Goal: Communication & Community: Answer question/provide support

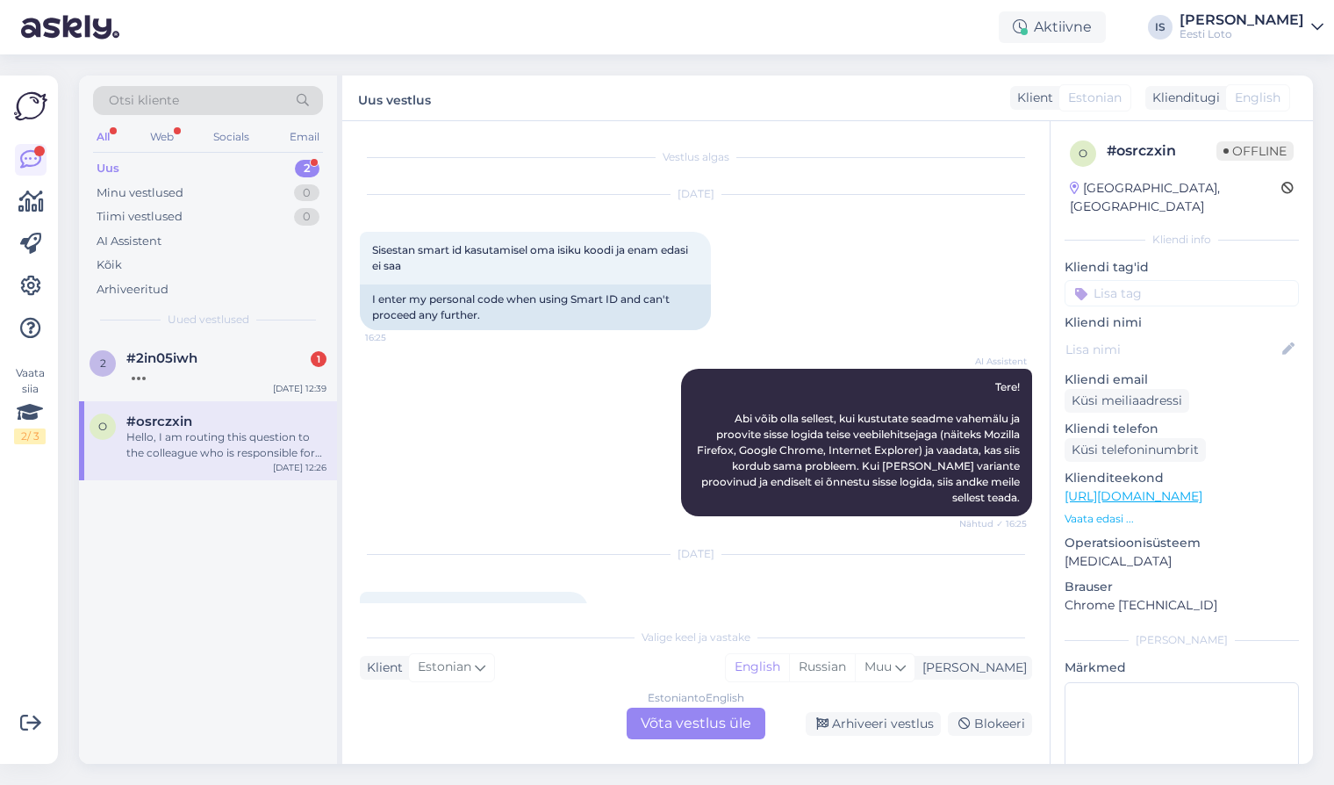
scroll to position [243, 0]
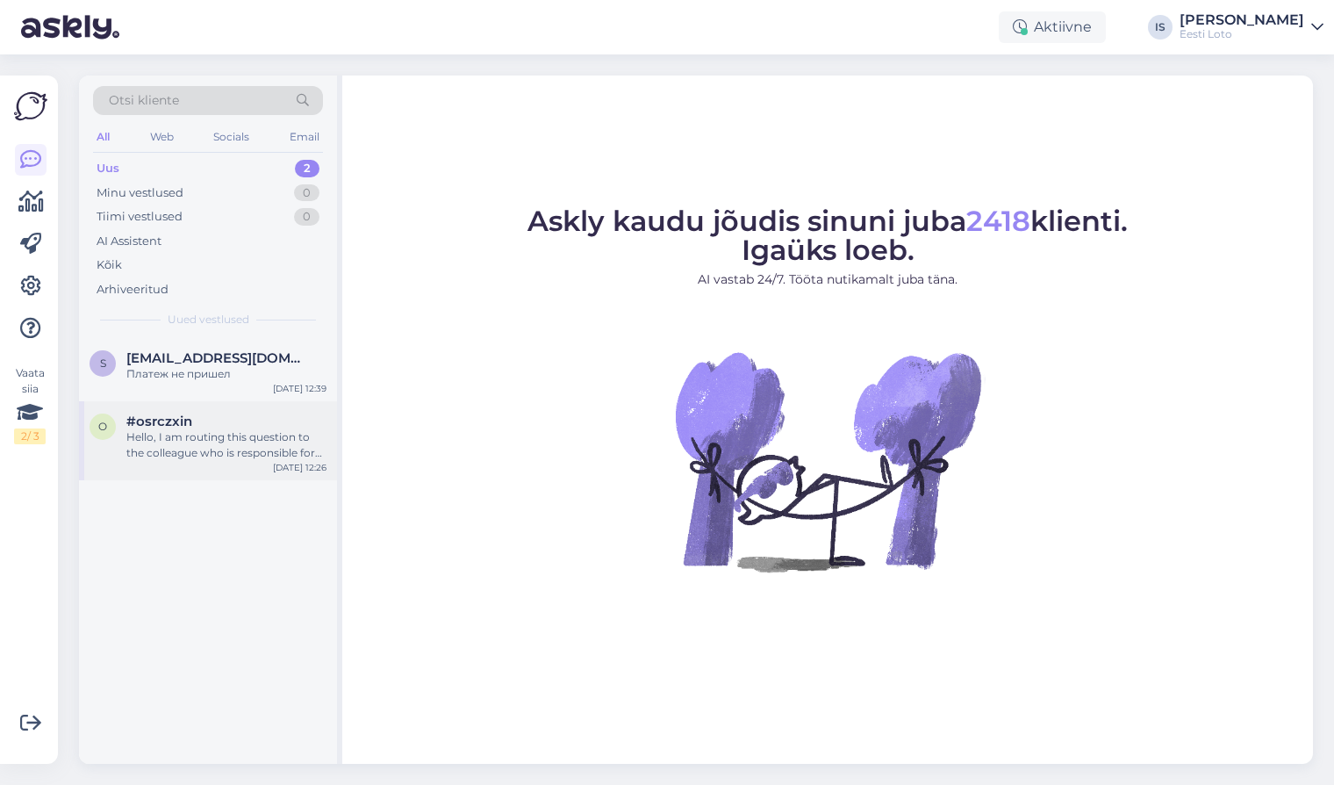
click at [218, 441] on div "Hello, I am routing this question to the colleague who is responsible for this …" at bounding box center [226, 445] width 200 height 32
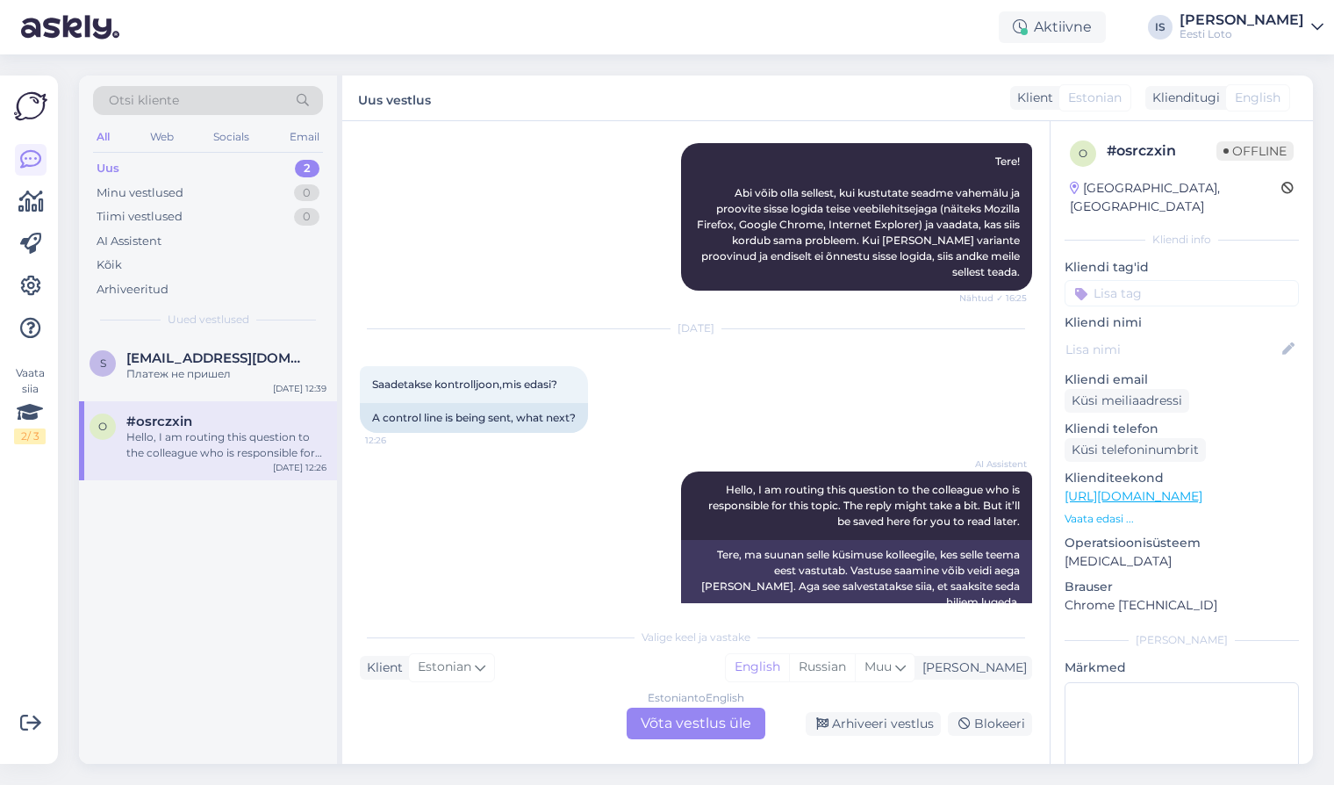
scroll to position [243, 0]
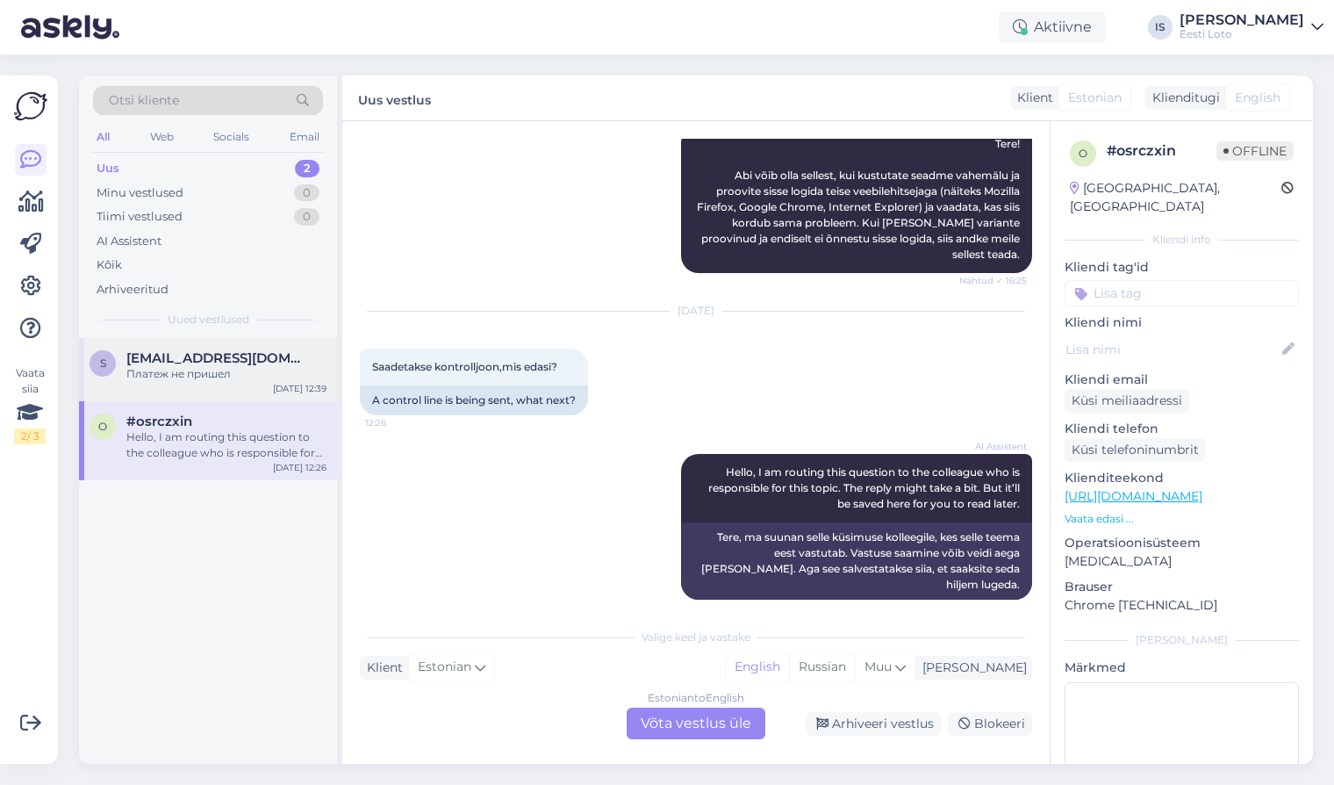
click at [156, 373] on div "Платеж не пришел" at bounding box center [226, 374] width 200 height 16
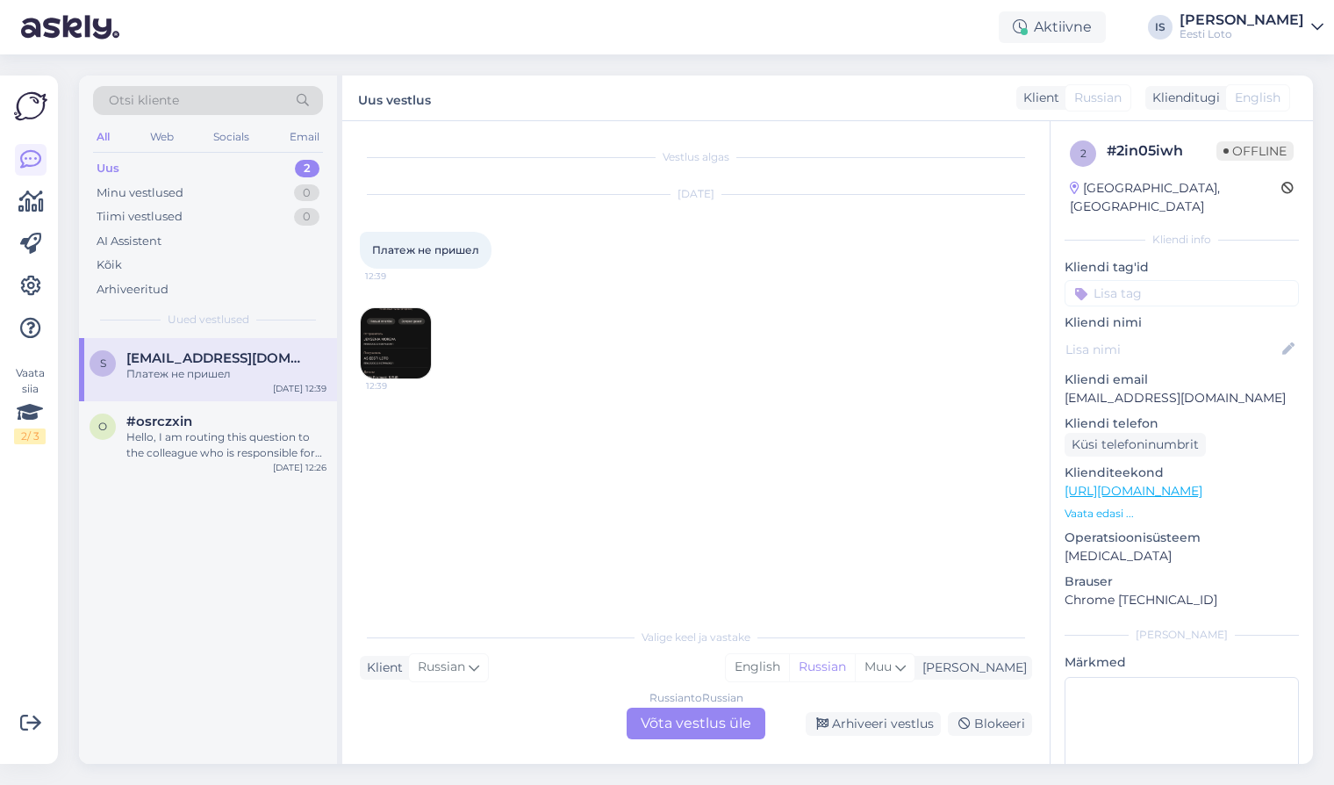
scroll to position [0, 0]
click at [427, 351] on img at bounding box center [396, 343] width 70 height 70
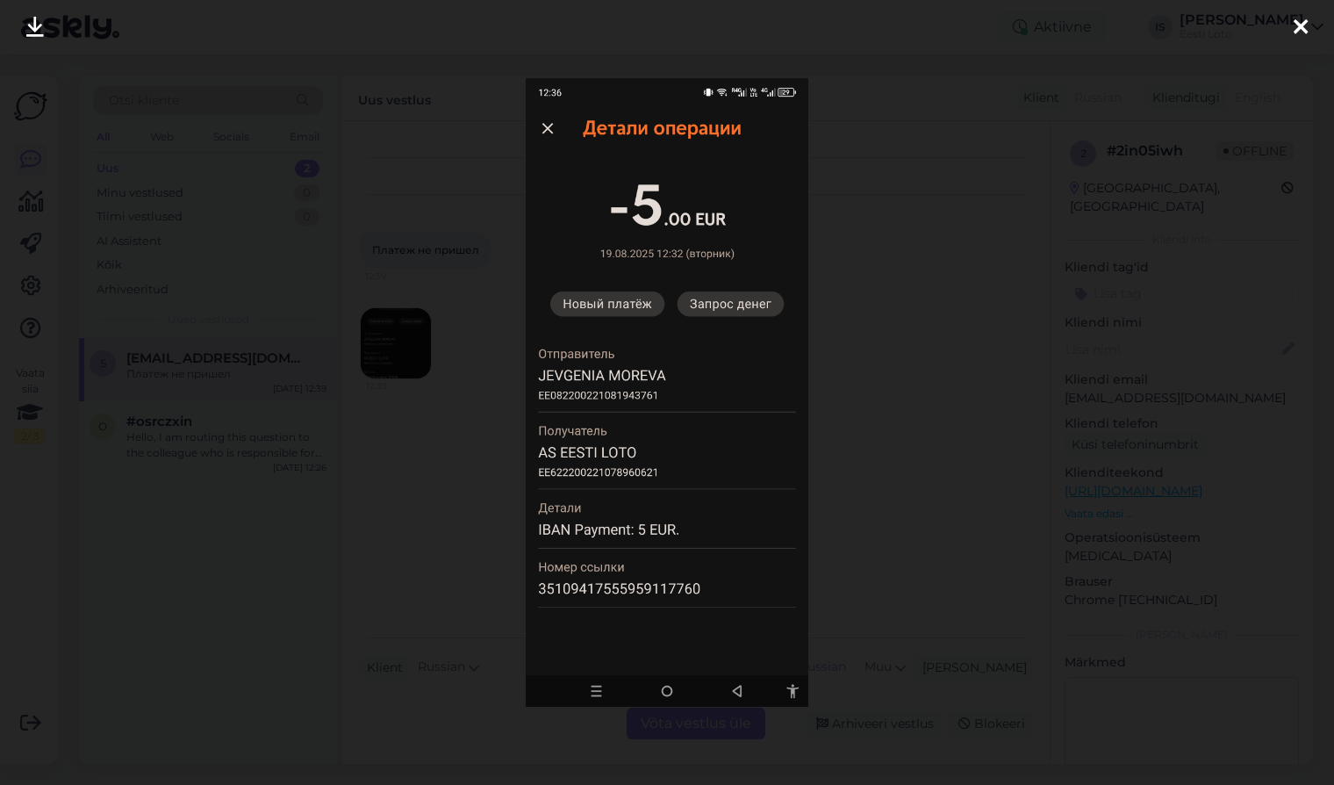
click at [638, 586] on img at bounding box center [667, 392] width 283 height 628
click at [636, 394] on img at bounding box center [667, 392] width 283 height 628
click at [1296, 23] on icon at bounding box center [1301, 28] width 14 height 23
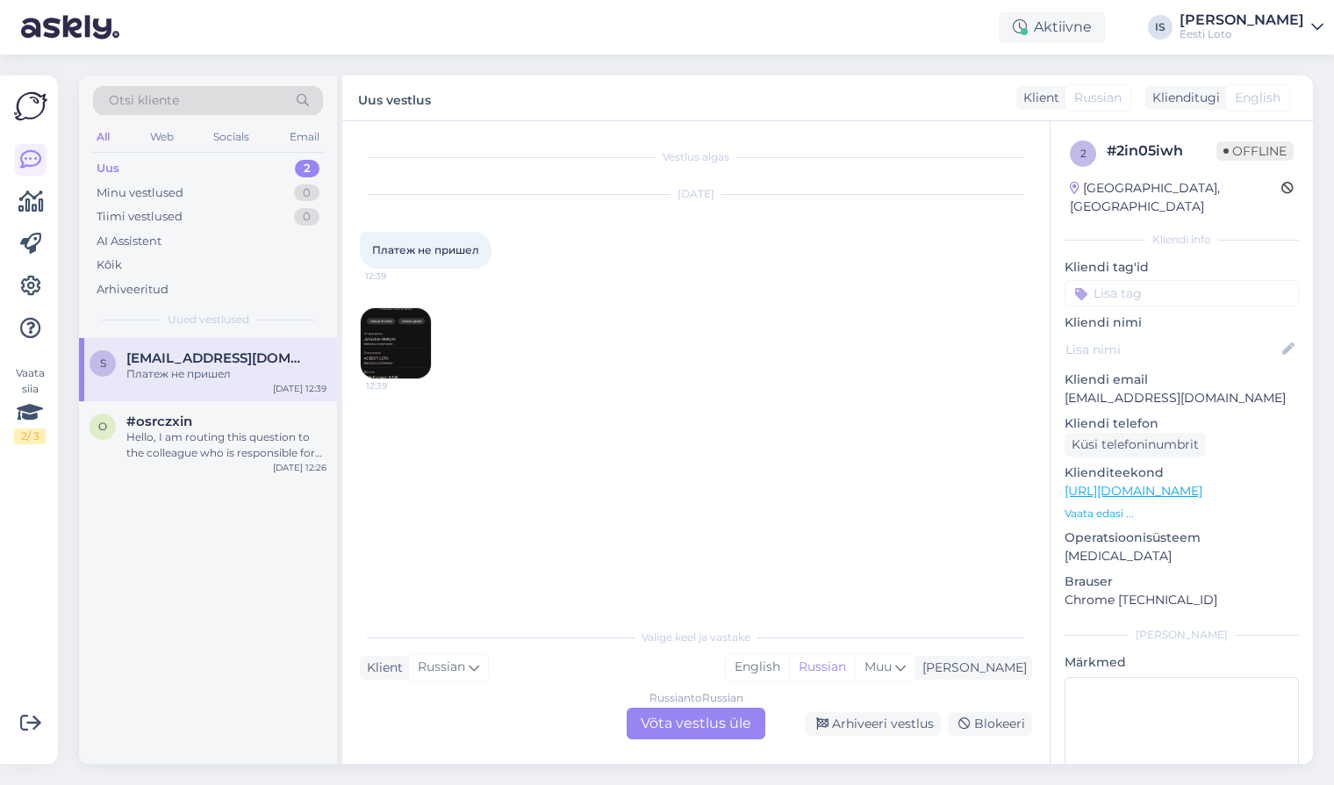
click at [749, 341] on div "Aug 19 2025 Платеж не пришел 12:39 12:39" at bounding box center [696, 287] width 672 height 223
drag, startPoint x: 1230, startPoint y: 381, endPoint x: 1059, endPoint y: 380, distance: 171.2
click at [1059, 380] on div "2 # 2in05iwh Offline Estonia, Tallinn Kliendi info Kliendi tag'id Kliendi nimi …" at bounding box center [1182, 491] width 262 height 740
copy p "swetljatzok45@gmail.com"
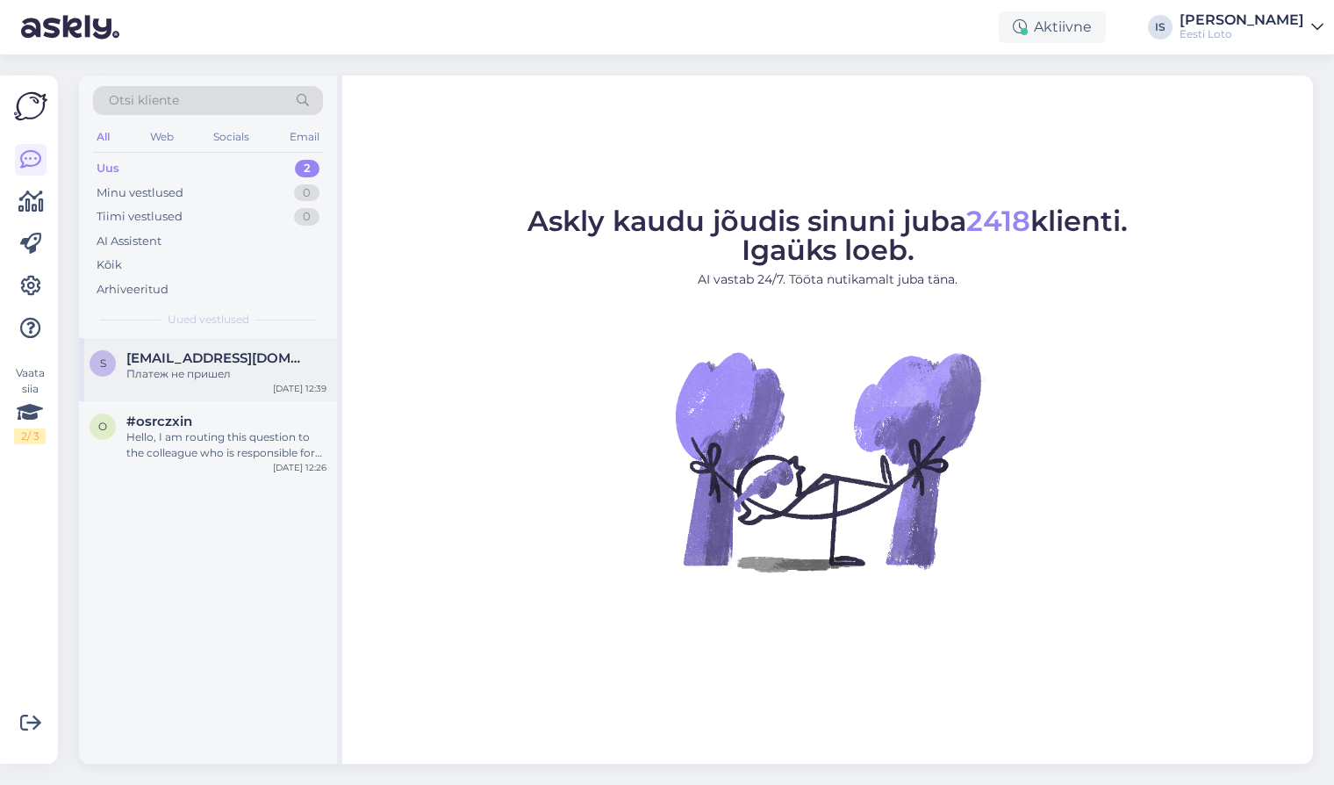
click at [233, 366] on div "Платеж не пришел" at bounding box center [226, 374] width 200 height 16
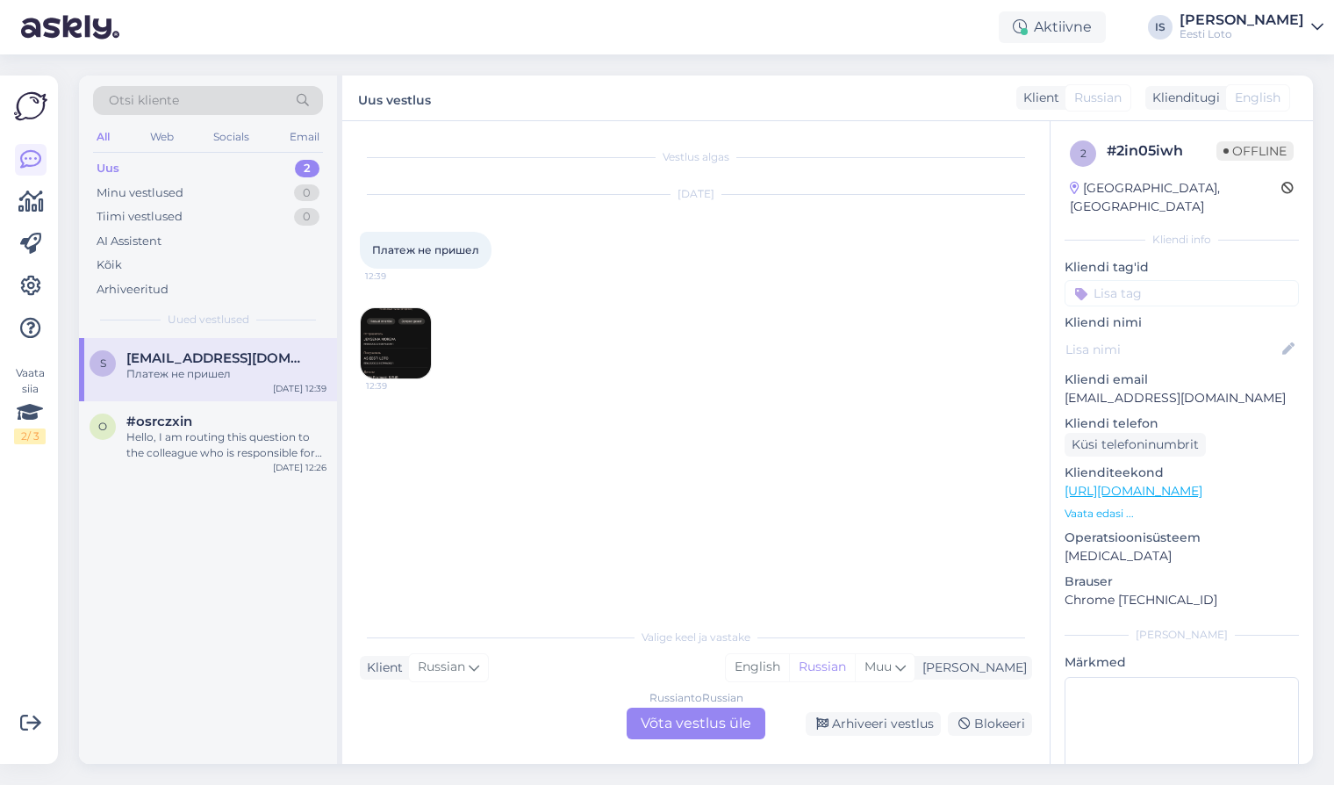
click at [705, 725] on div "Russian to Russian Võta vestlus üle" at bounding box center [696, 723] width 139 height 32
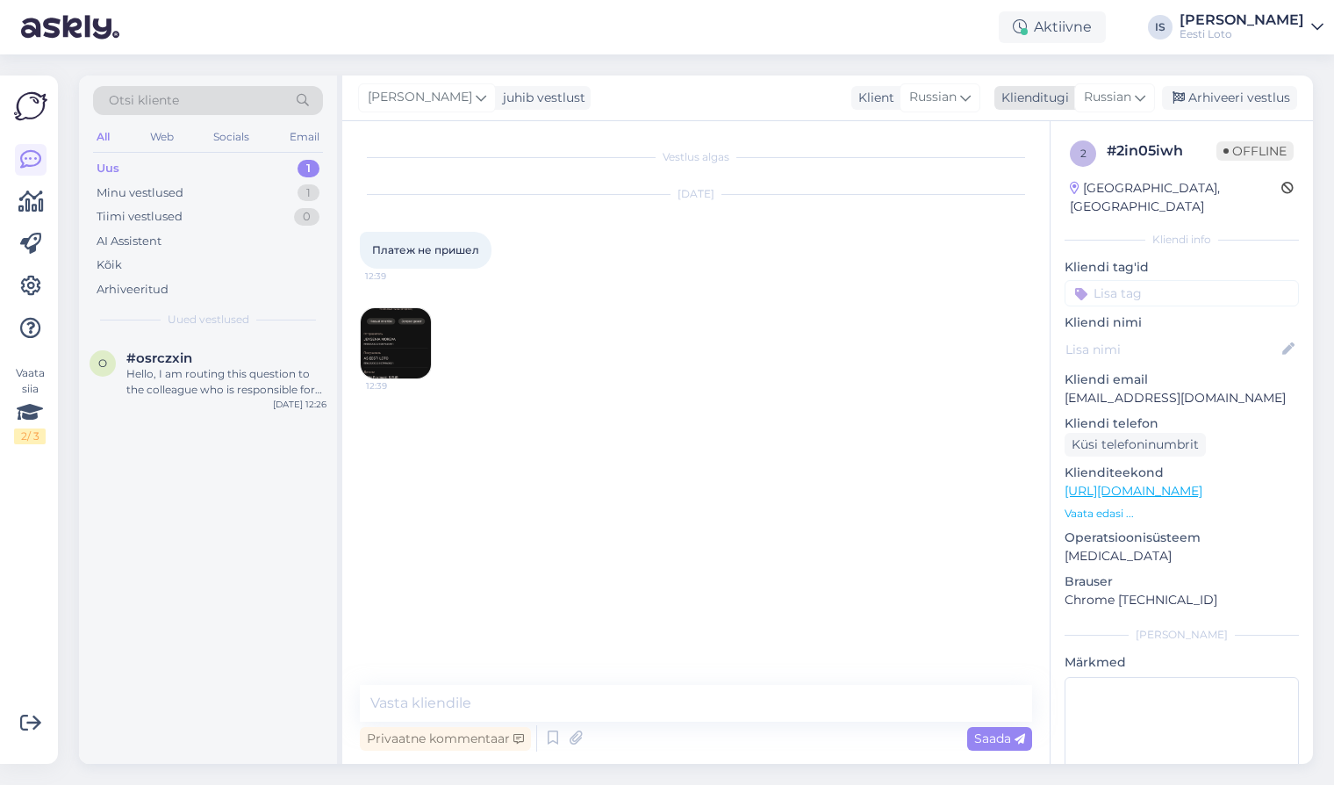
click at [1109, 91] on span "Russian" at bounding box center [1107, 97] width 47 height 19
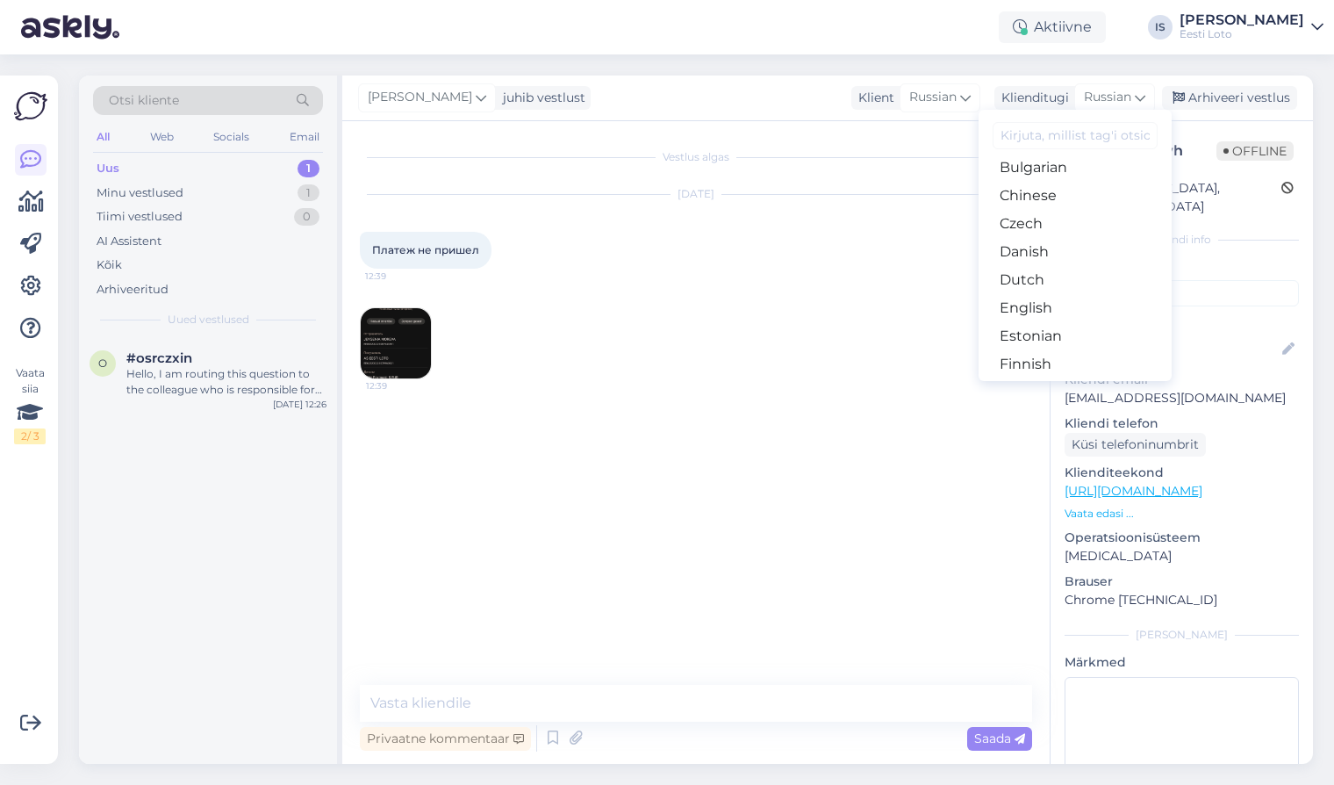
scroll to position [72, 0]
click at [1053, 321] on link "Estonian" at bounding box center [1075, 328] width 193 height 28
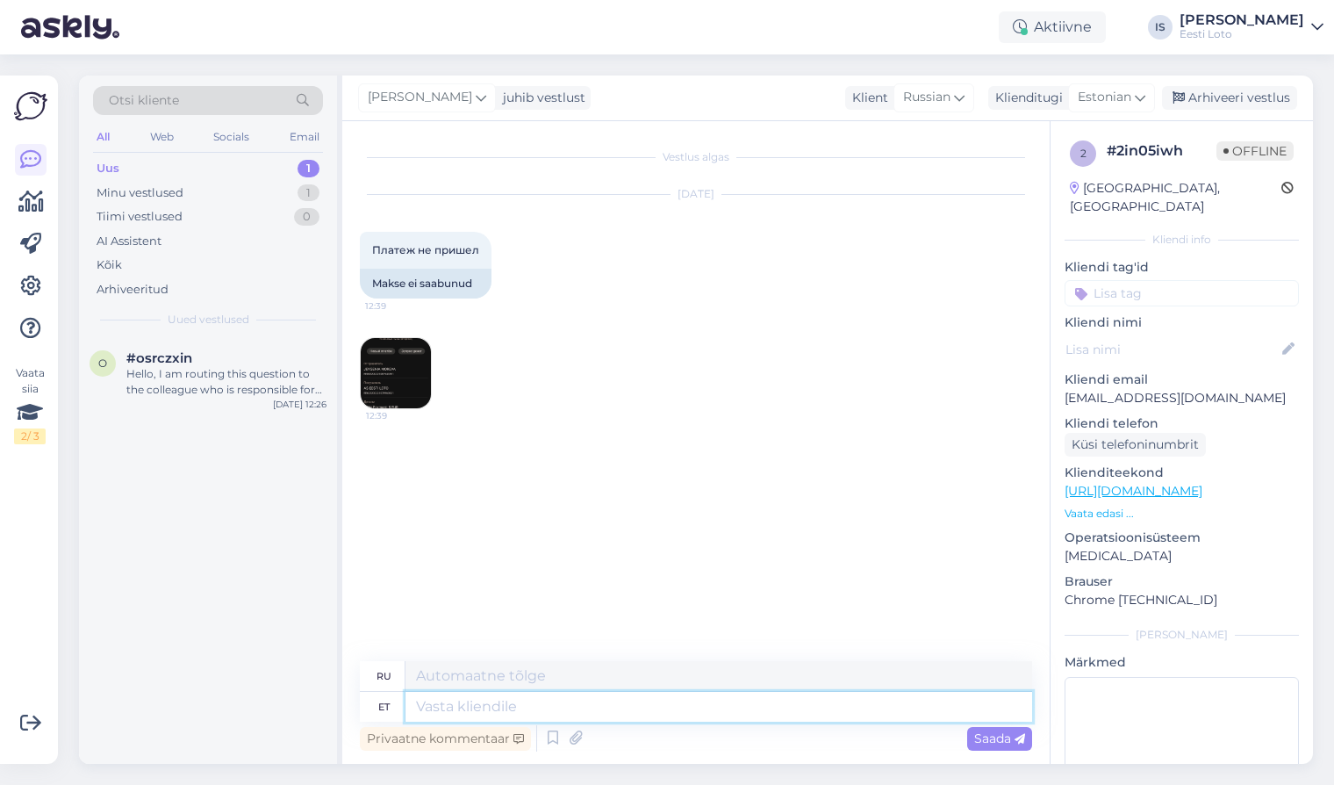
click at [702, 703] on textarea at bounding box center [719, 707] width 627 height 30
type textarea "Tere."
type textarea "Привет"
type textarea "Tere."
type textarea "Привет."
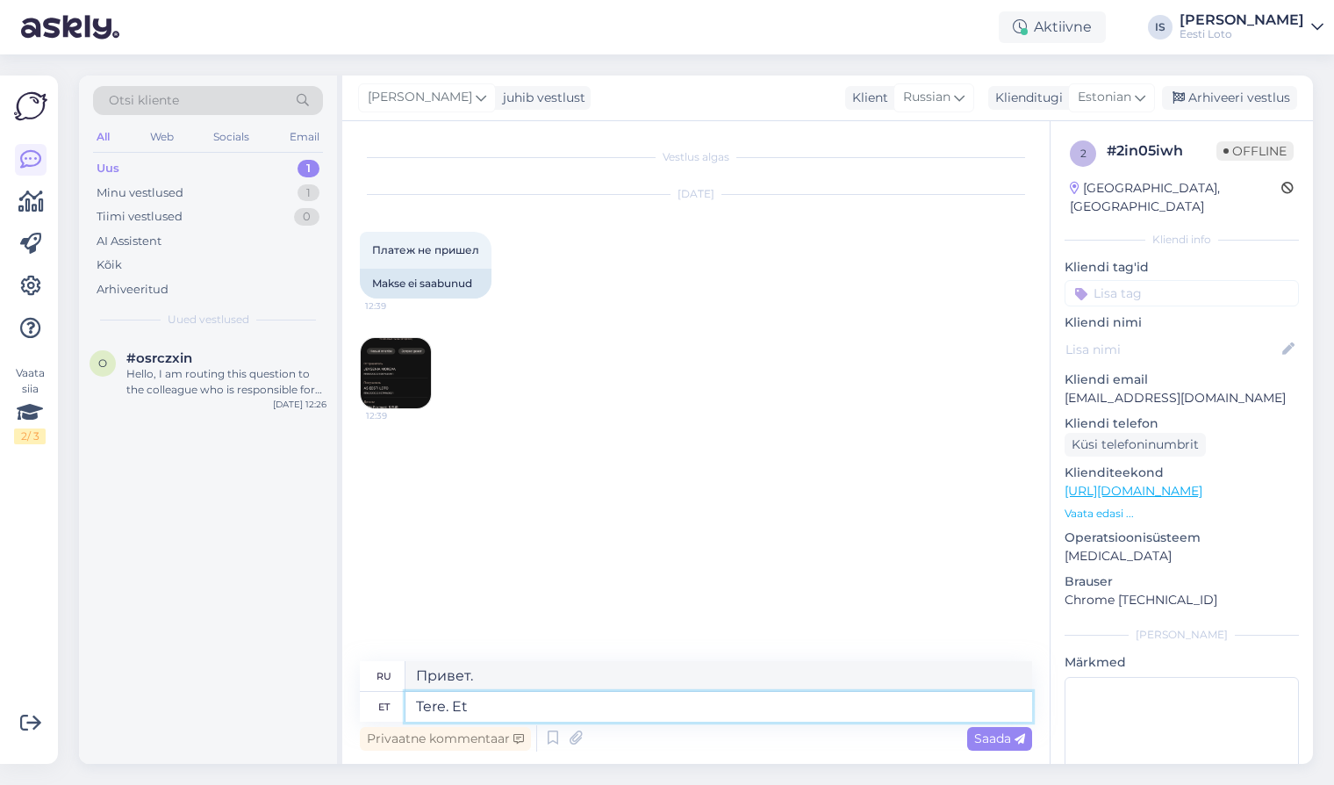
type textarea "Tere. Et s"
type textarea "Привет. Это"
type textarea "Tere. Et saaksime"
type textarea "Привет. Чтобы мы могли"
type textarea "Tere. Et saaksime pangast"
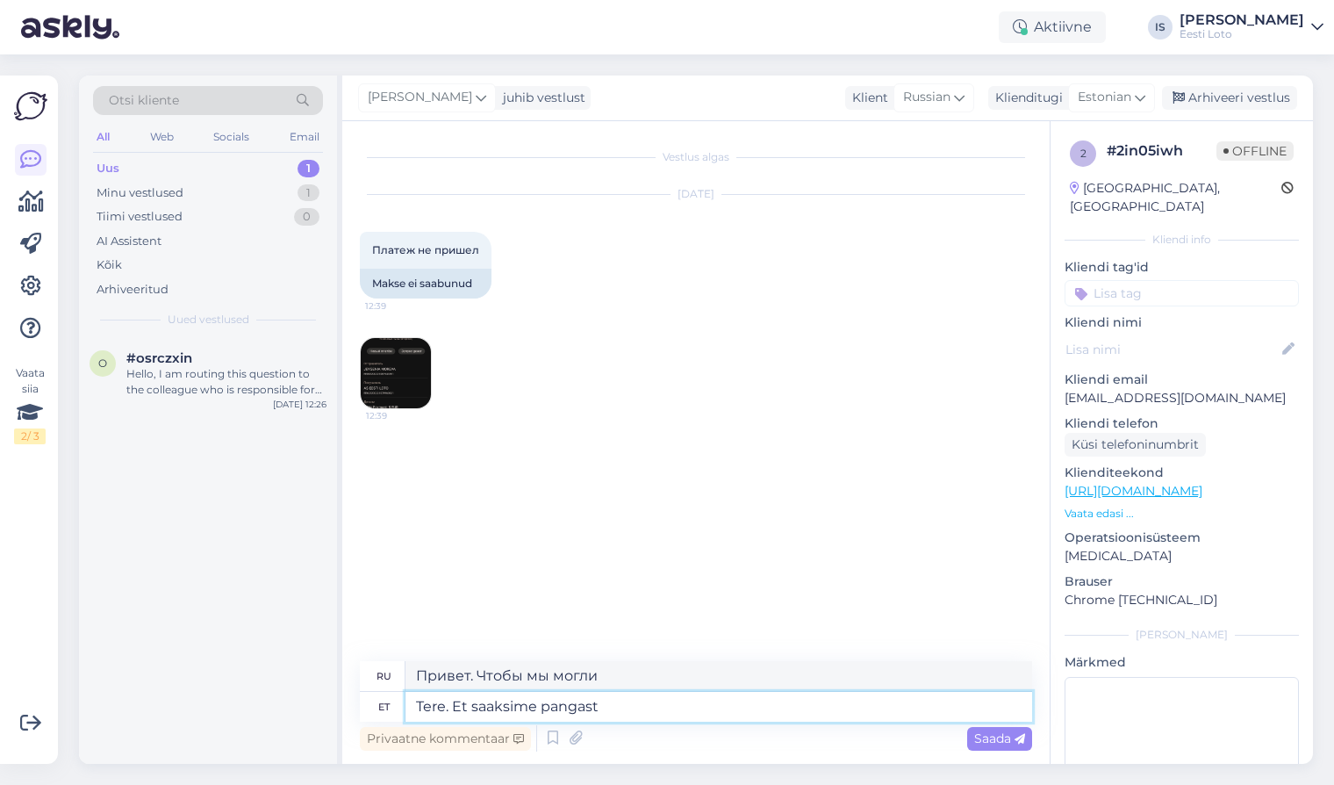
type textarea "Здравствуйте. Чтобы мы могли получить в банке"
type textarea "Tere. Et saaksime pangast kontr"
type textarea "Здравствуйте. Чтобы мы могли получить чек из банка."
type textarea "Tere. Et saaksime pangast kontrollida,"
type textarea "Здравствуйте. Чтобы мы могли проверить в банке,"
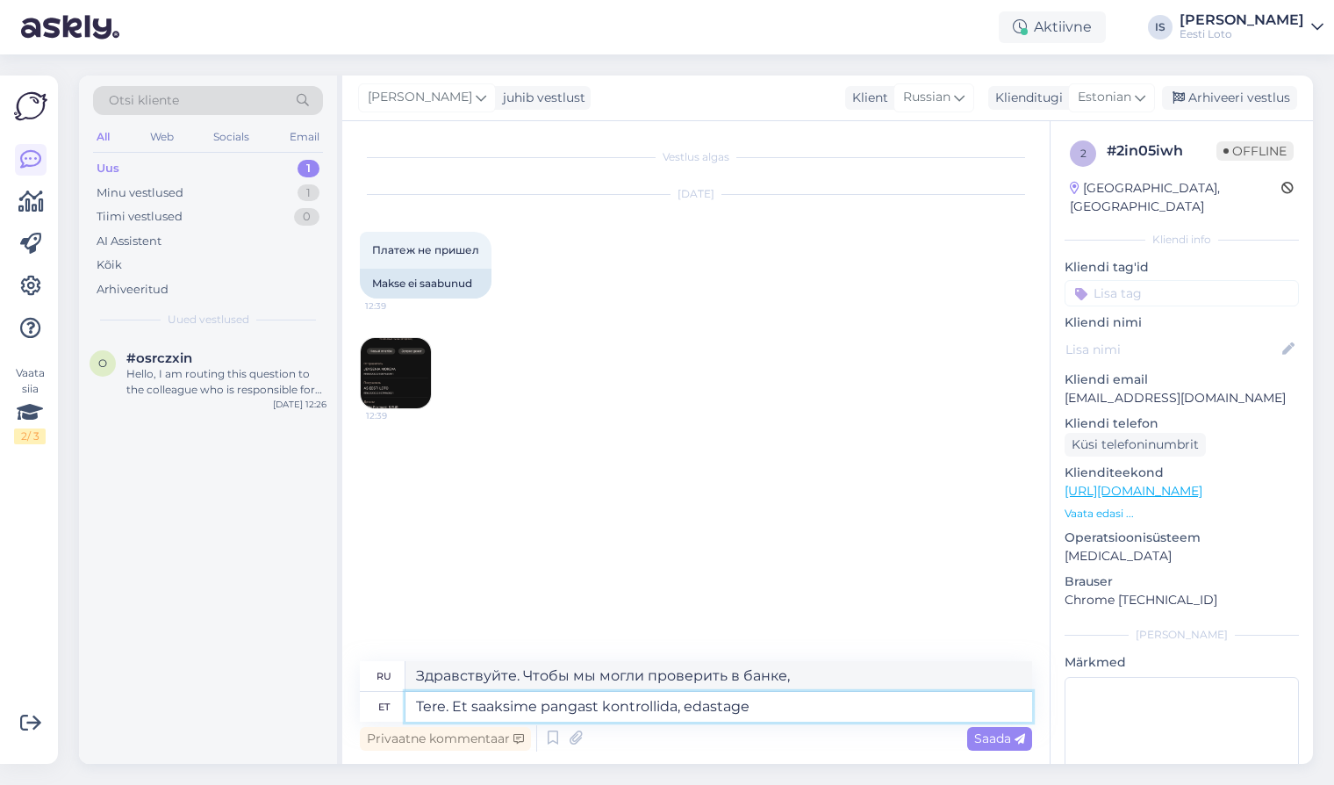
type textarea "Tere. Et saaksime pangast kontrollida, edastage"
type textarea "Здравствуйте. Чтобы мы могли проверить в банке, предоставьте, пожалуйста,"
type textarea "Tere. Et saaksime pangast kontrollida, edastage palun ka e"
type textarea "Здравствуйте. Чтобы мы могли проверить в банке, предоставьте, пожалуйста, также"
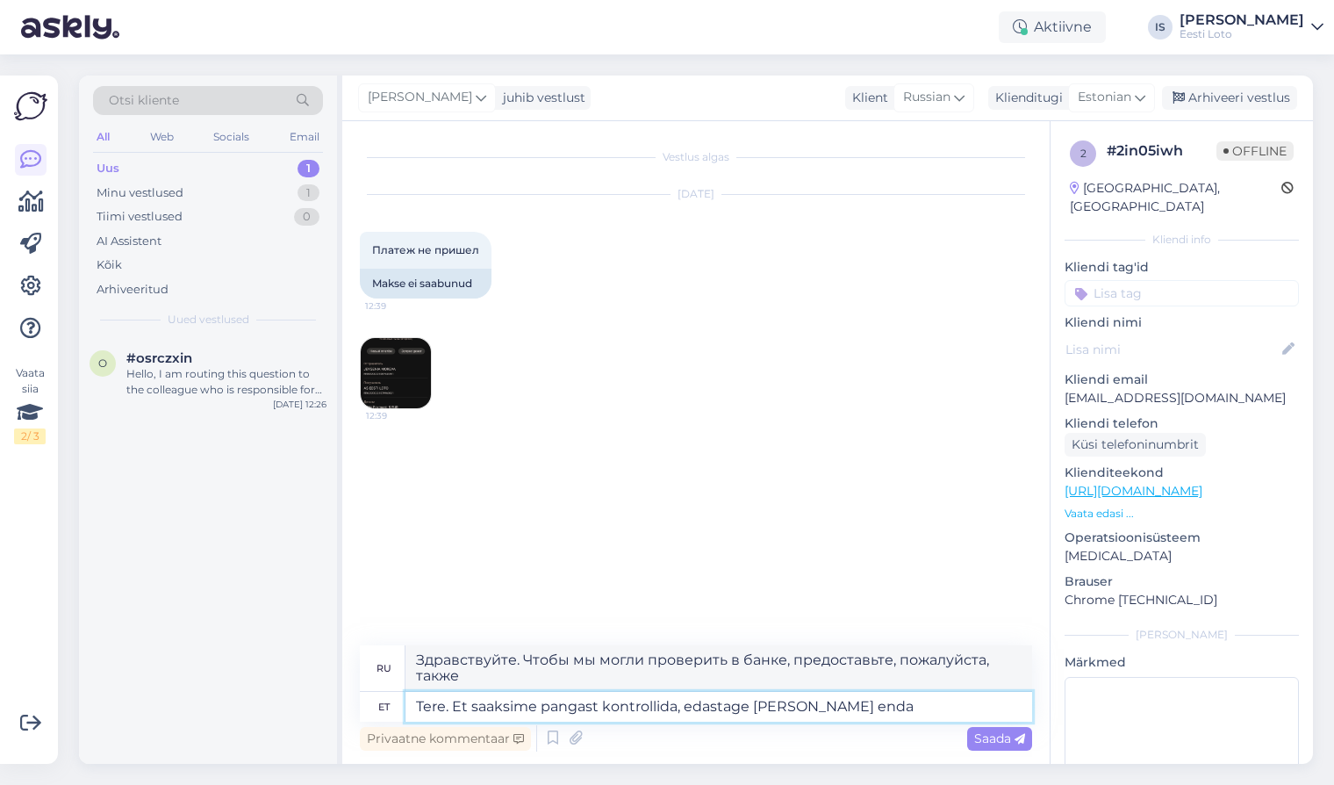
type textarea "Tere. Et saaksime pangast kontrollida, edastage palun ka enda"
type textarea "Здравствуйте. Чтобы мы могли проверить в банке, пожалуйста, предоставьте также …"
type textarea "Tere. Et saaksime pangast kontrollida, edastage palun ka enda isikukood."
type textarea "Здравствуйте. Для проверки в банке, пожалуйста, укажите ваш личный идентификаци…"
type textarea "Tere. Et saaksime pangast kontrollida, edastage palun ka enda isikukood."
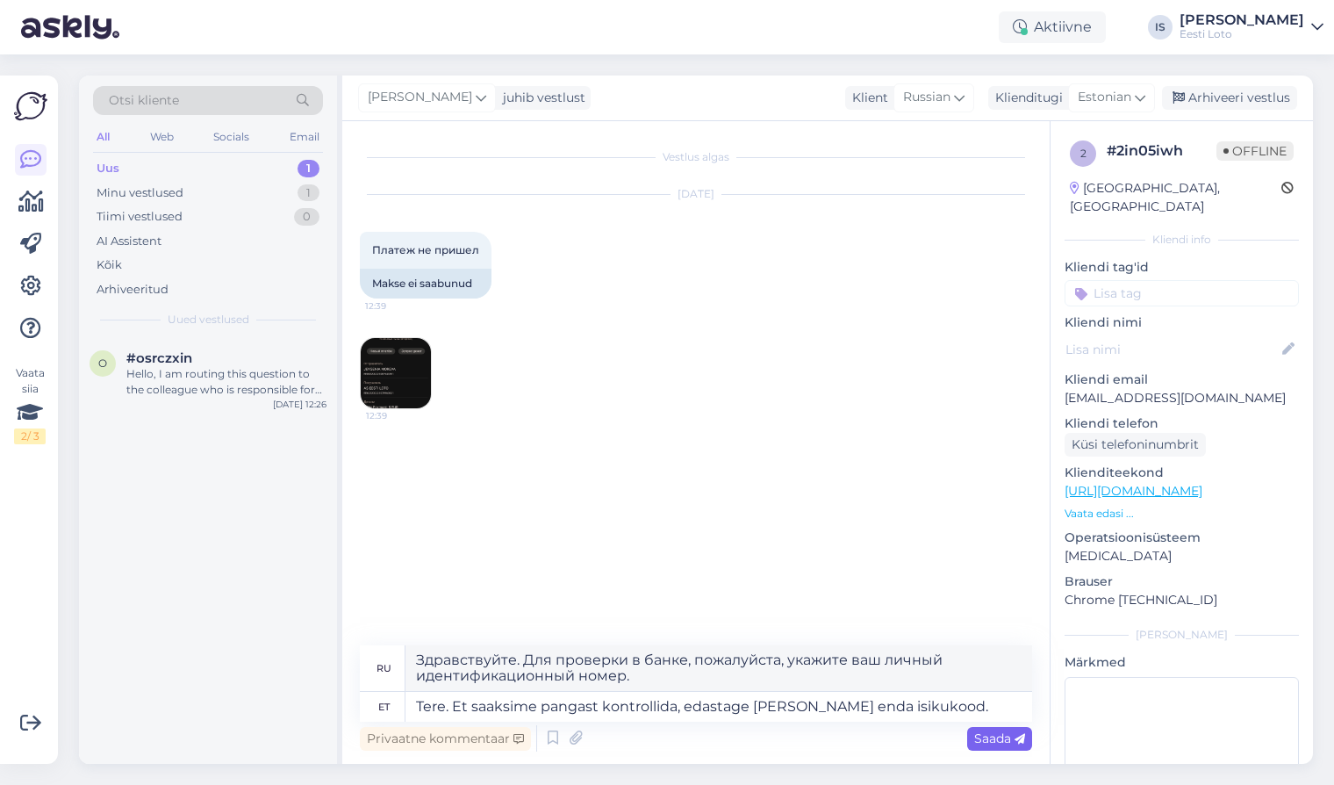
click at [993, 737] on span "Saada" at bounding box center [999, 738] width 51 height 16
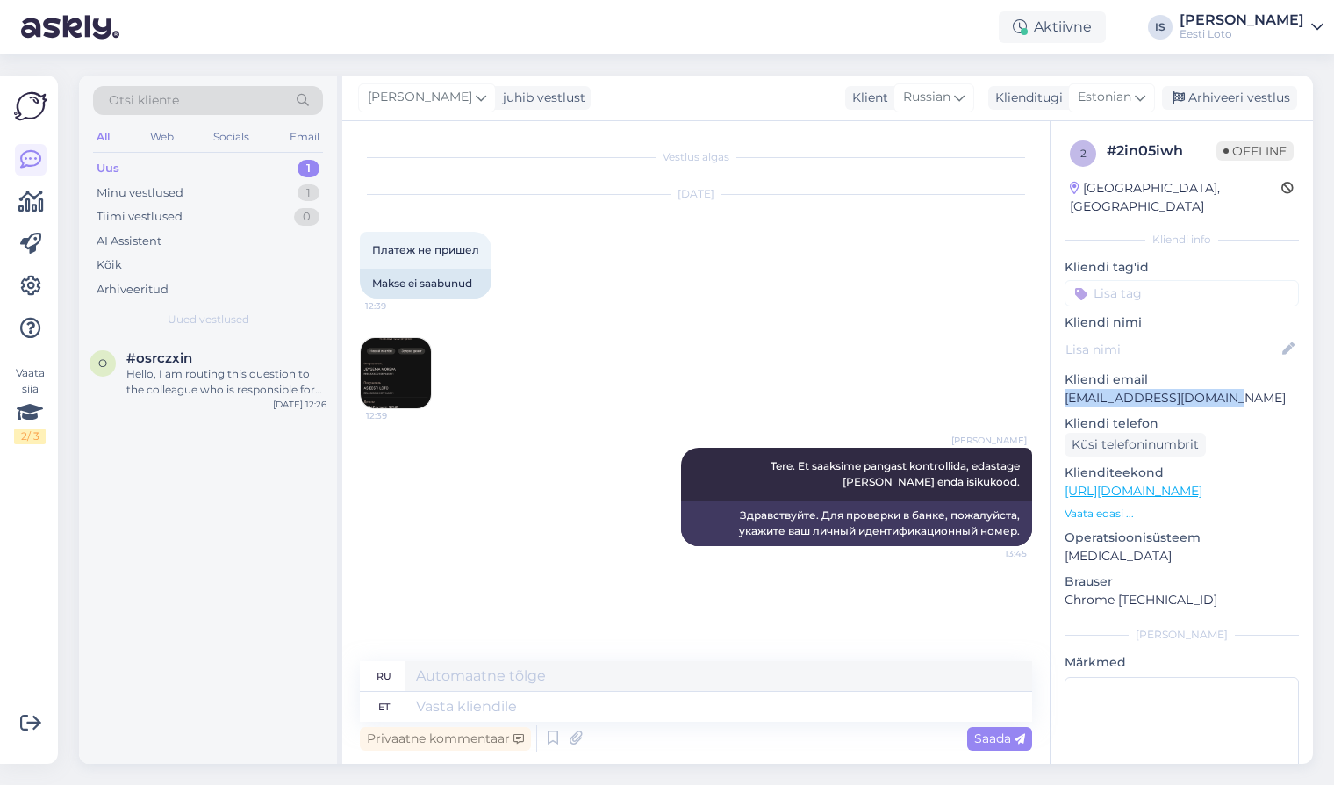
drag, startPoint x: 1229, startPoint y: 380, endPoint x: 1063, endPoint y: 380, distance: 165.9
click at [1063, 380] on div "2 # 2in05iwh Offline Estonia, Tallinn Kliendi info Kliendi tag'id Kliendi nimi …" at bounding box center [1182, 491] width 262 height 740
copy p "swetljatzok45@gmail.com"
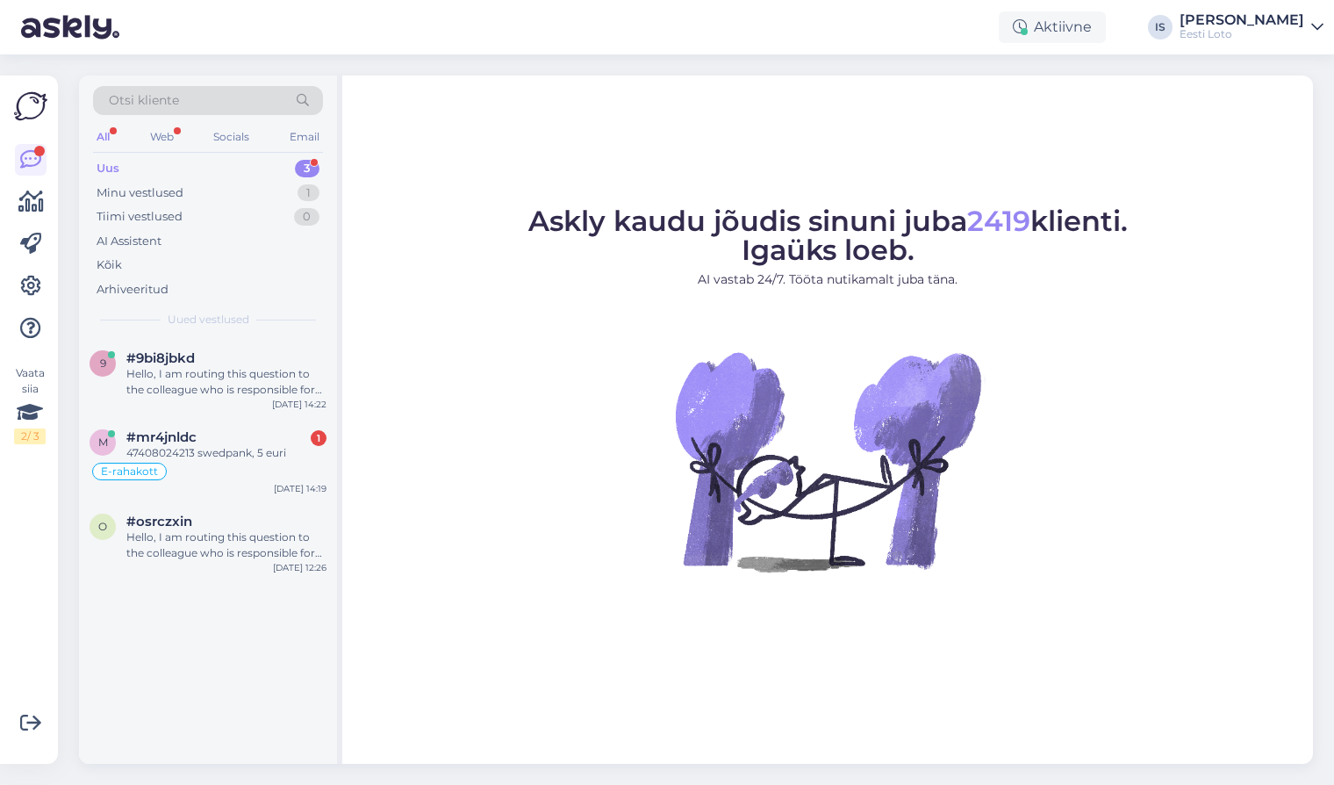
click at [176, 162] on div "Uus 3" at bounding box center [208, 168] width 230 height 25
click at [122, 171] on div "Uus 3" at bounding box center [208, 168] width 230 height 25
click at [110, 173] on div "Uus" at bounding box center [108, 169] width 23 height 18
click at [199, 456] on div "47408024213 swedpank, 5 euri" at bounding box center [226, 453] width 200 height 16
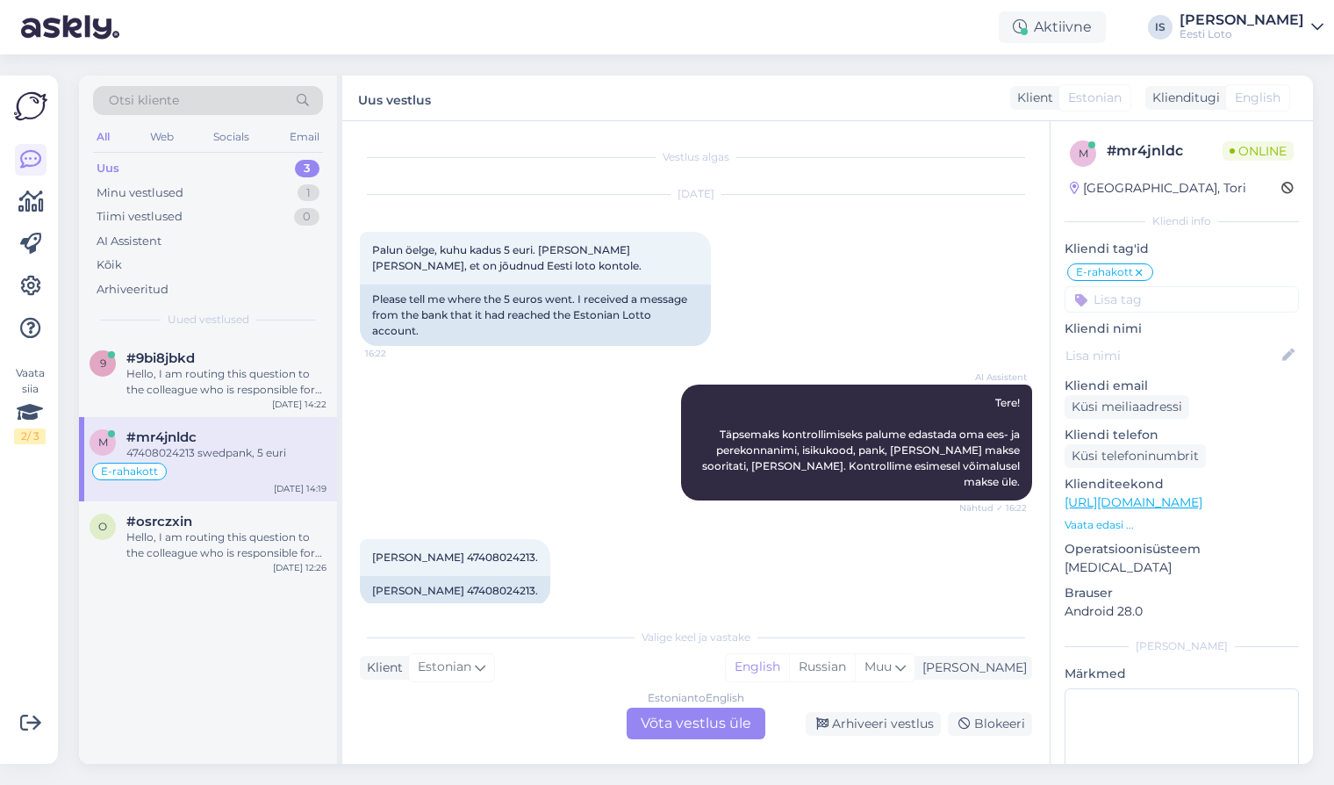
scroll to position [1230, 0]
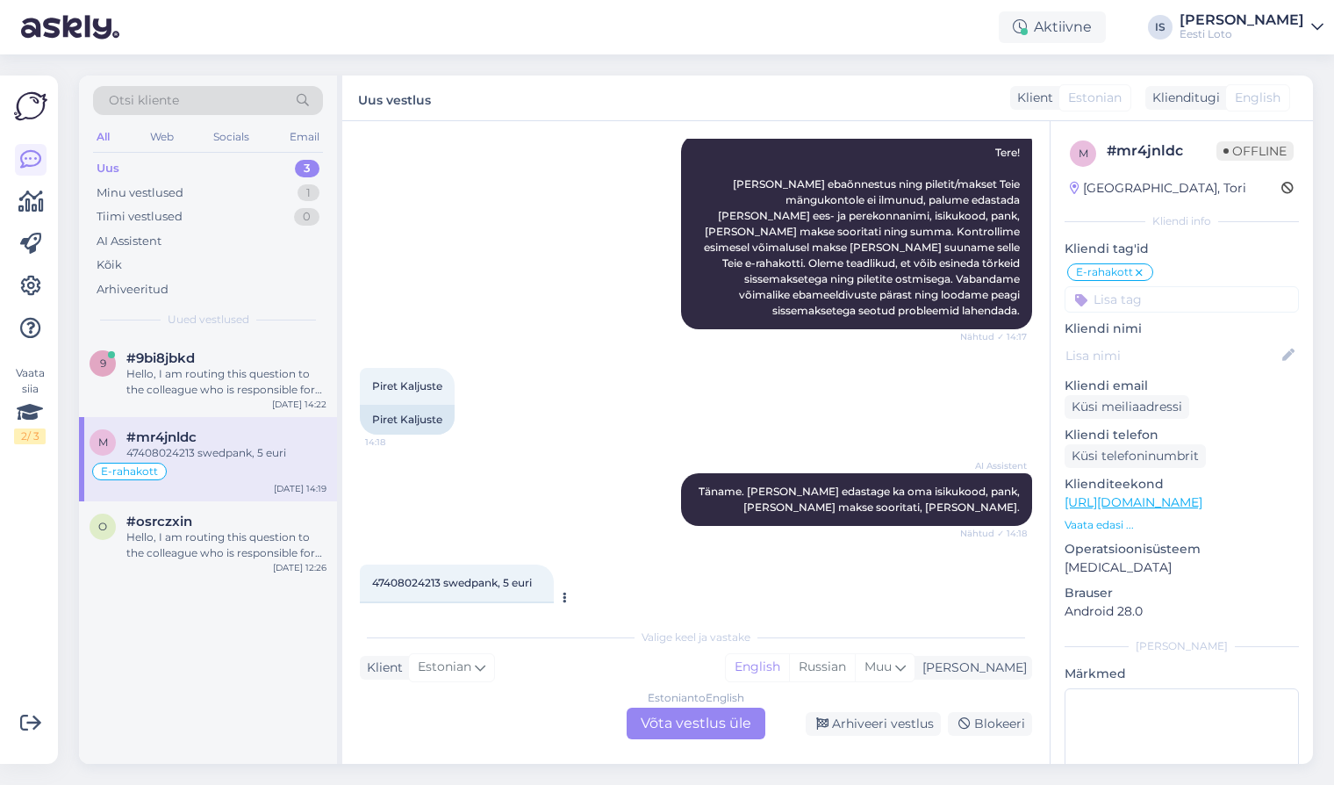
click at [409, 576] on span "47408024213 swedpank, 5 euri" at bounding box center [452, 582] width 160 height 13
copy span "47408024213"
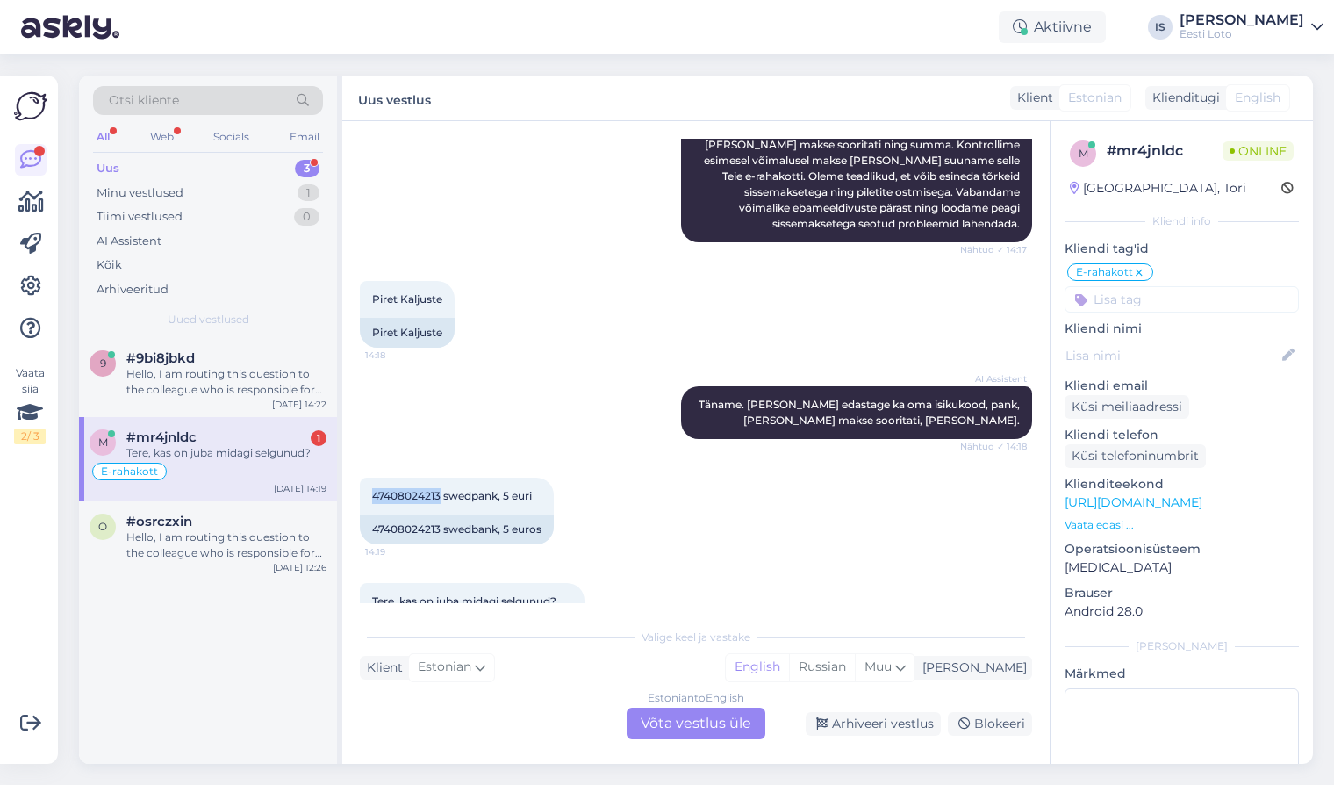
scroll to position [1335, 0]
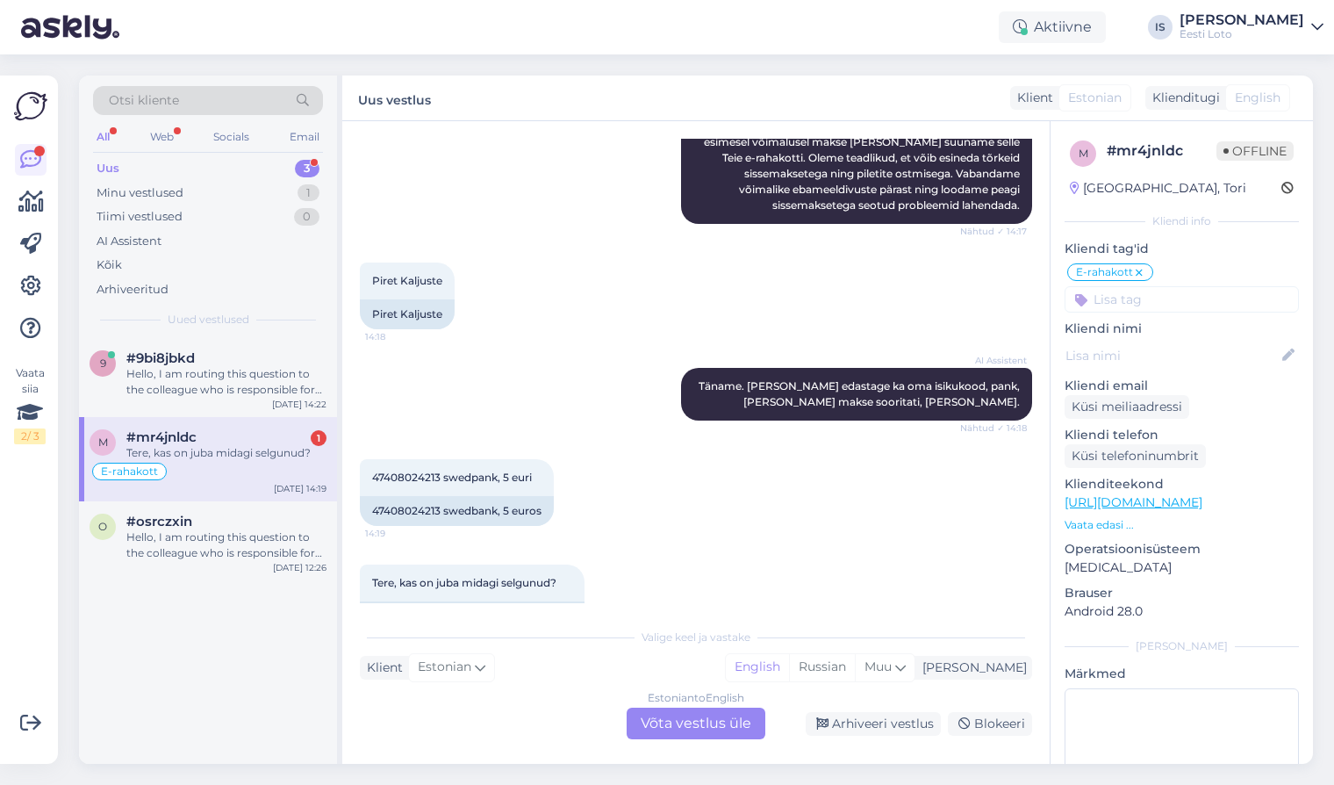
click at [718, 720] on div "Estonian to English Võta vestlus üle" at bounding box center [696, 723] width 139 height 32
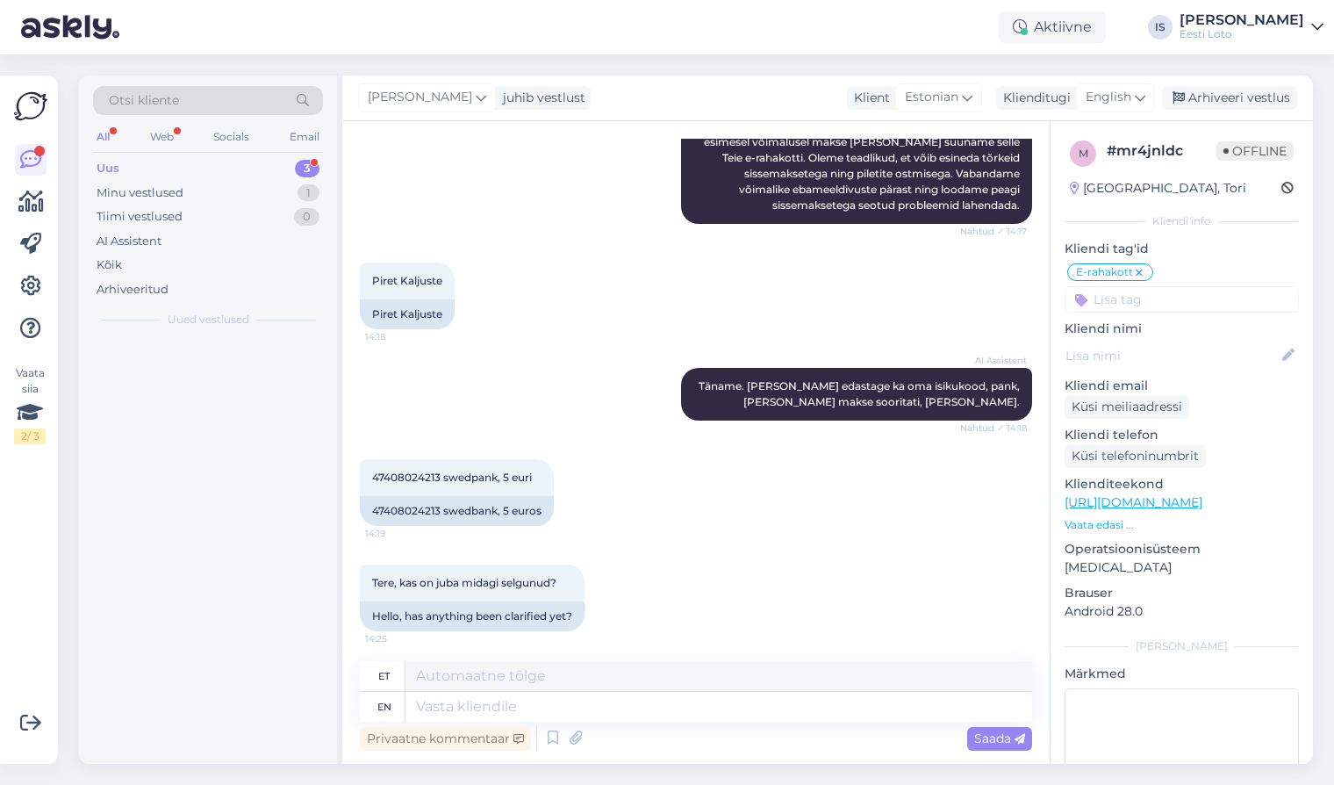
scroll to position [1293, 0]
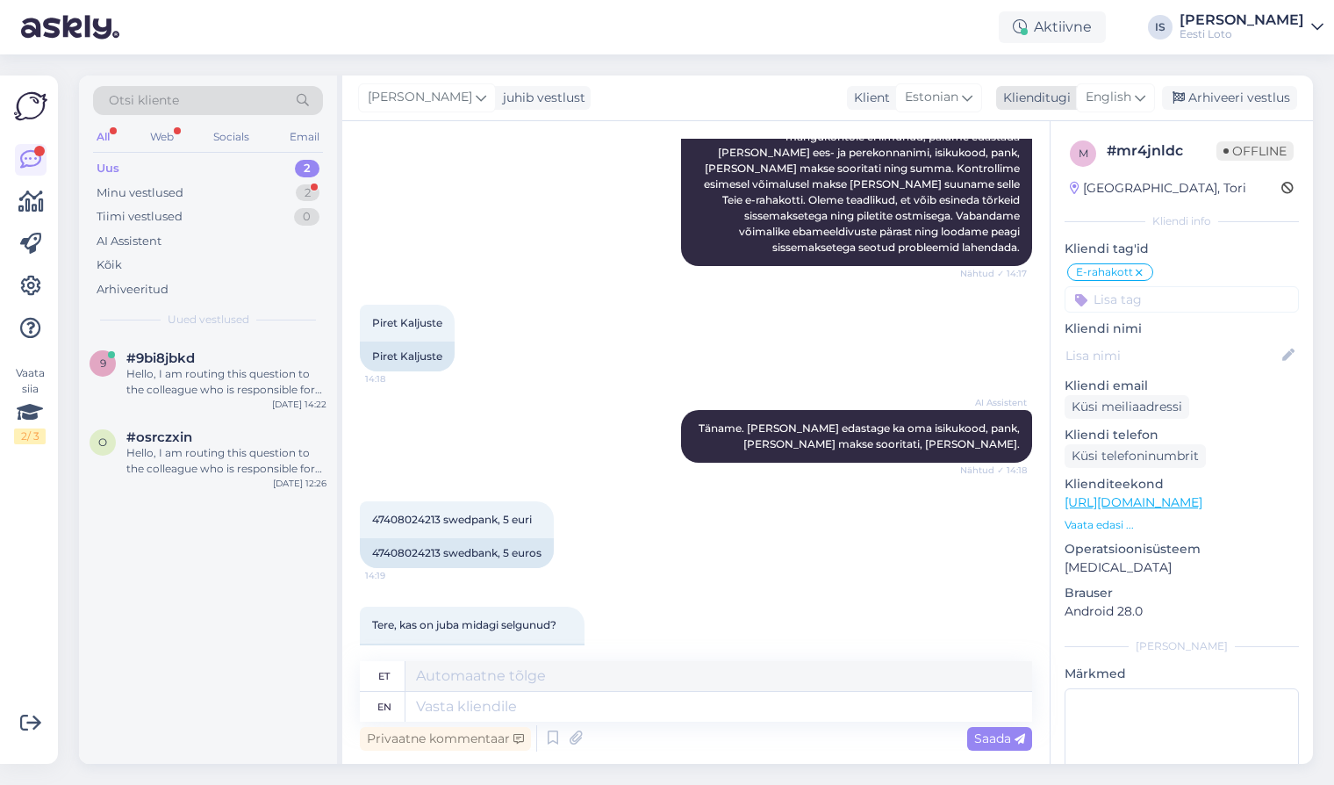
click at [1121, 99] on span "English" at bounding box center [1109, 97] width 46 height 19
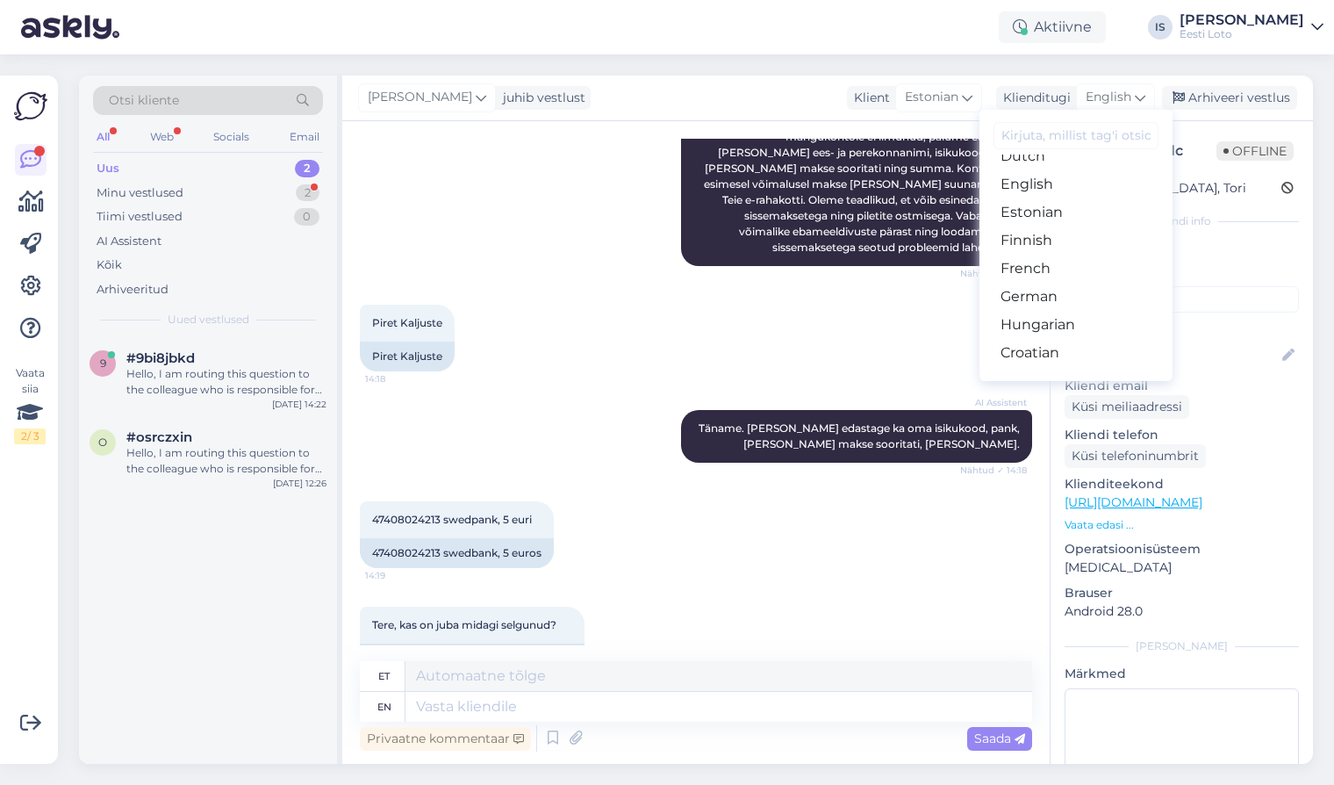
scroll to position [196, 0]
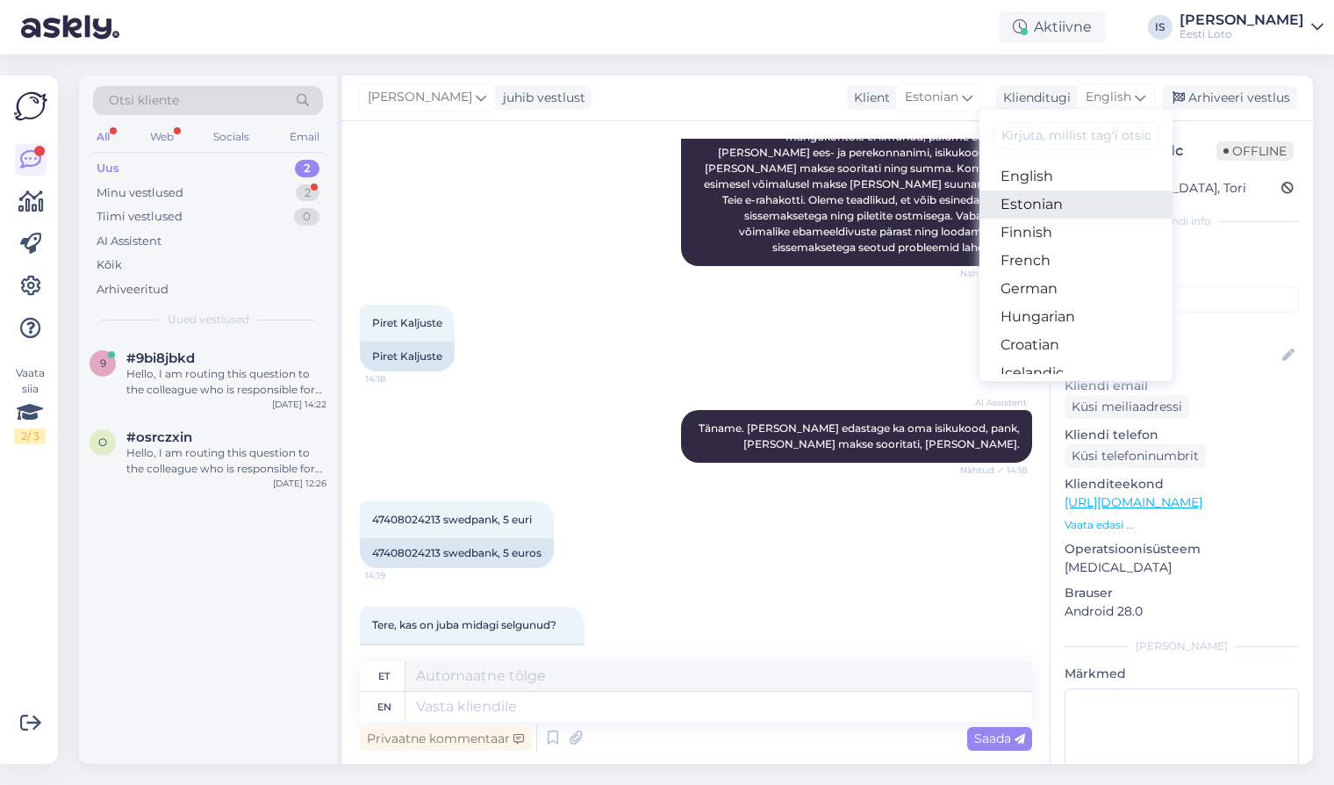
click at [1080, 207] on link "Estonian" at bounding box center [1076, 204] width 193 height 28
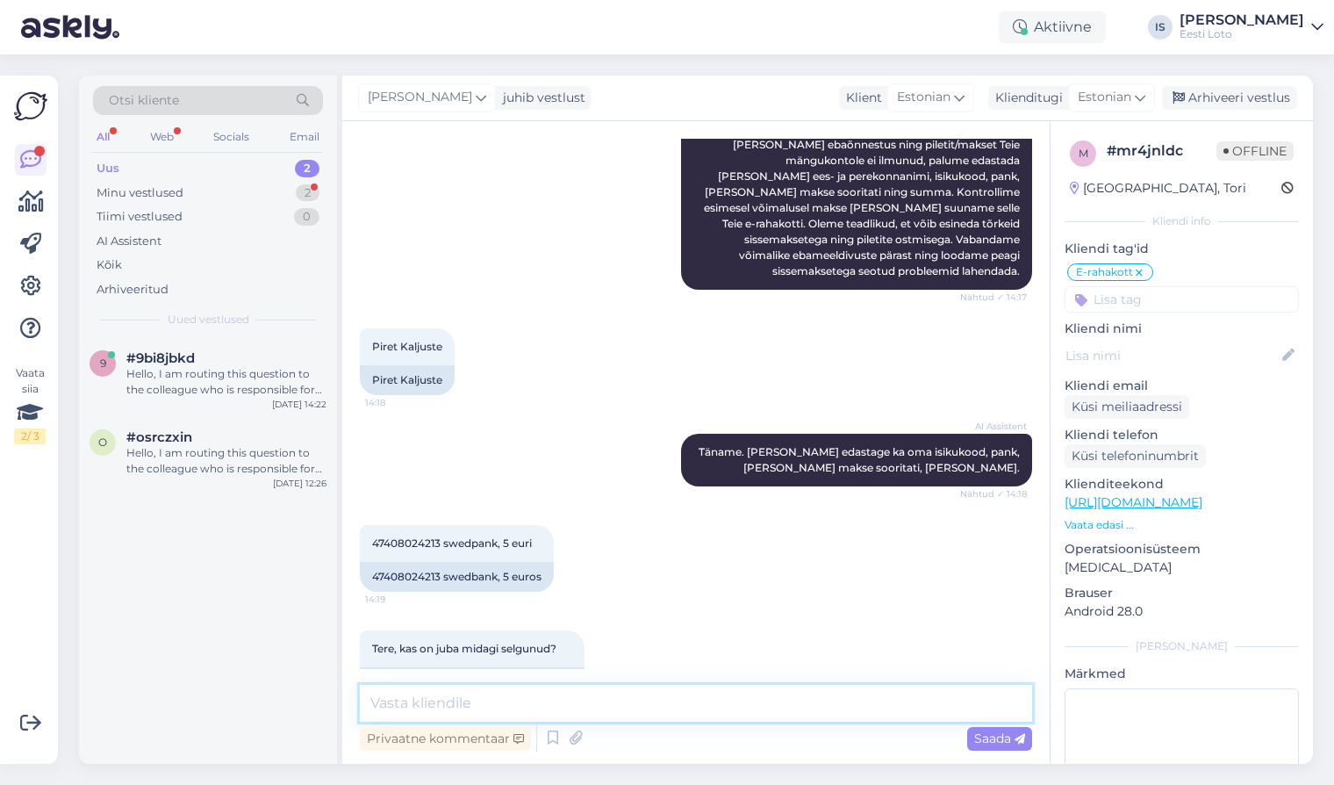
click at [491, 693] on textarea at bounding box center [696, 703] width 672 height 37
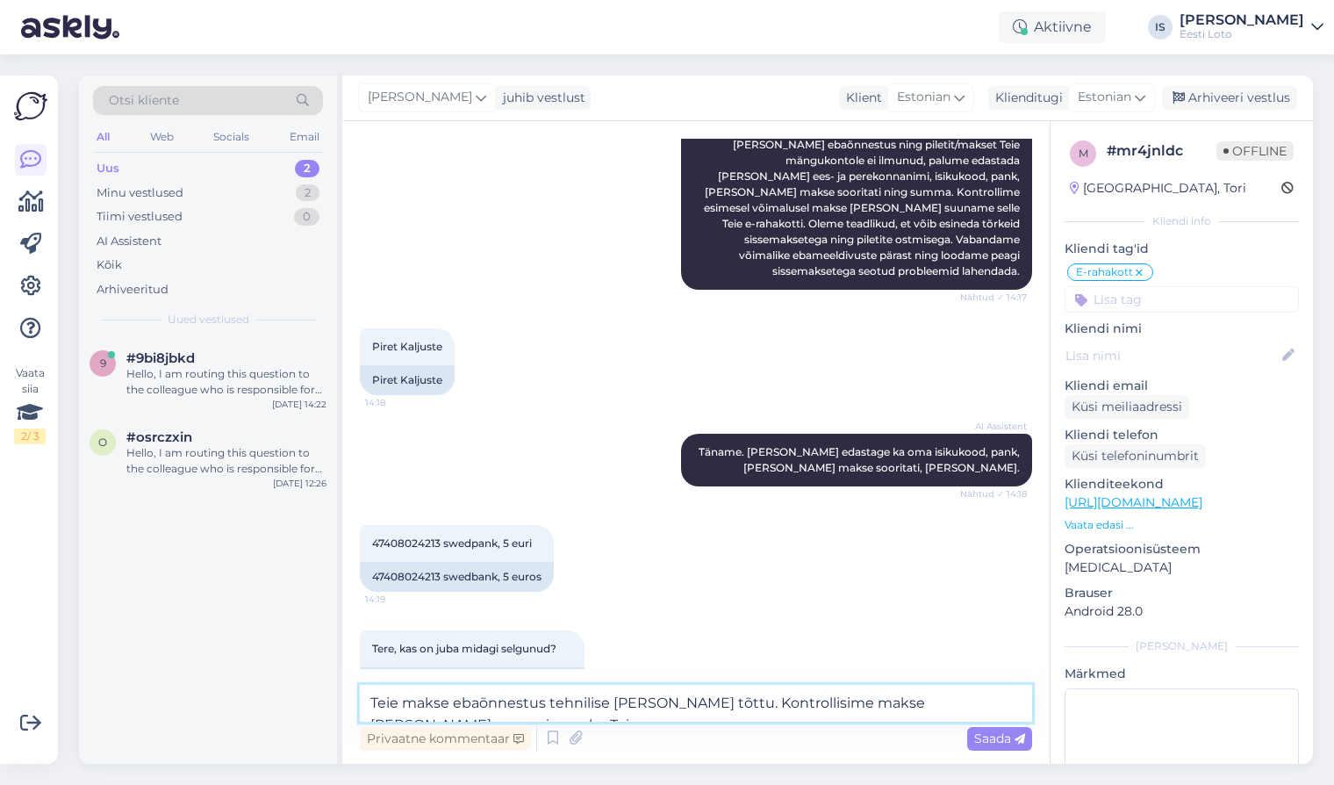
scroll to position [1290, 0]
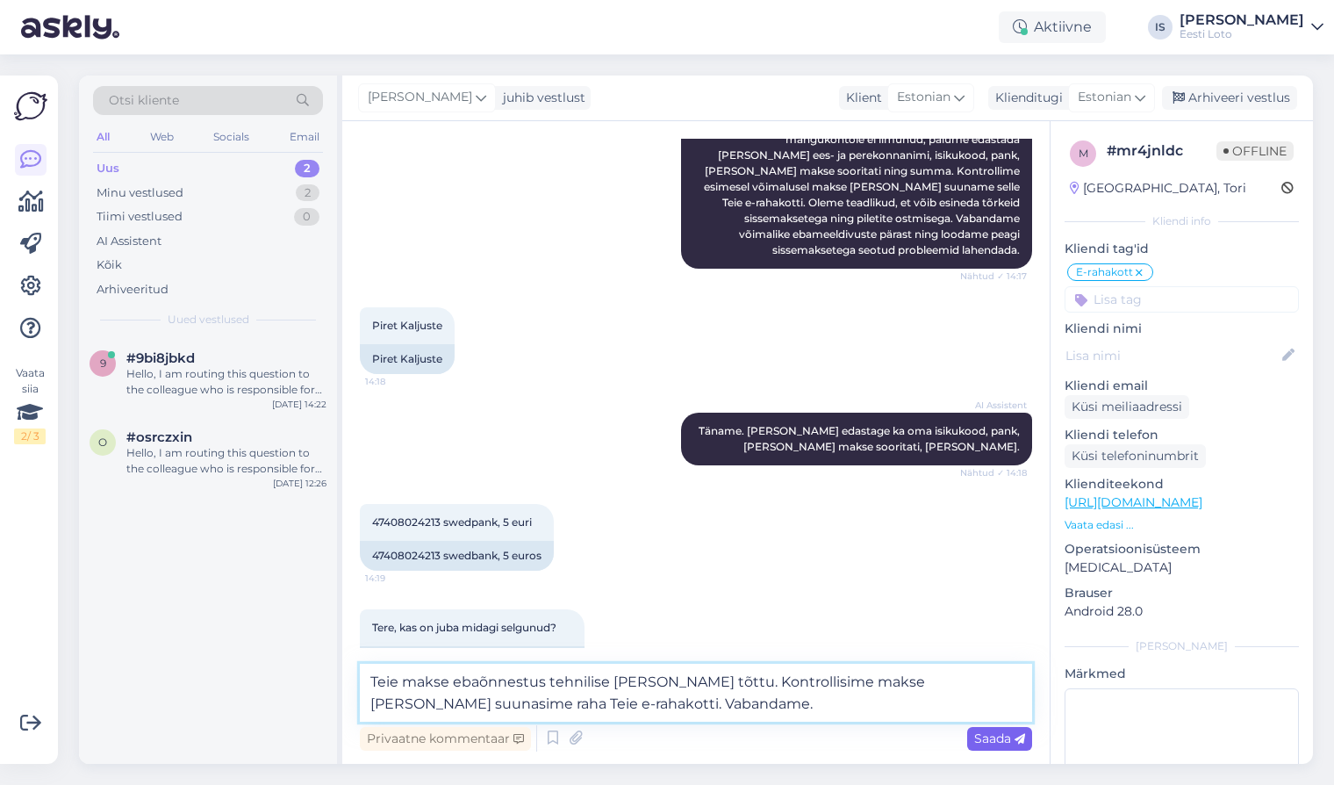
type textarea "Teie makse ebaõnnestus tehnilise tõrke tõttu. Kontrollisime makse üle ja suunas…"
click at [987, 734] on span "Saada" at bounding box center [999, 738] width 51 height 16
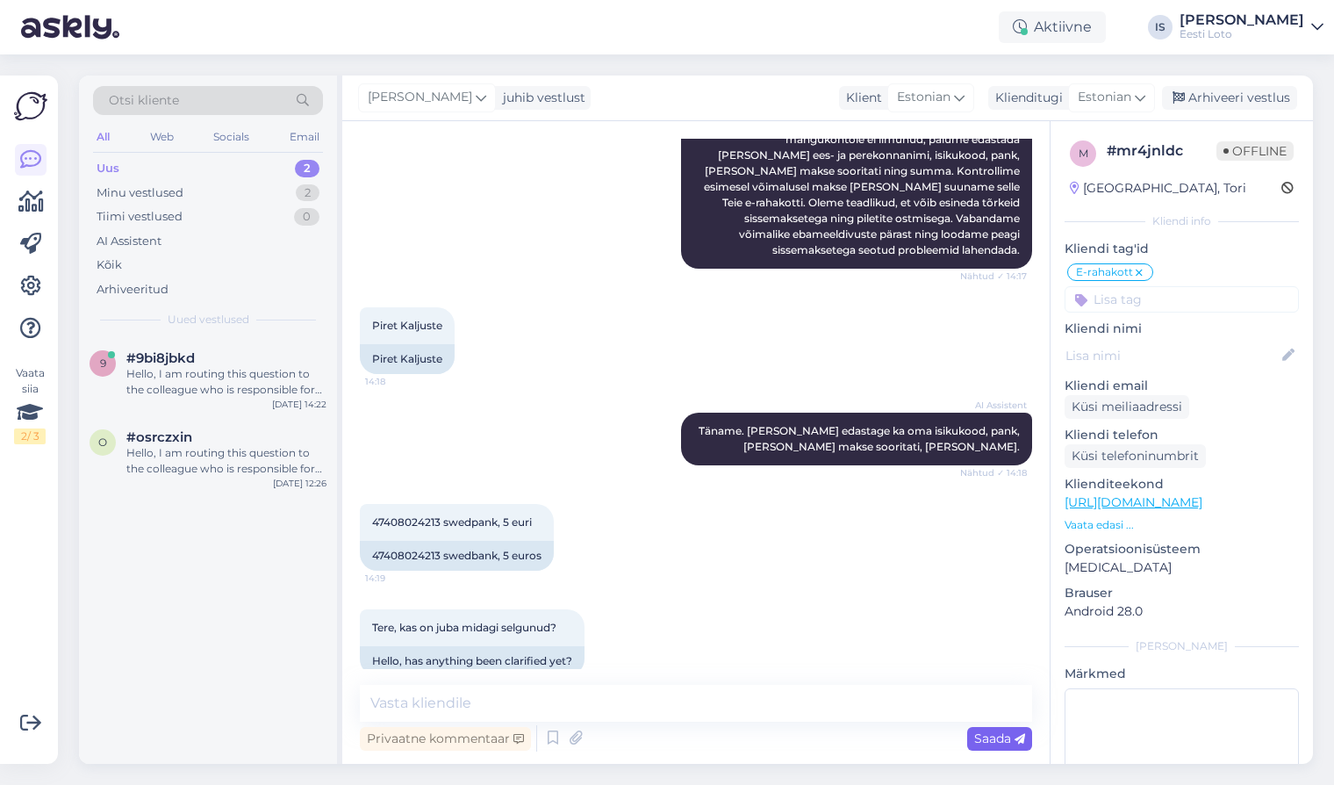
scroll to position [1360, 0]
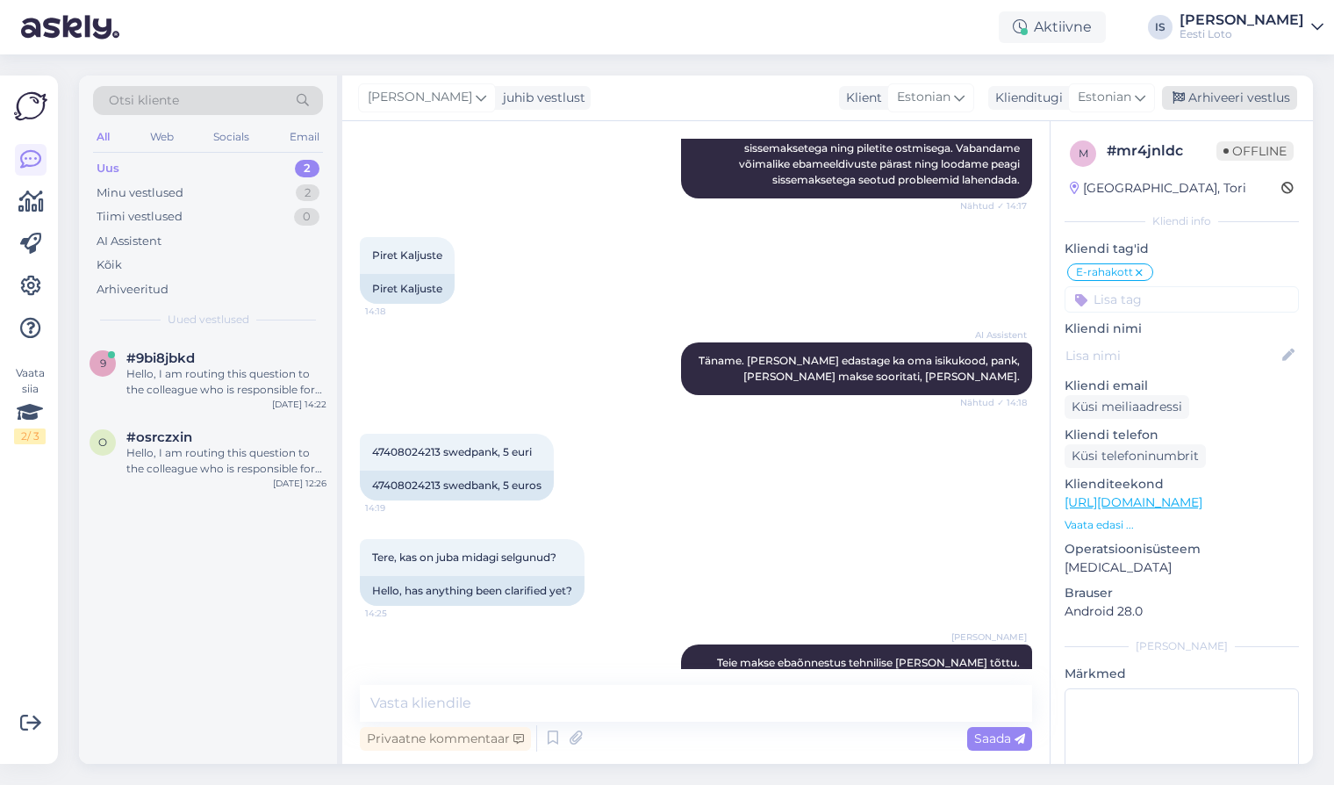
click at [1265, 97] on div "Arhiveeri vestlus" at bounding box center [1229, 98] width 135 height 24
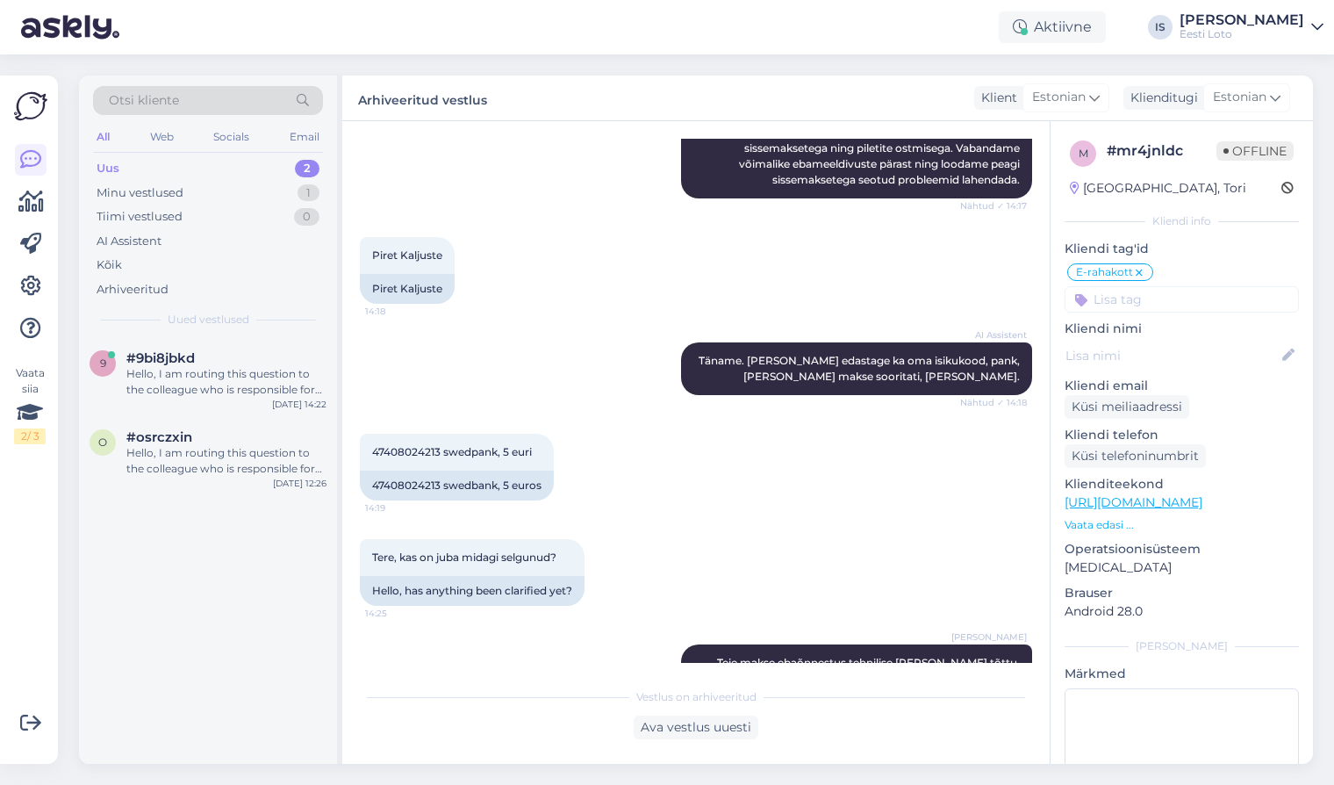
scroll to position [1367, 0]
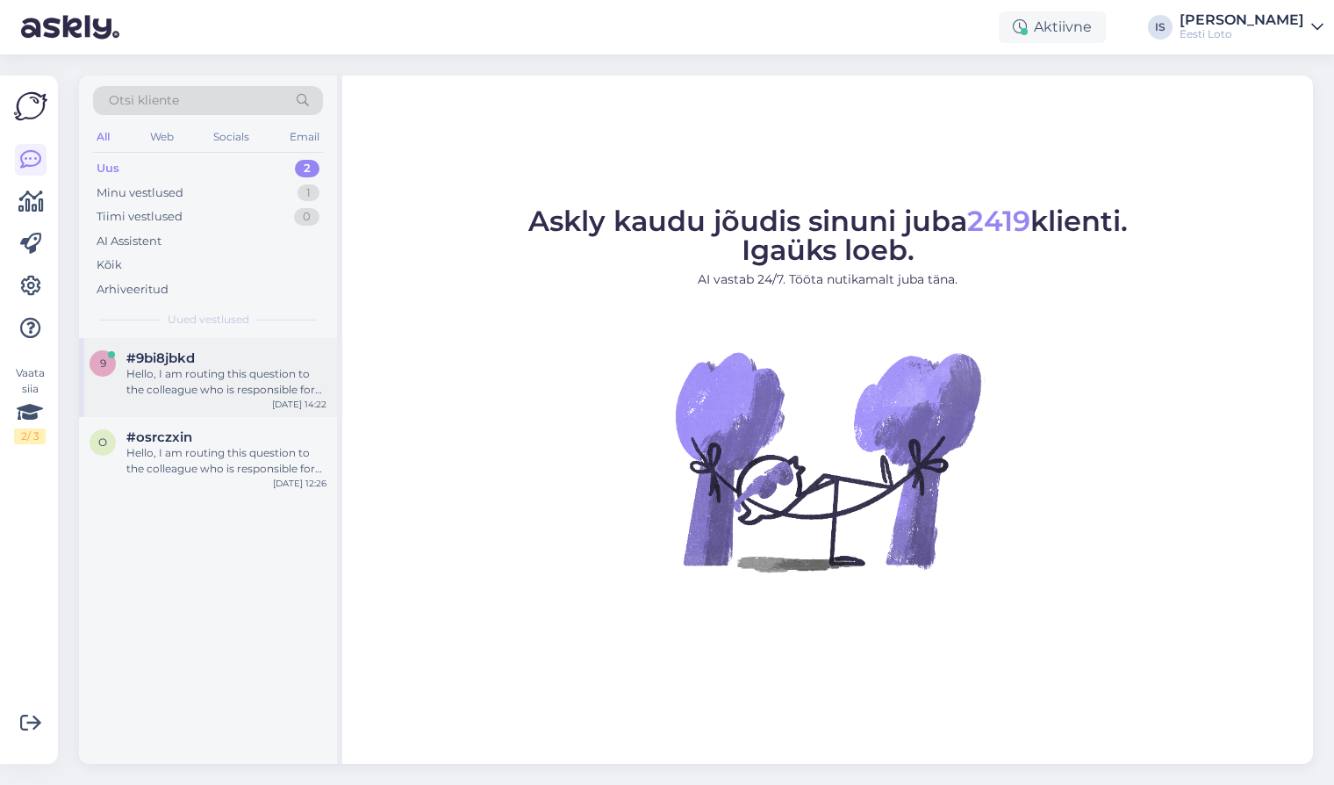
click at [221, 377] on div "Hello, I am routing this question to the colleague who is responsible for this …" at bounding box center [226, 382] width 200 height 32
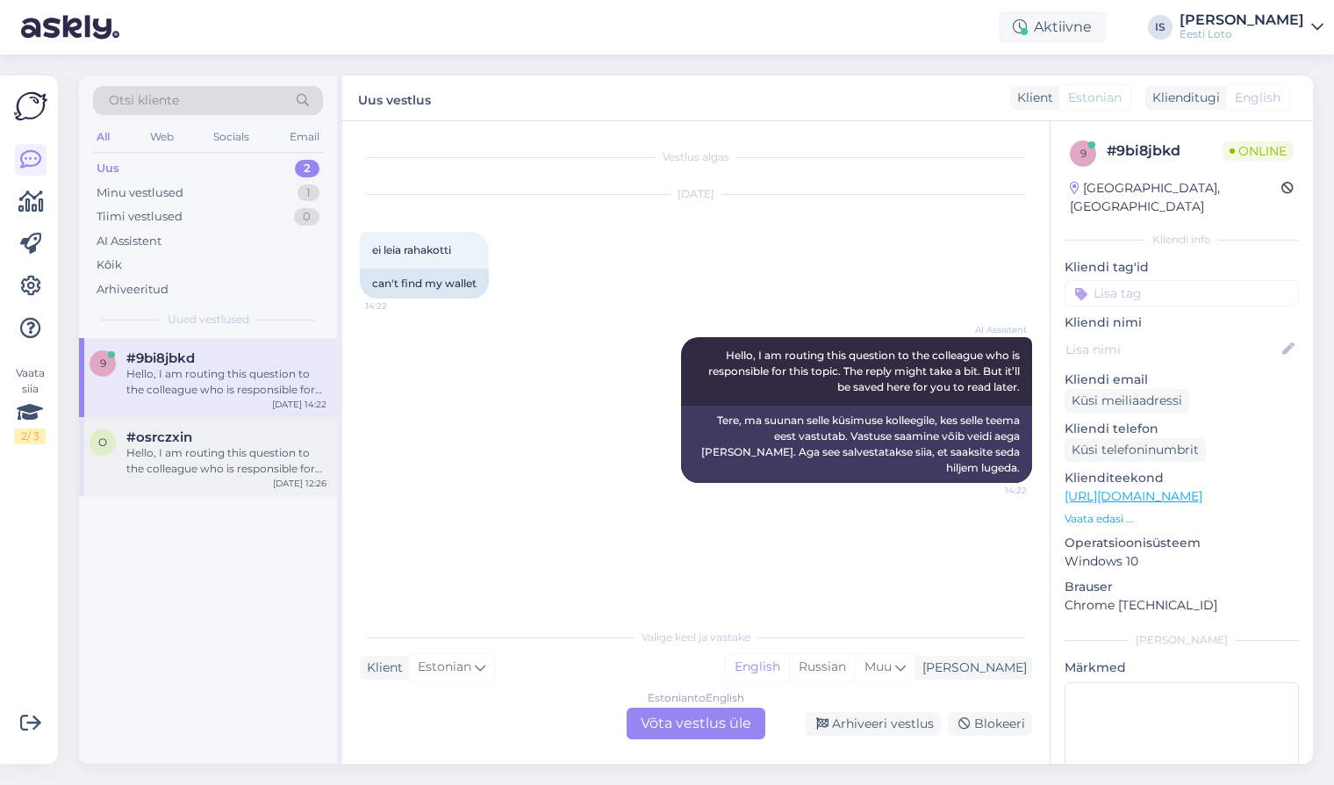
click at [258, 471] on div "Hello, I am routing this question to the colleague who is responsible for this …" at bounding box center [226, 461] width 200 height 32
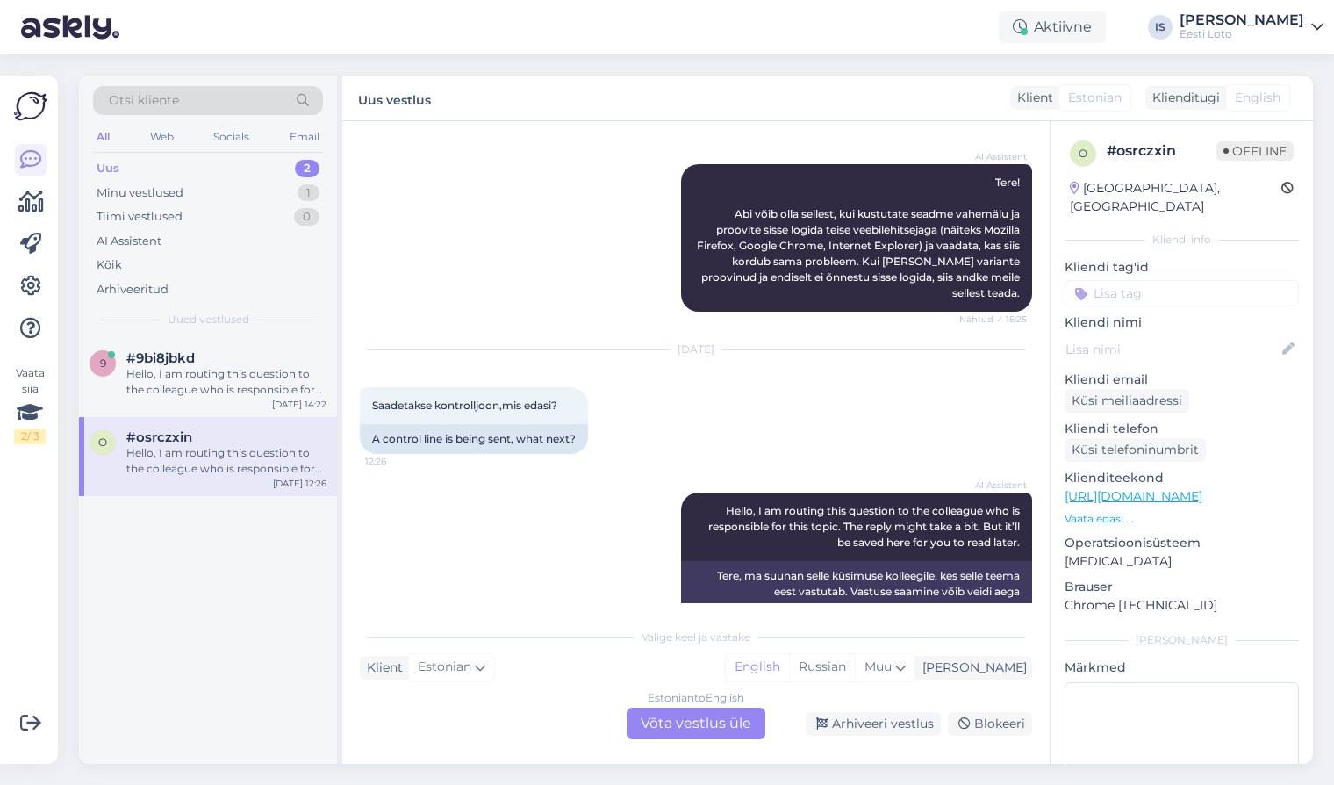
scroll to position [243, 0]
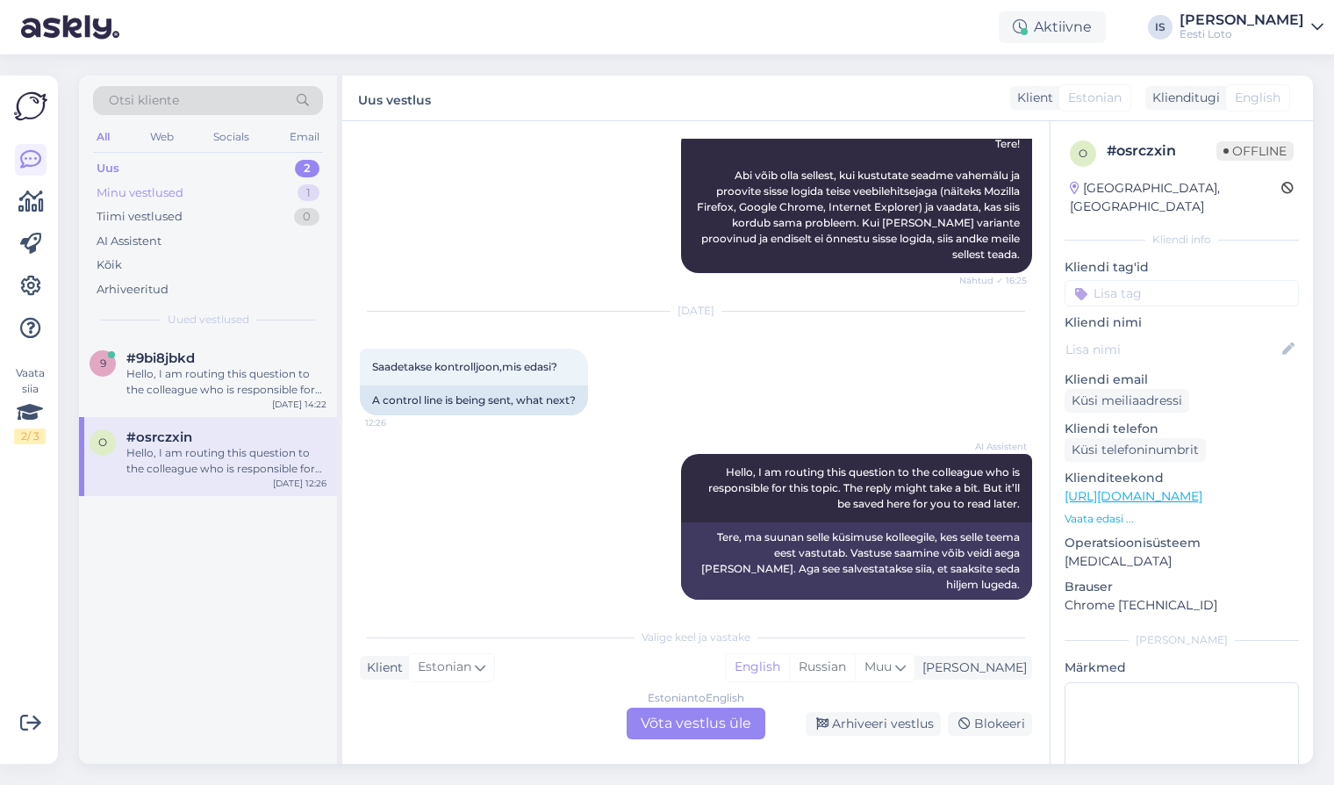
click at [174, 196] on div "Minu vestlused" at bounding box center [140, 193] width 87 height 18
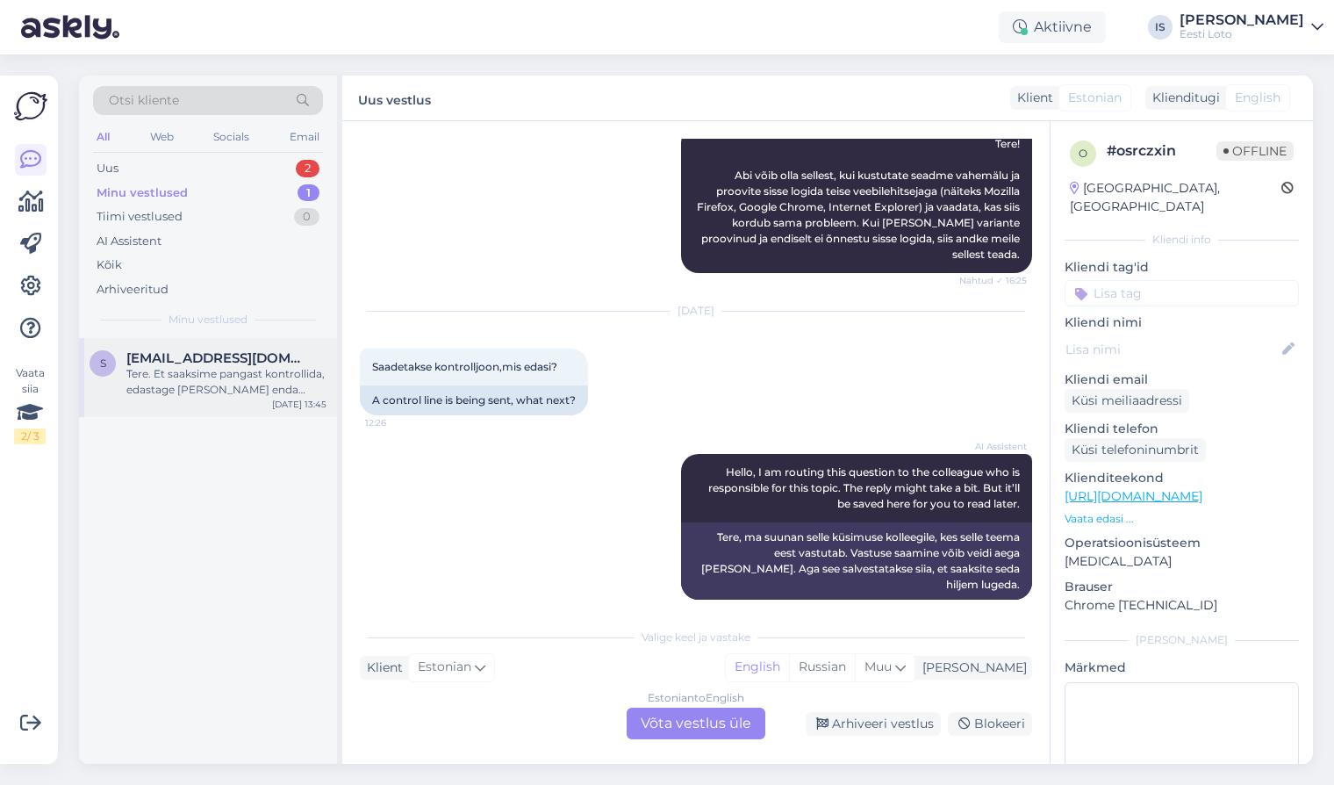
click at [209, 377] on div "Tere. Et saaksime pangast kontrollida, edastage [PERSON_NAME] enda isikukood." at bounding box center [226, 382] width 200 height 32
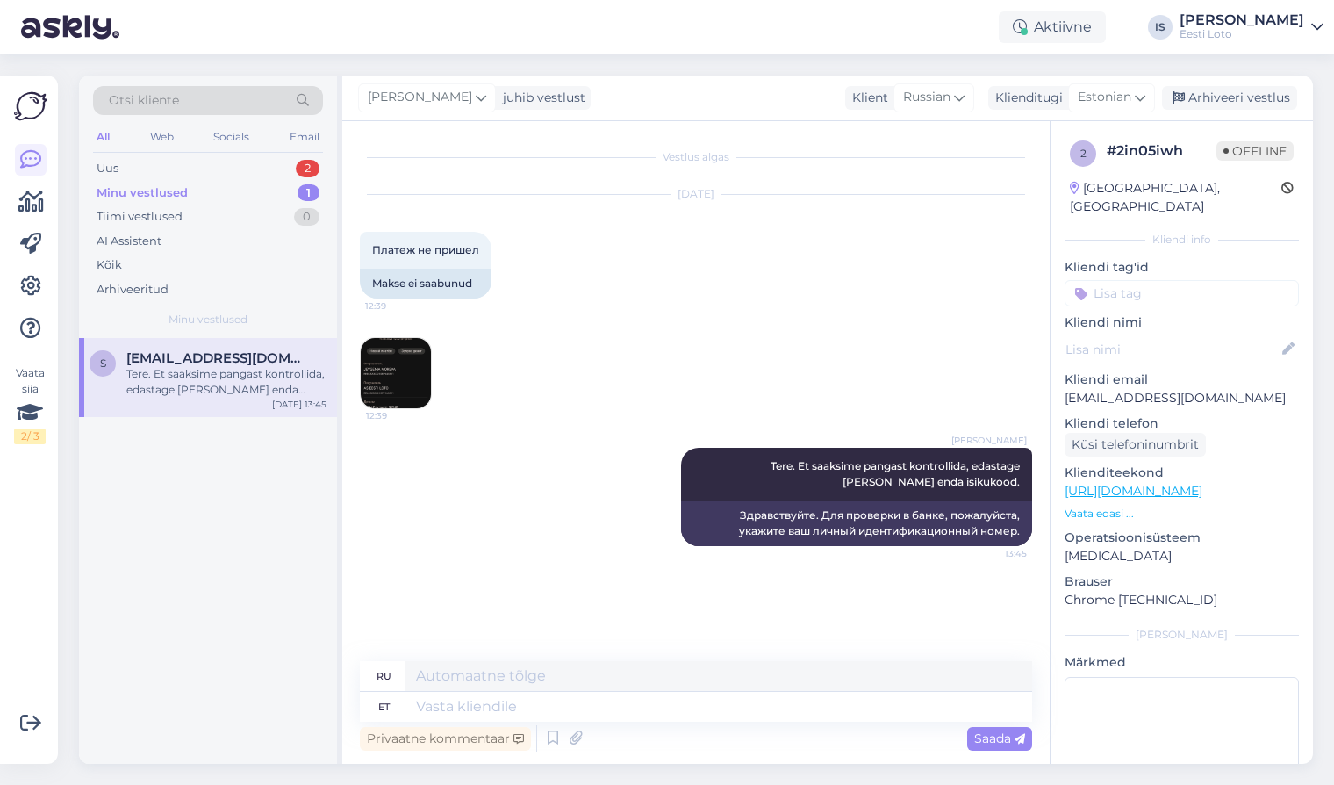
click at [1172, 280] on input at bounding box center [1182, 293] width 234 height 26
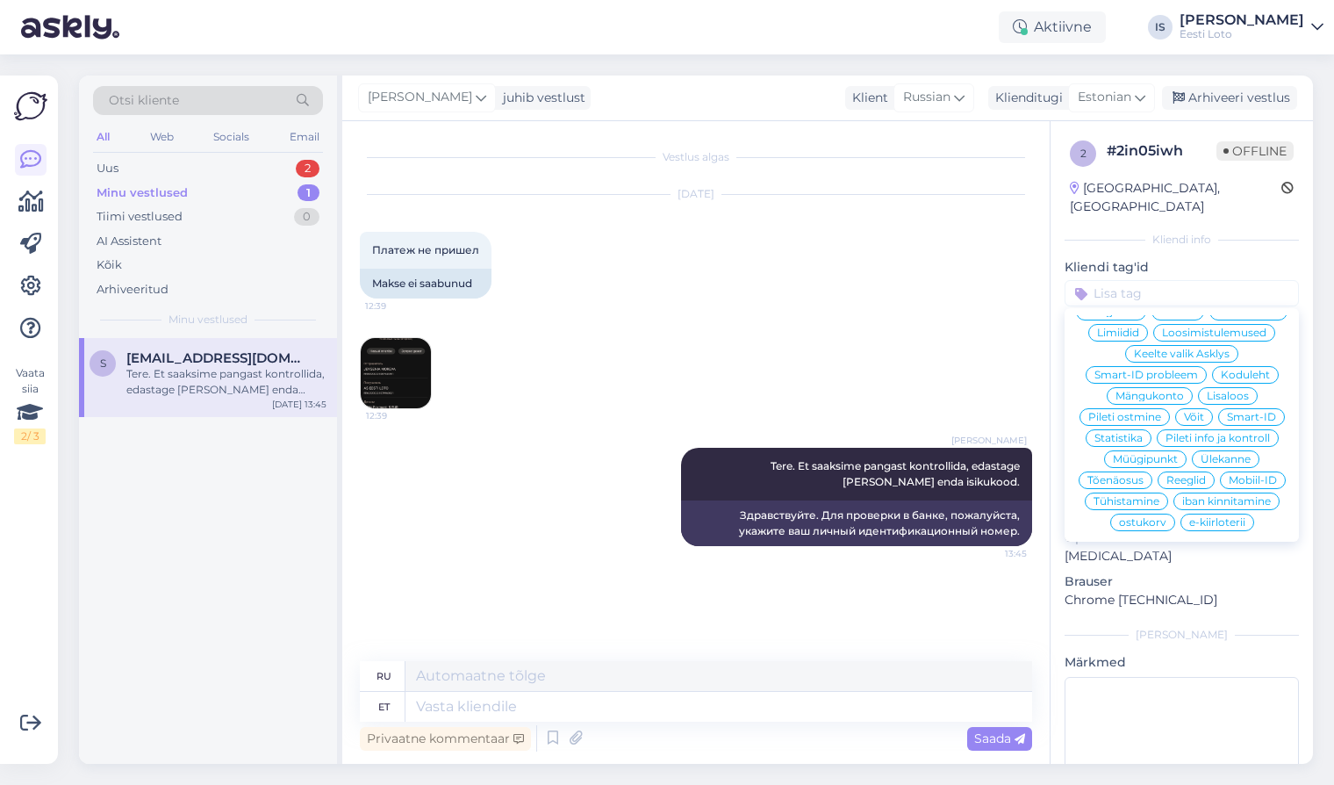
scroll to position [377, 0]
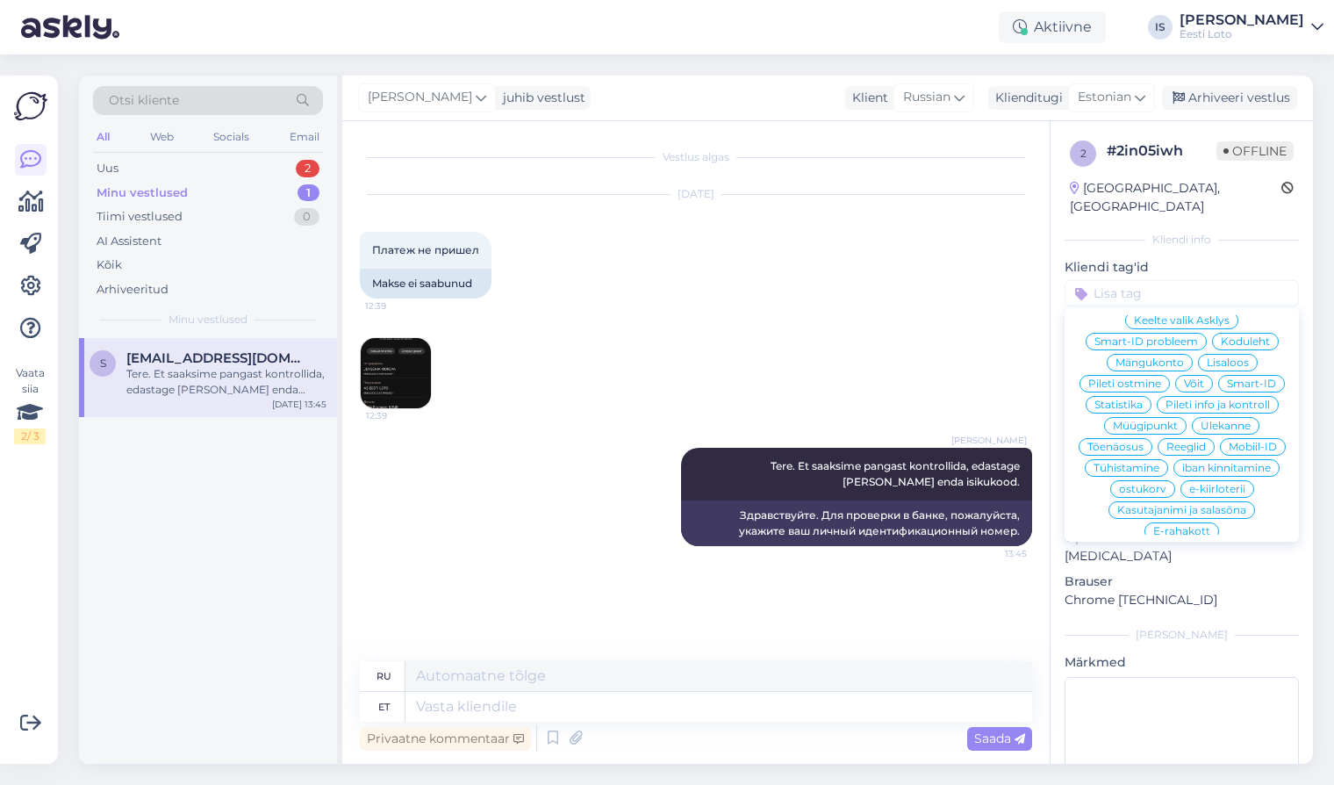
click at [1191, 526] on span "E-rahakott" at bounding box center [1181, 531] width 57 height 11
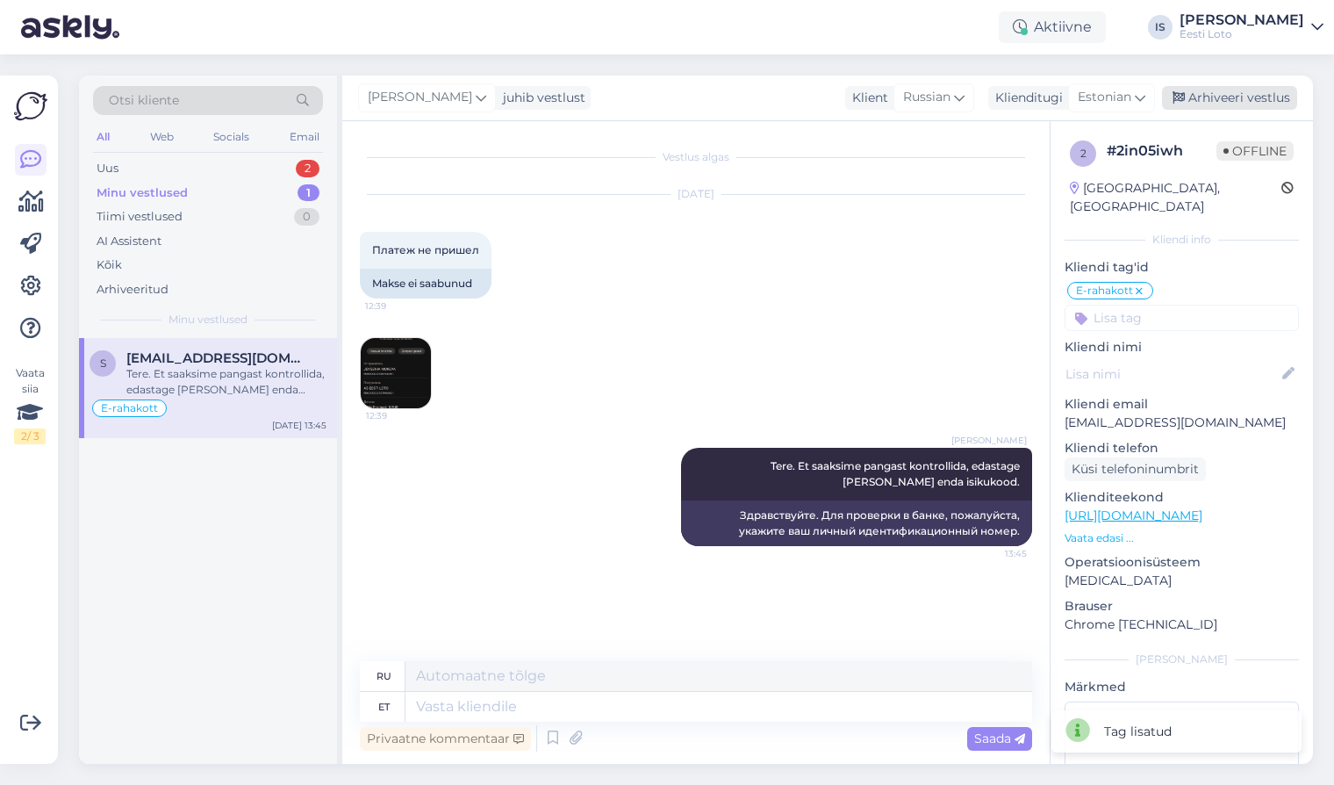
click at [1190, 97] on div "Arhiveeri vestlus" at bounding box center [1229, 98] width 135 height 24
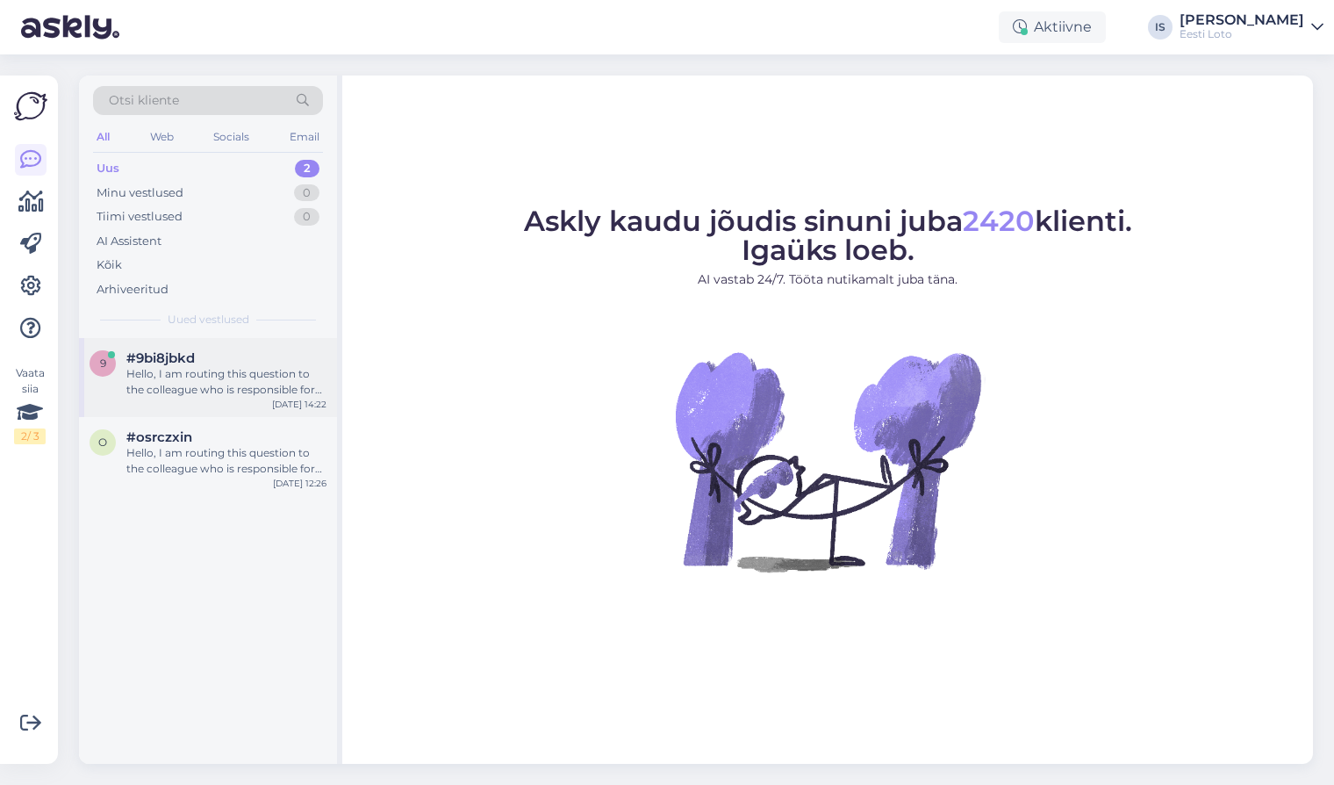
click at [212, 379] on div "Hello, I am routing this question to the colleague who is responsible for this …" at bounding box center [226, 382] width 200 height 32
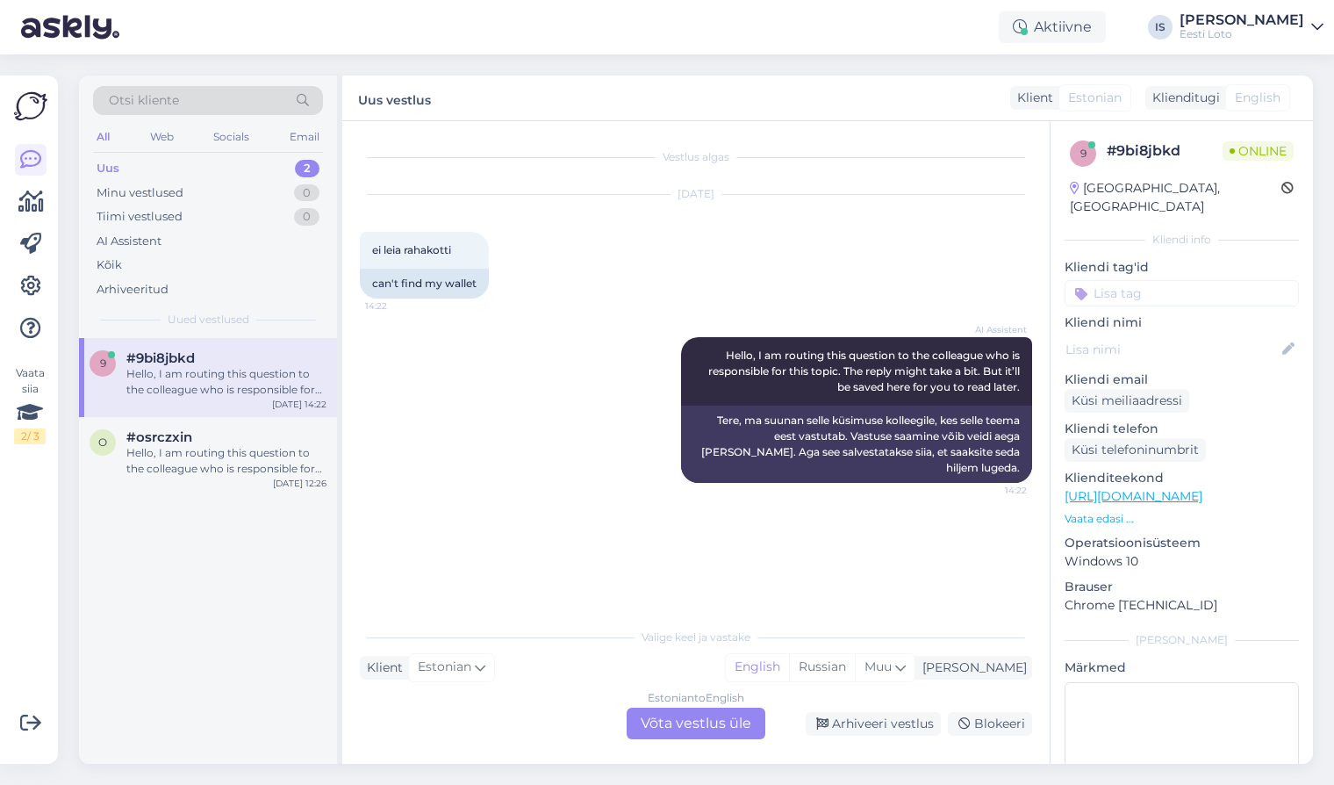
click at [687, 727] on div "Estonian to English Võta vestlus üle" at bounding box center [696, 723] width 139 height 32
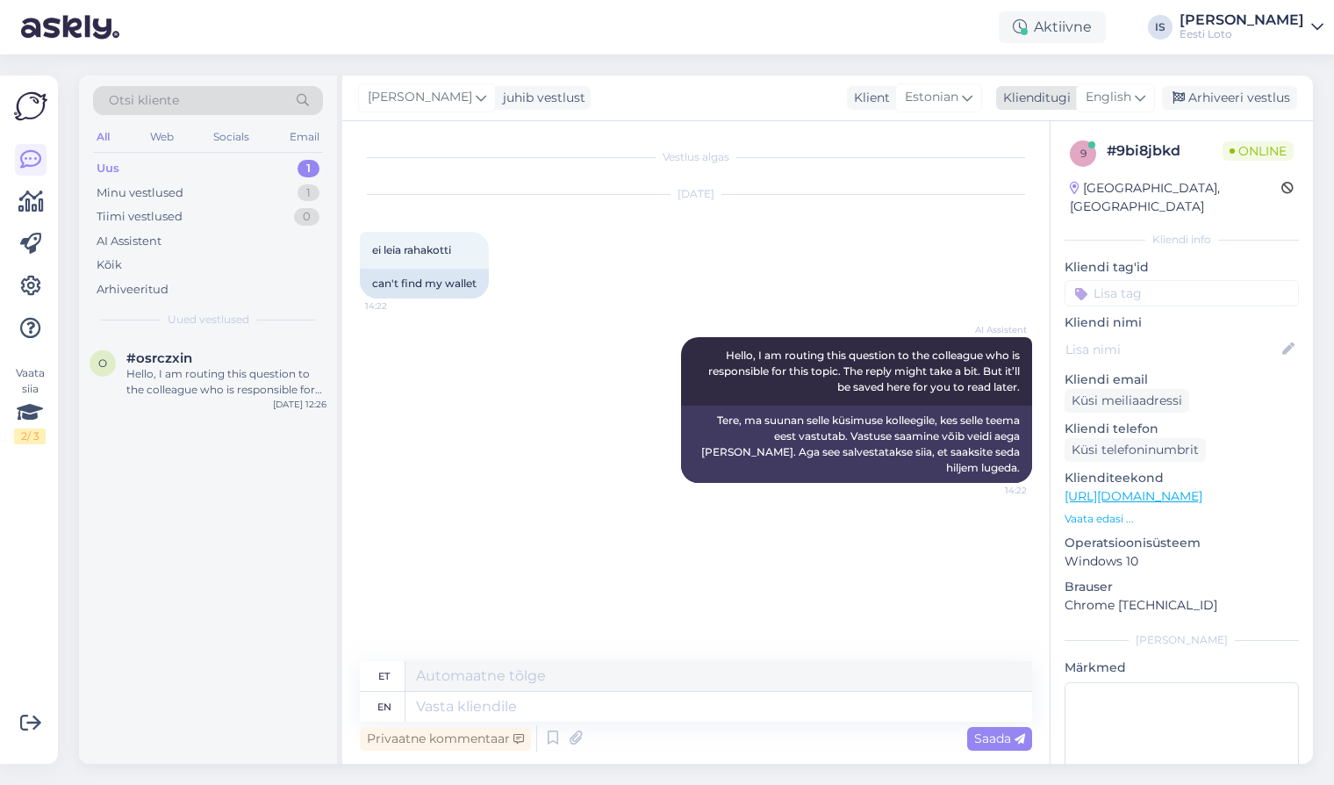
click at [1132, 95] on div "English" at bounding box center [1115, 97] width 79 height 28
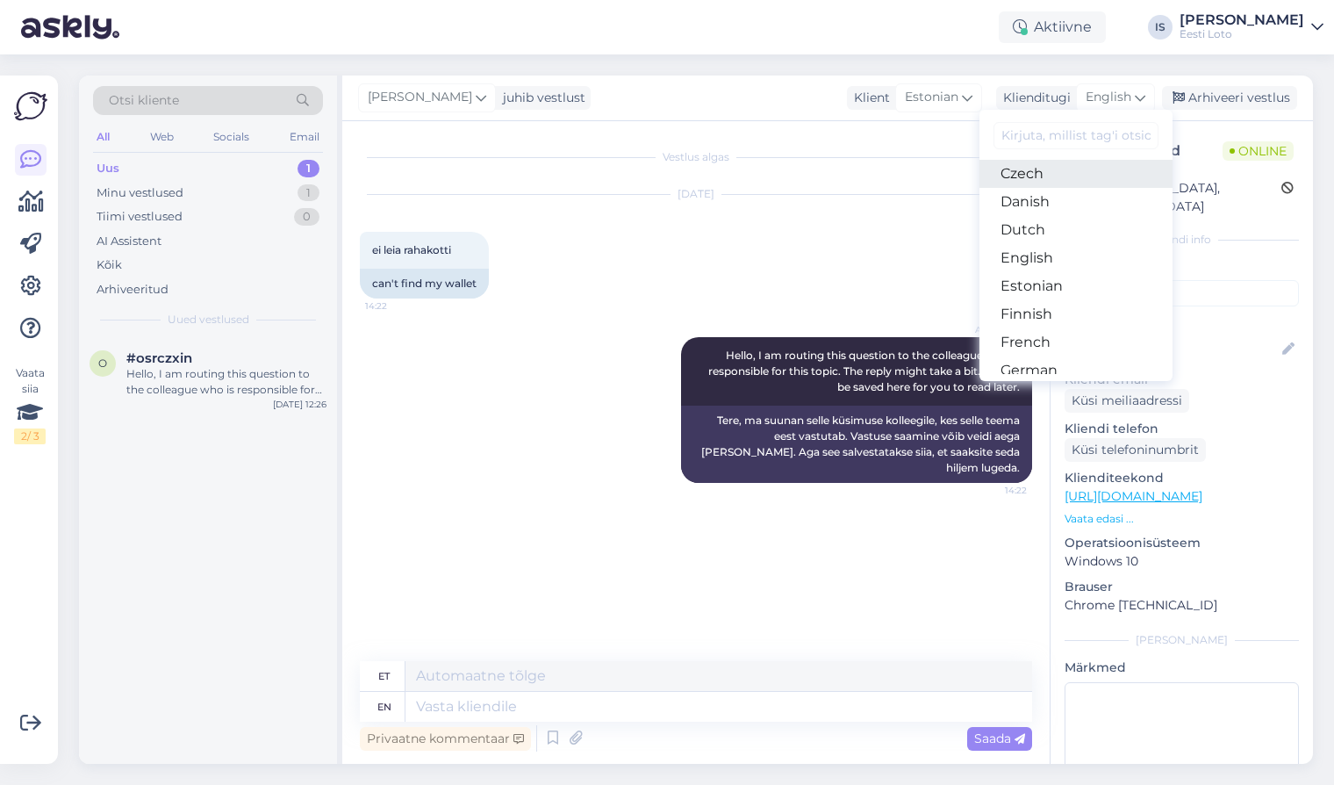
scroll to position [104, 0]
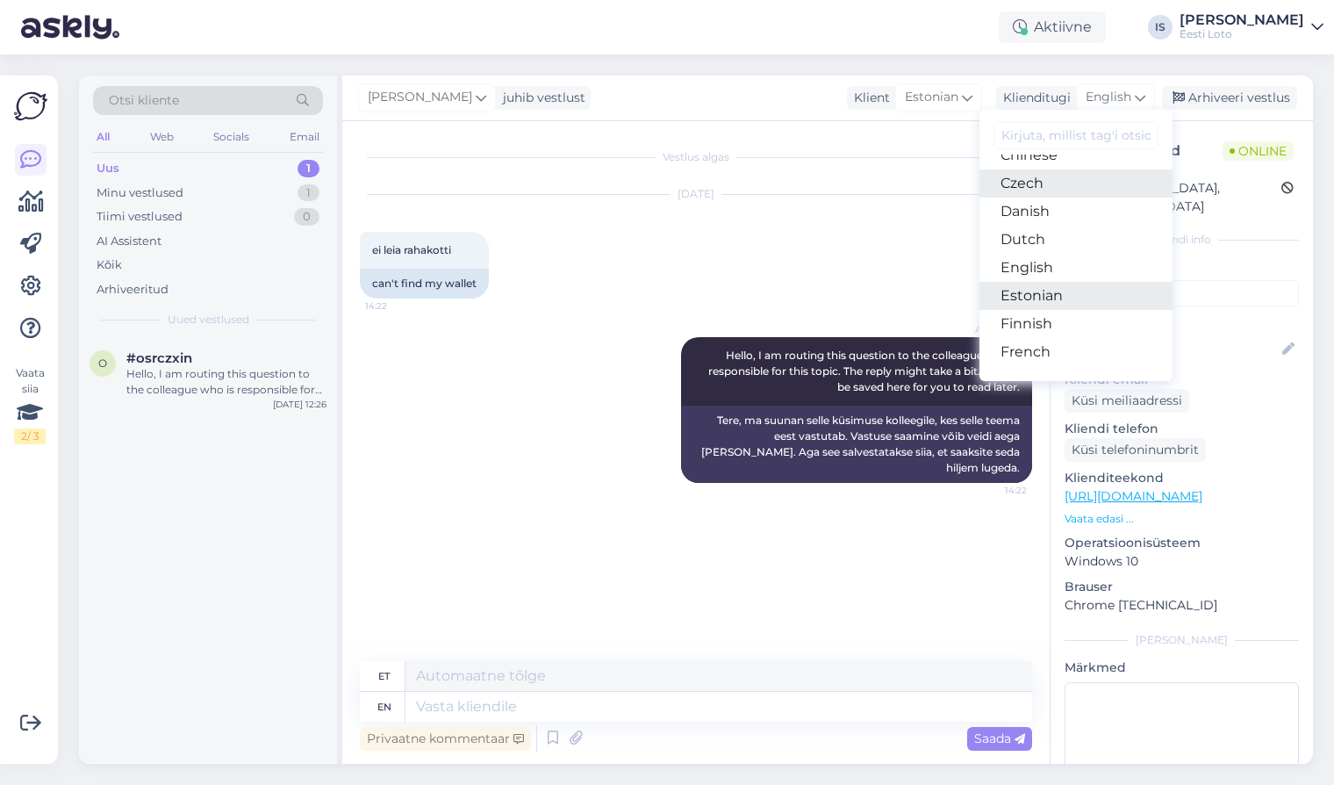
click at [1070, 293] on link "Estonian" at bounding box center [1076, 296] width 193 height 28
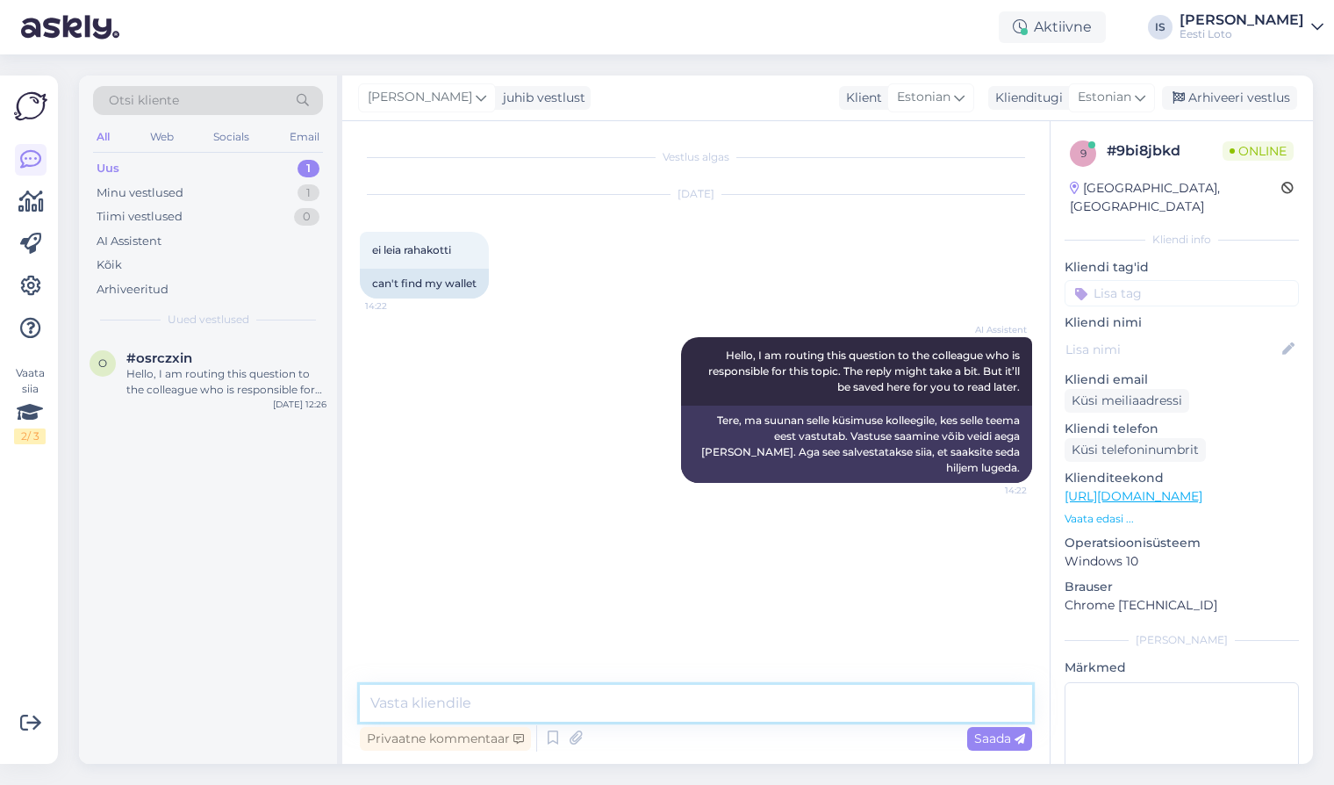
click at [596, 701] on textarea at bounding box center [696, 703] width 672 height 37
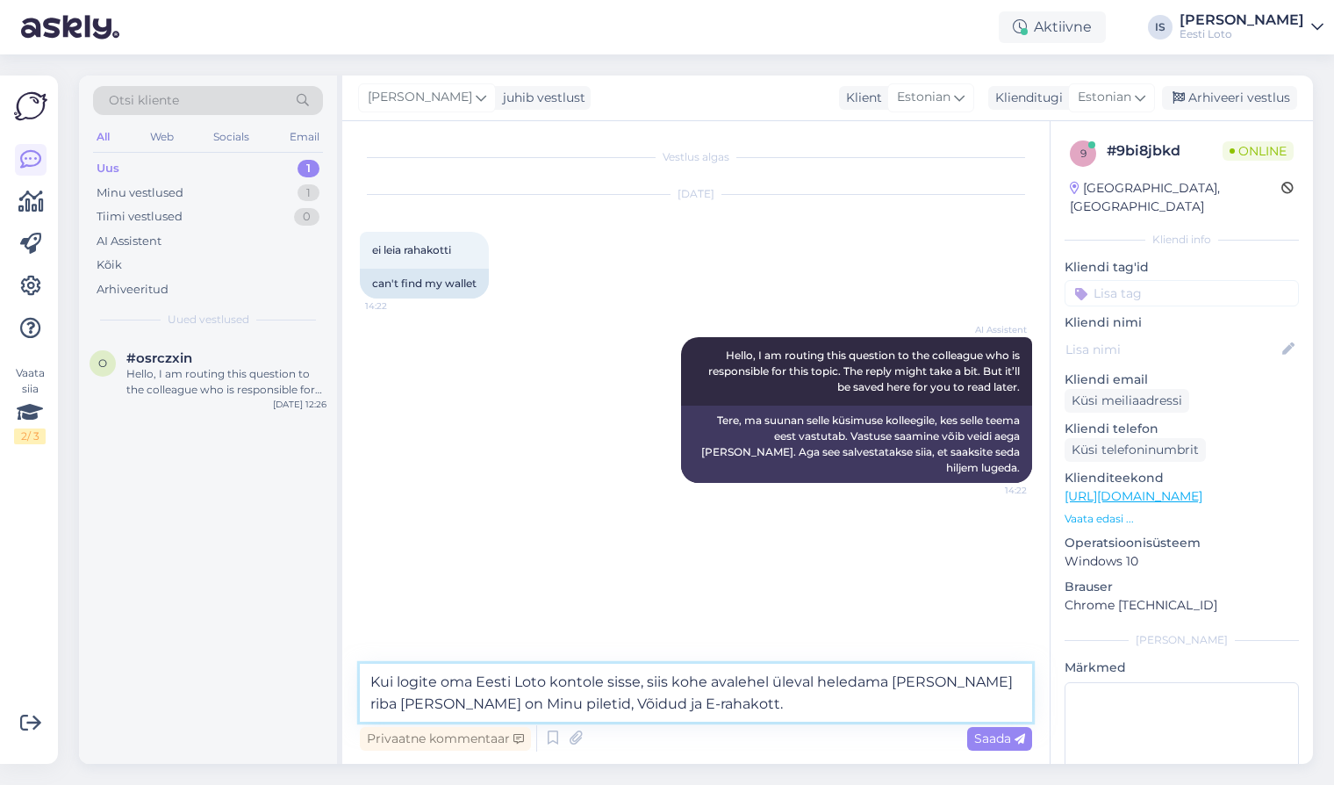
type textarea "Kui logite oma Eesti Loto kontole sisse, siis kohe avalehel üleval heledama sin…"
click at [1222, 280] on input at bounding box center [1182, 293] width 234 height 26
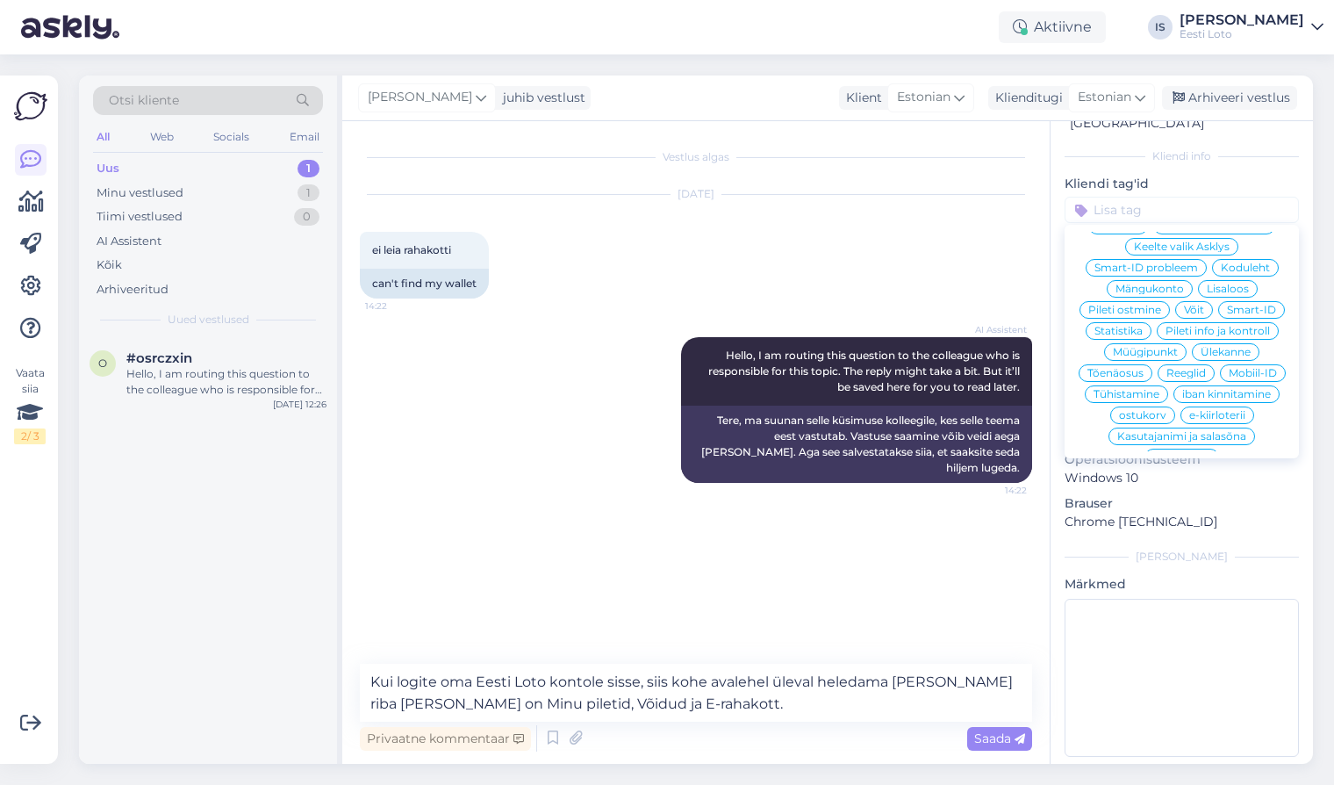
scroll to position [369, 0]
click at [1241, 258] on div "Koduleht" at bounding box center [1245, 267] width 67 height 18
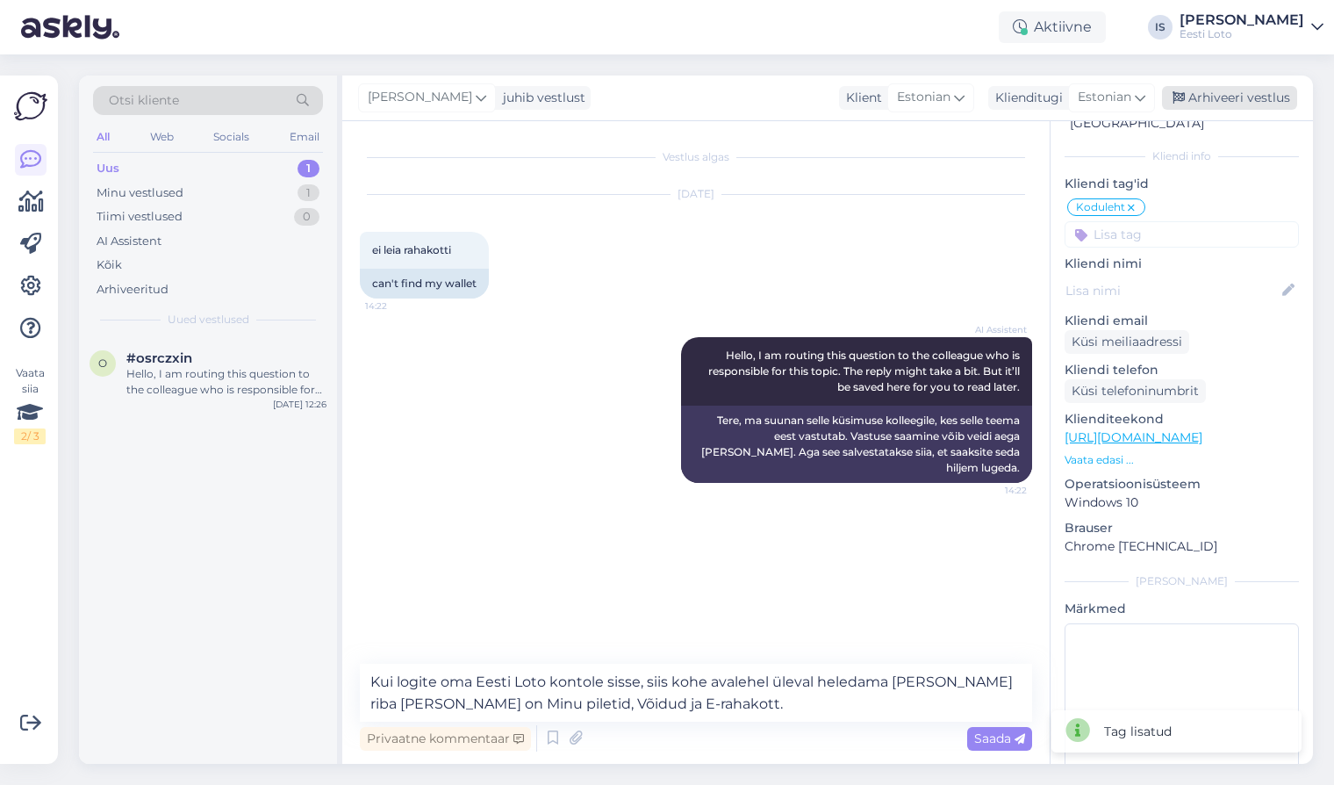
click at [1195, 98] on div "Arhiveeri vestlus" at bounding box center [1229, 98] width 135 height 24
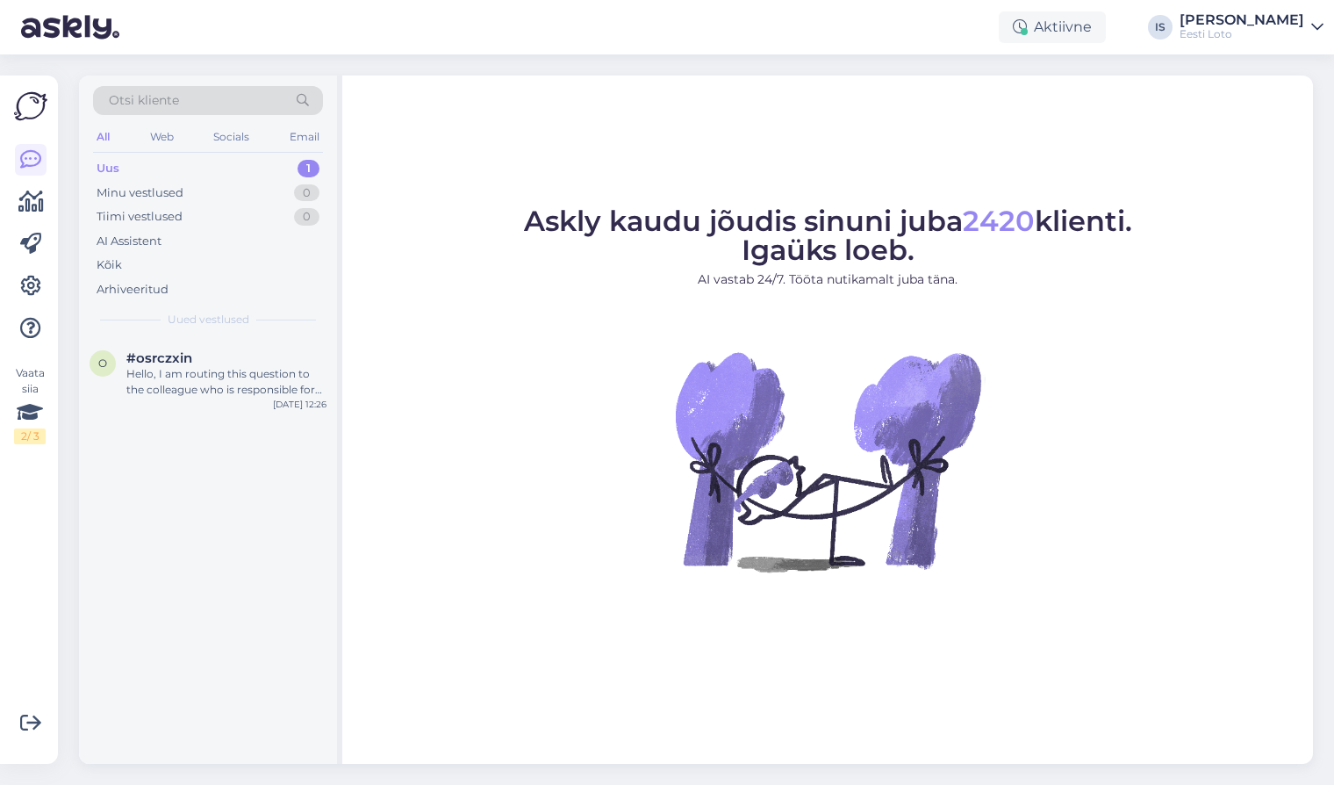
click at [111, 169] on div "Uus" at bounding box center [108, 169] width 23 height 18
click at [228, 382] on div "Hello, I am routing this question to the colleague who is responsible for this …" at bounding box center [226, 382] width 200 height 32
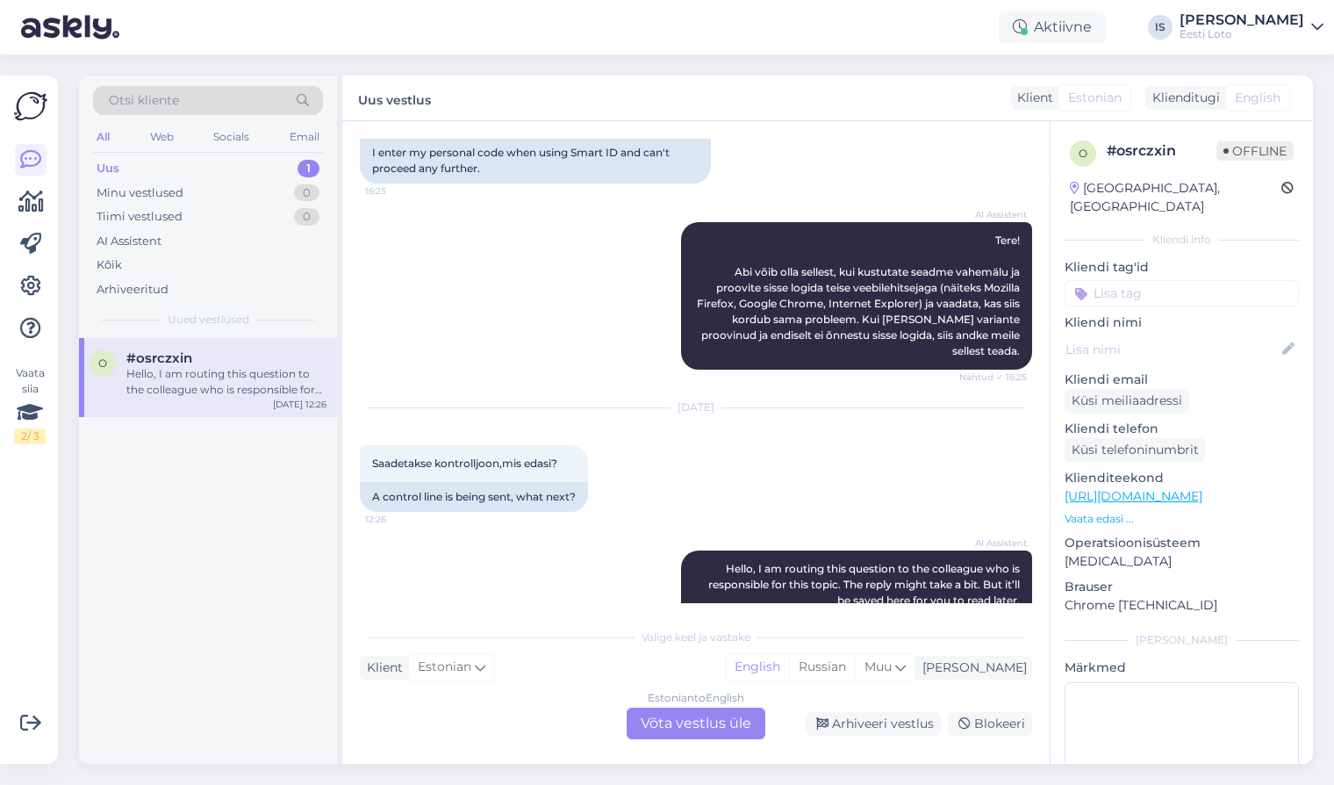
scroll to position [243, 0]
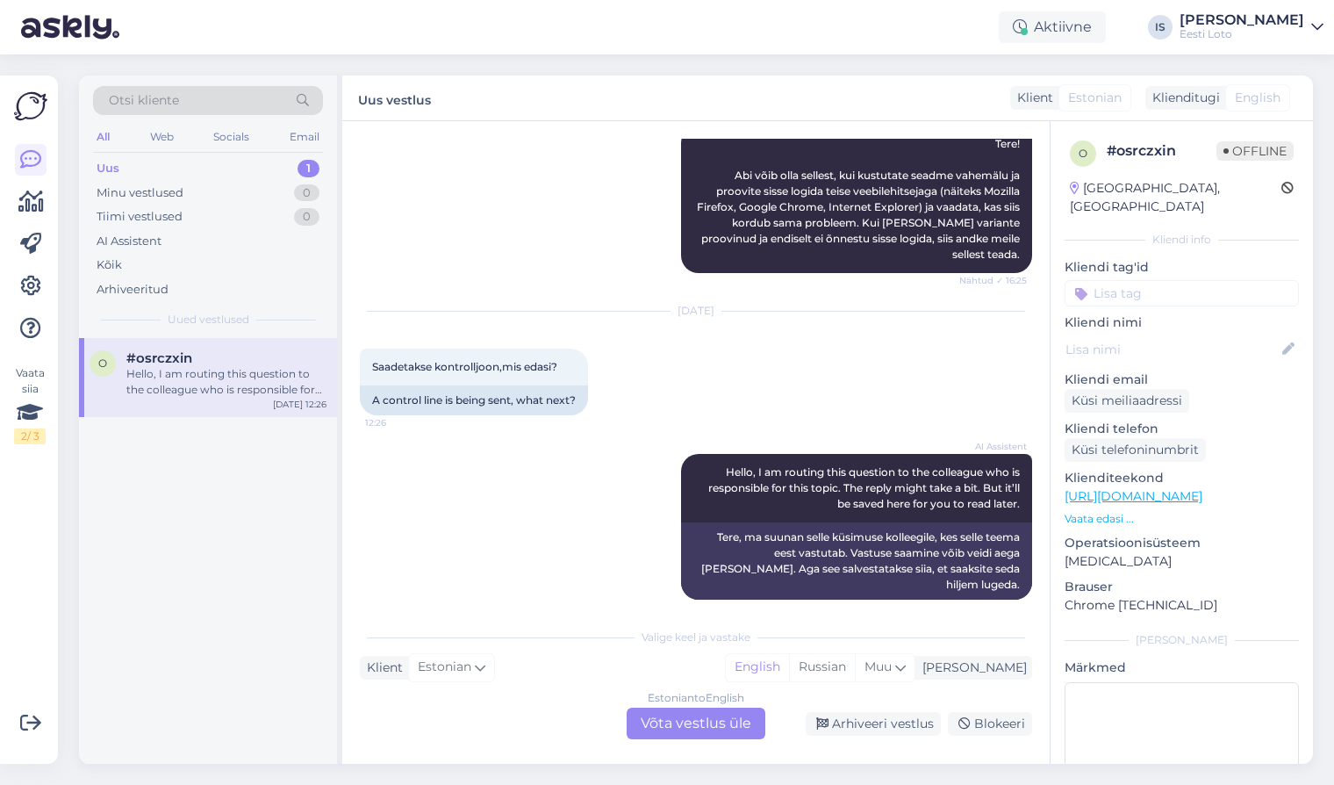
click at [677, 723] on div "Estonian to English Võta vestlus üle" at bounding box center [696, 723] width 139 height 32
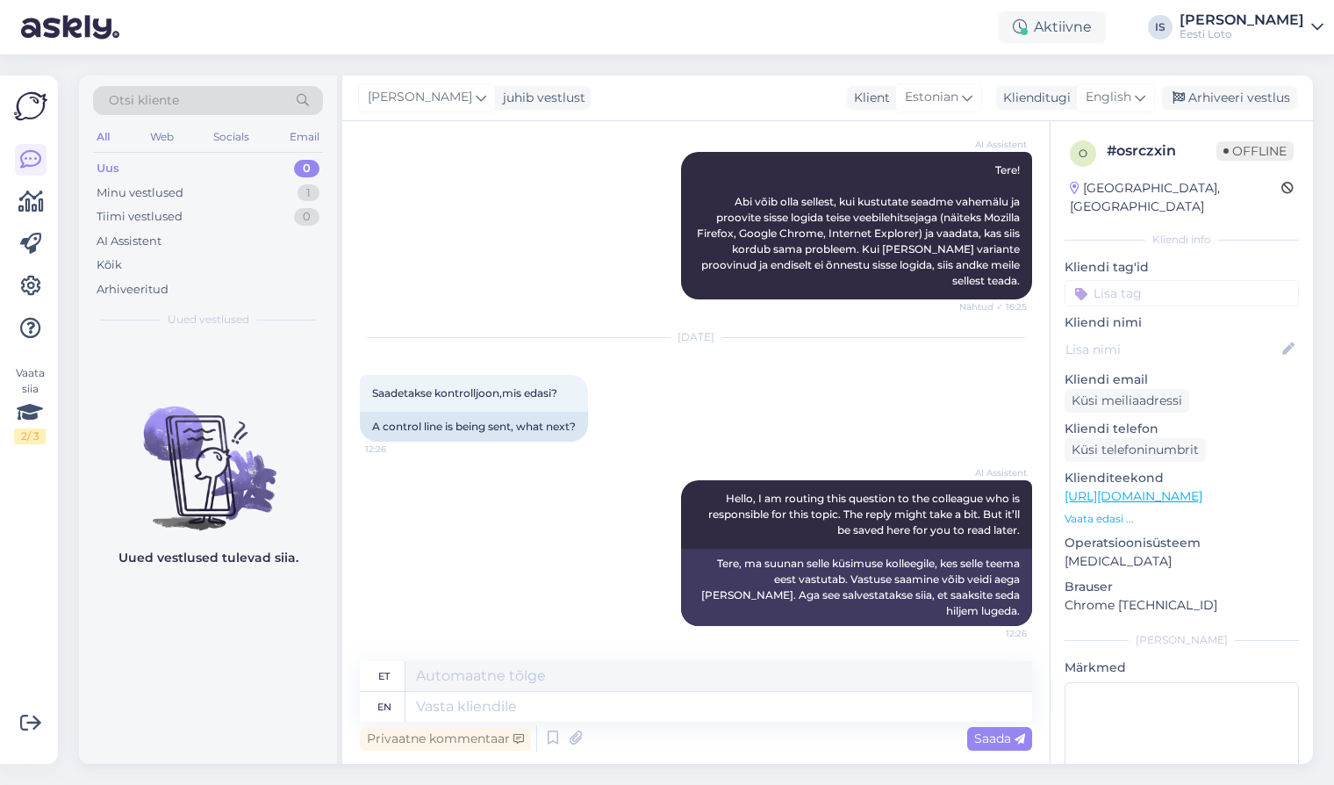
scroll to position [201, 0]
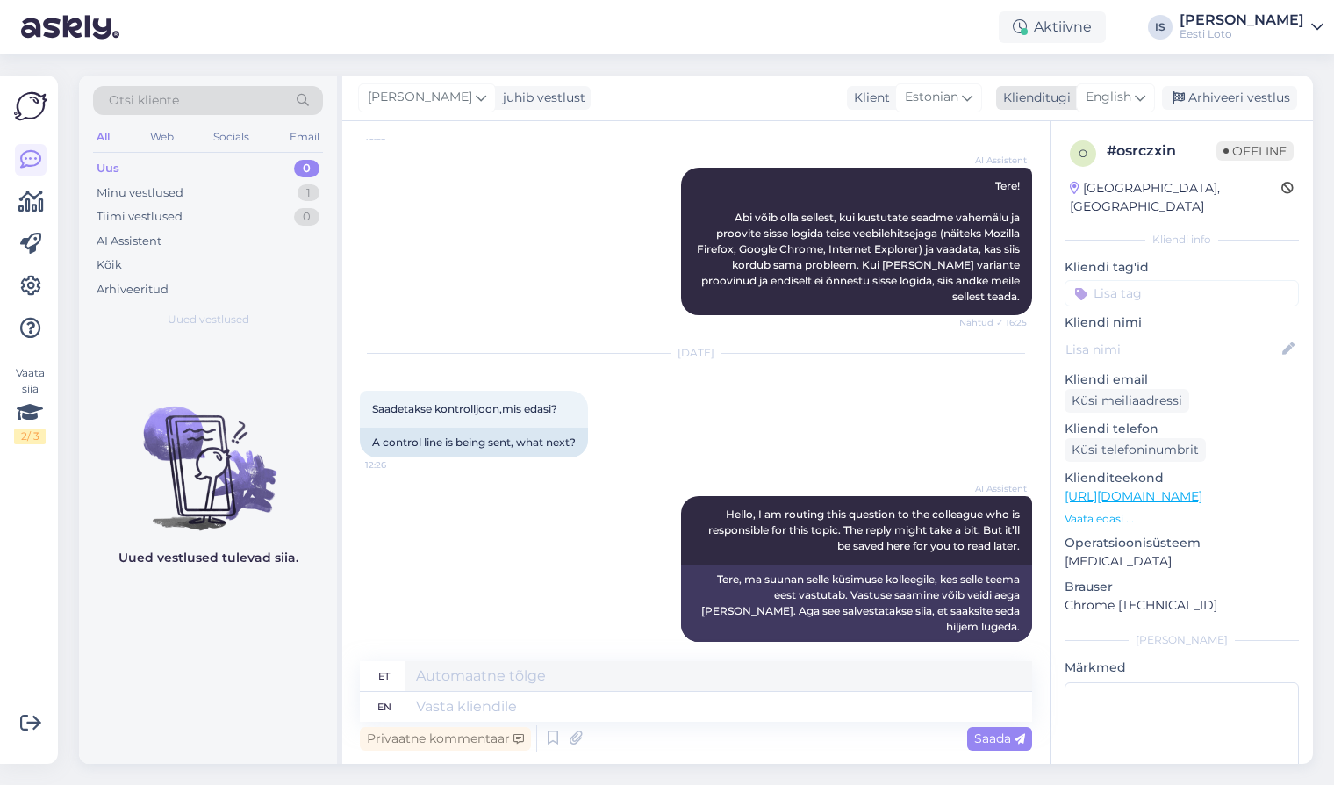
click at [1131, 101] on span "English" at bounding box center [1109, 97] width 46 height 19
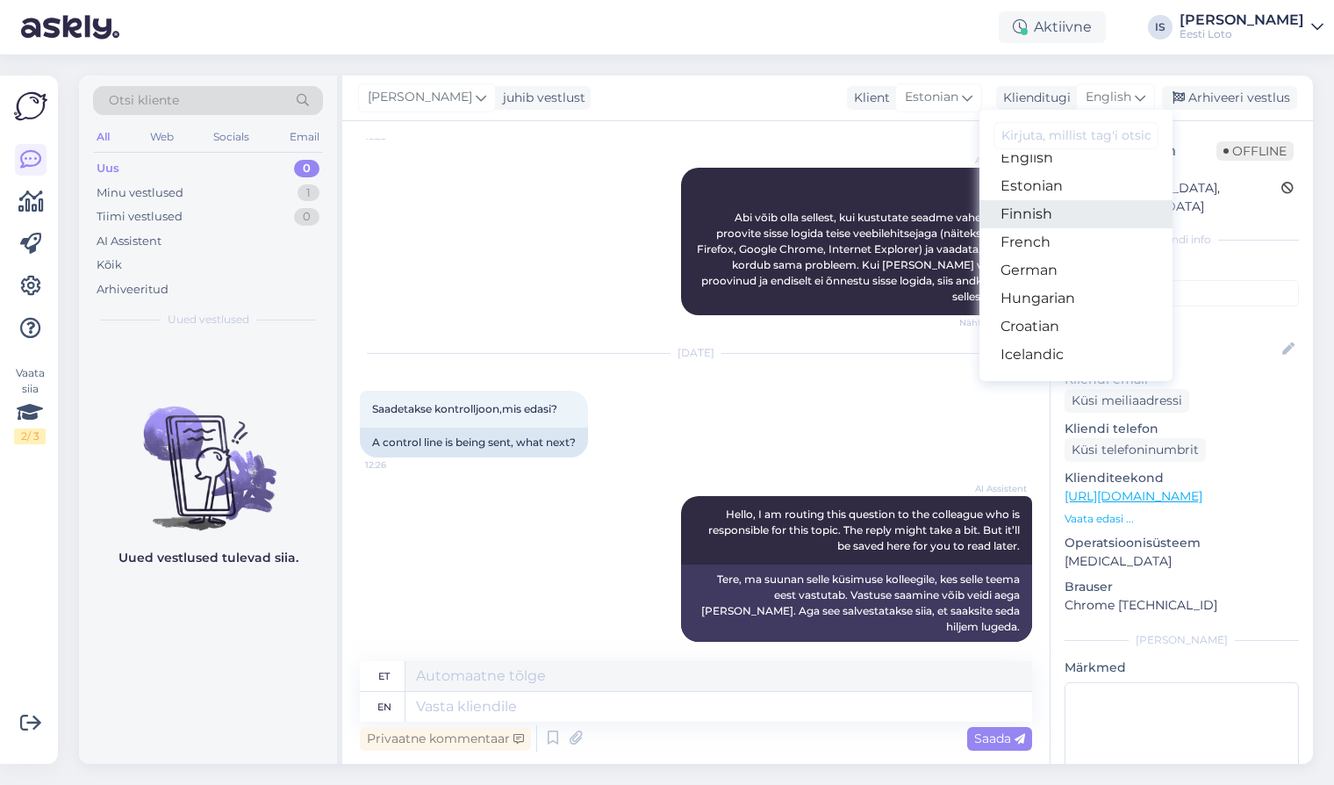
scroll to position [197, 0]
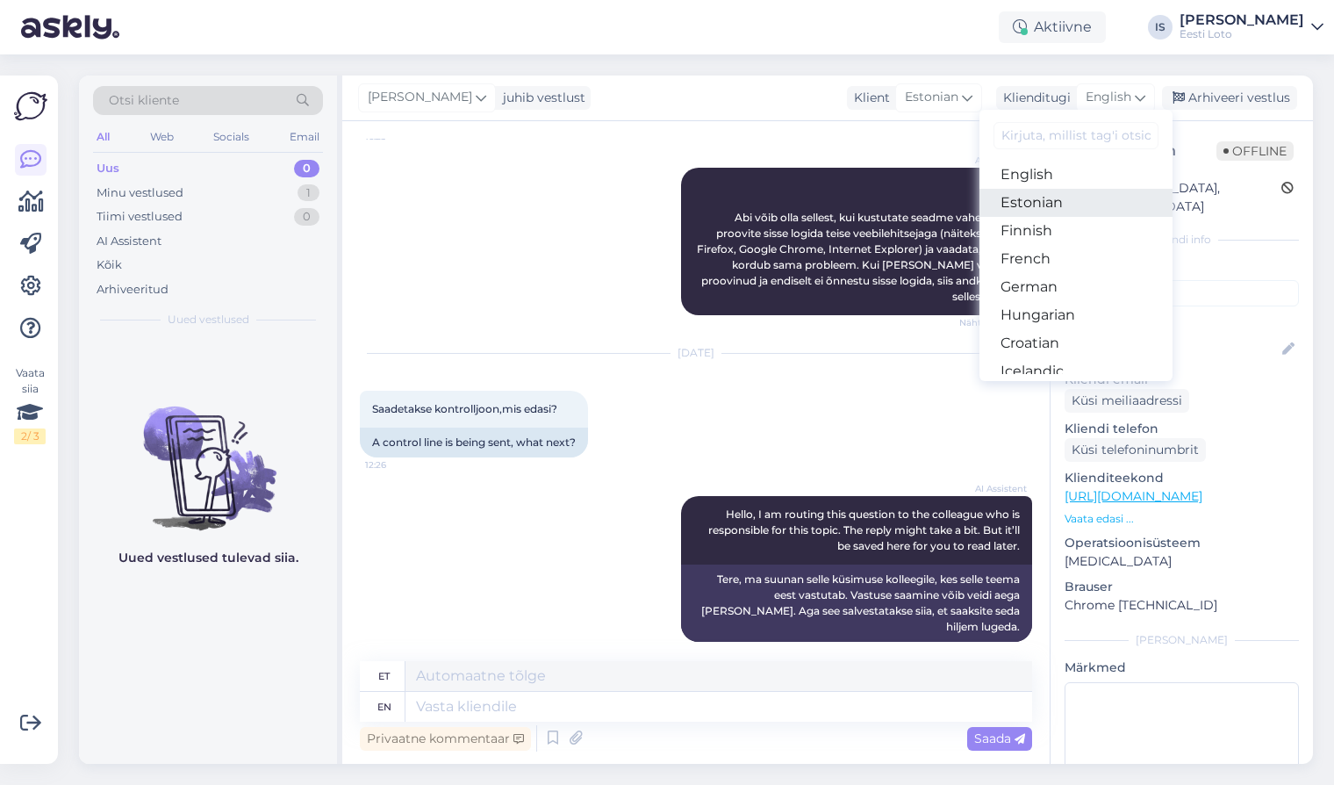
click at [1076, 205] on link "Estonian" at bounding box center [1076, 203] width 193 height 28
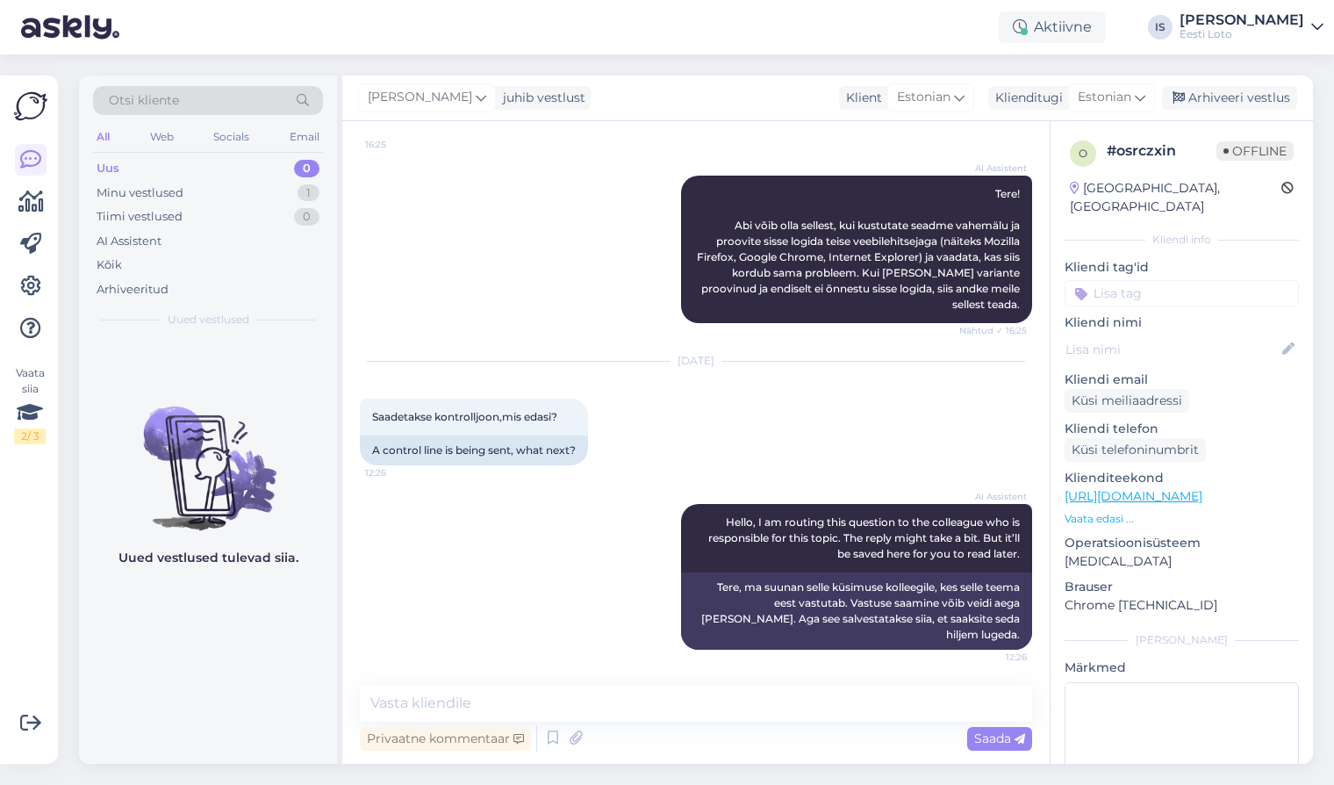
scroll to position [177, 0]
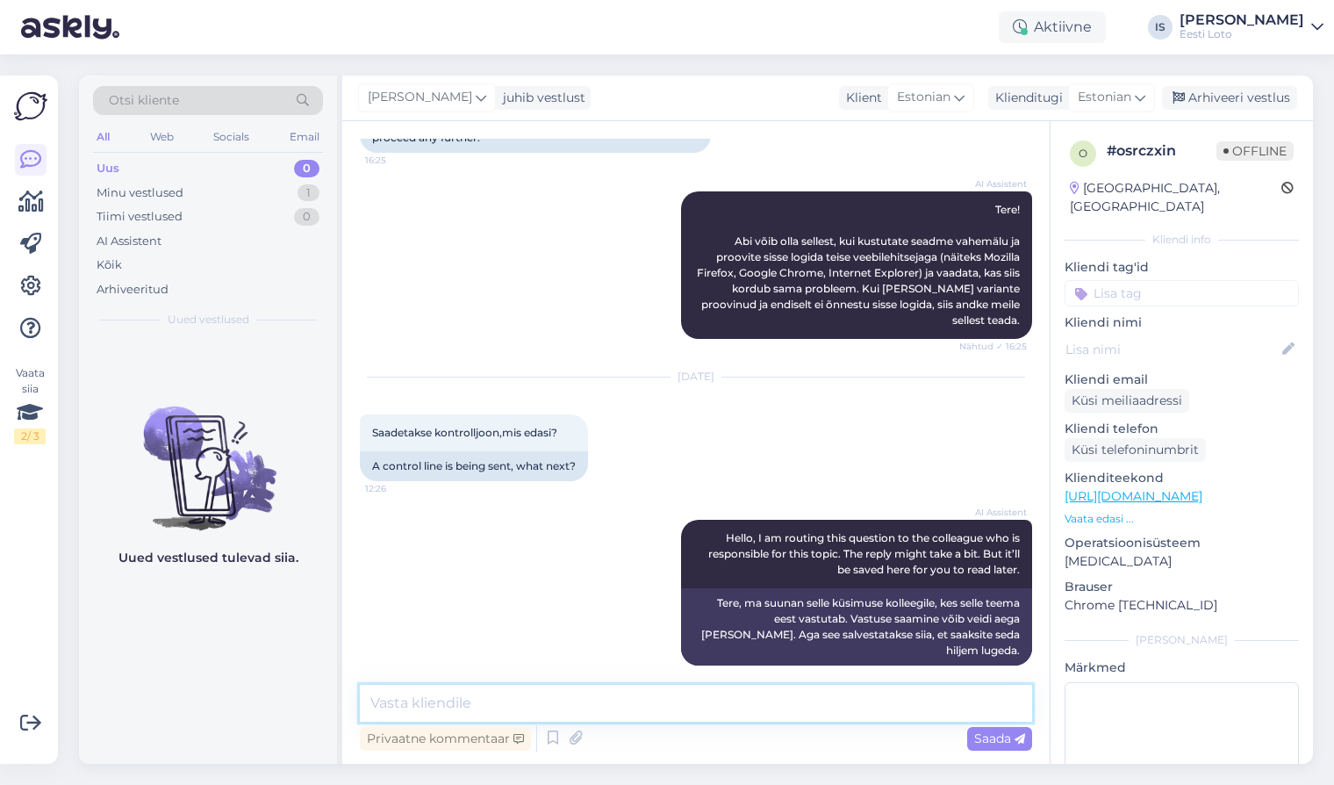
click at [501, 702] on textarea at bounding box center [696, 703] width 672 height 37
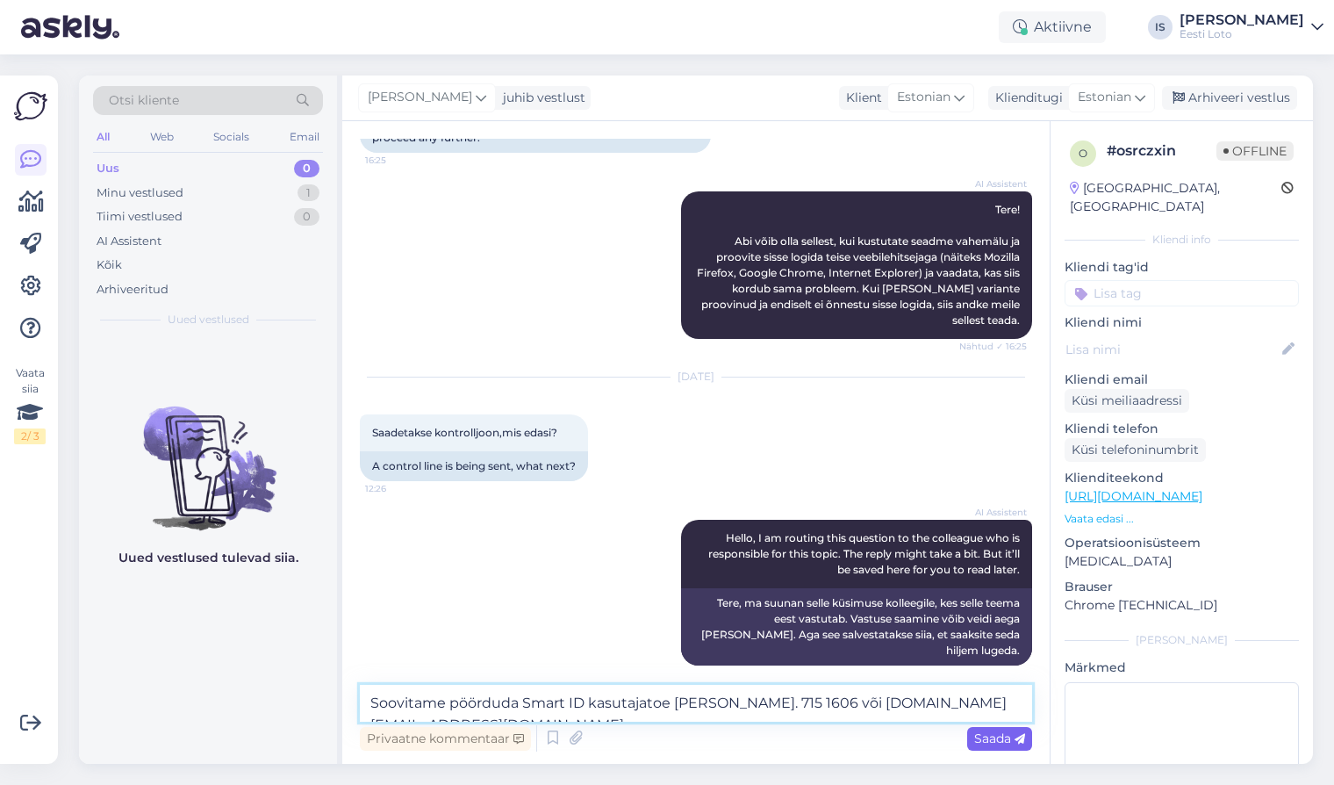
type textarea "Soovitame pöörduda Smart ID kasutajatoe poole. 715 1606 või help.ee@smart-id.com"
click at [991, 739] on span "Saada" at bounding box center [999, 738] width 51 height 16
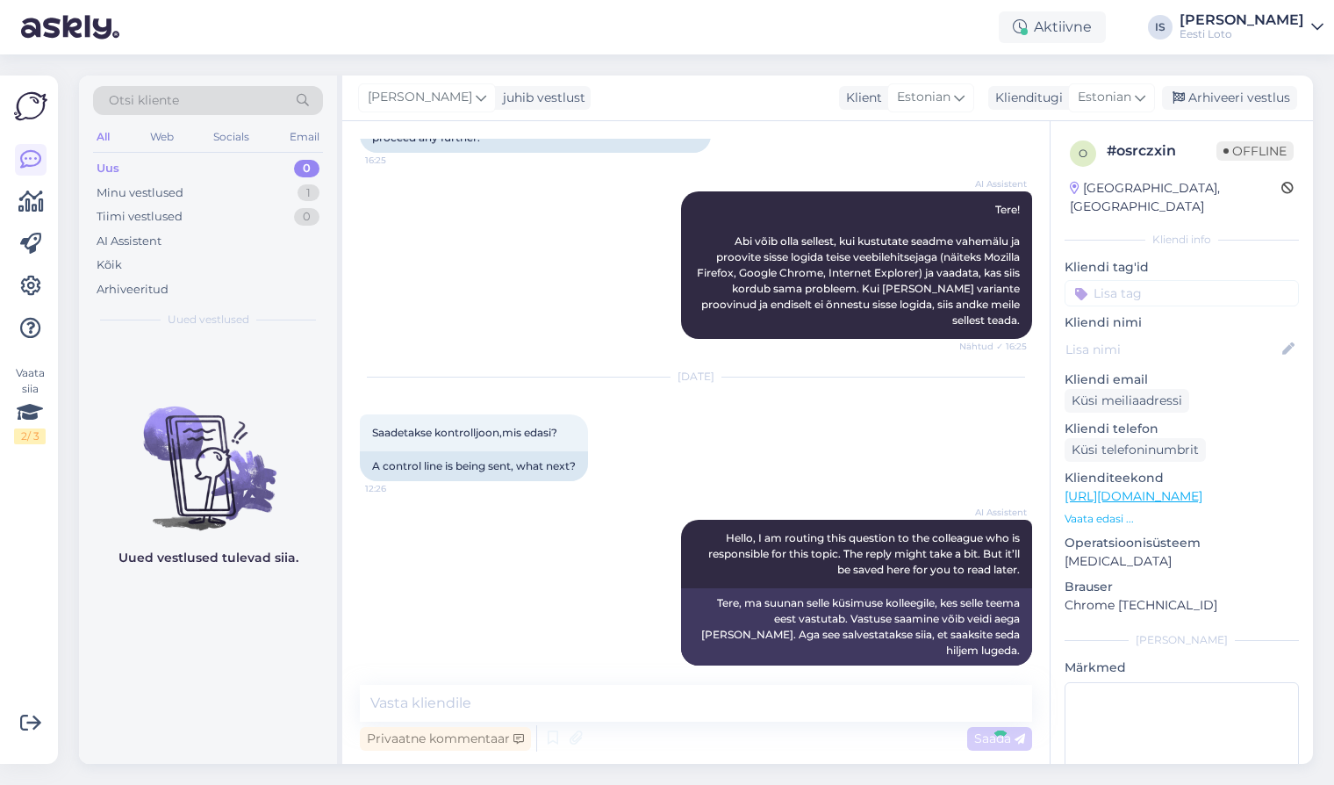
scroll to position [269, 0]
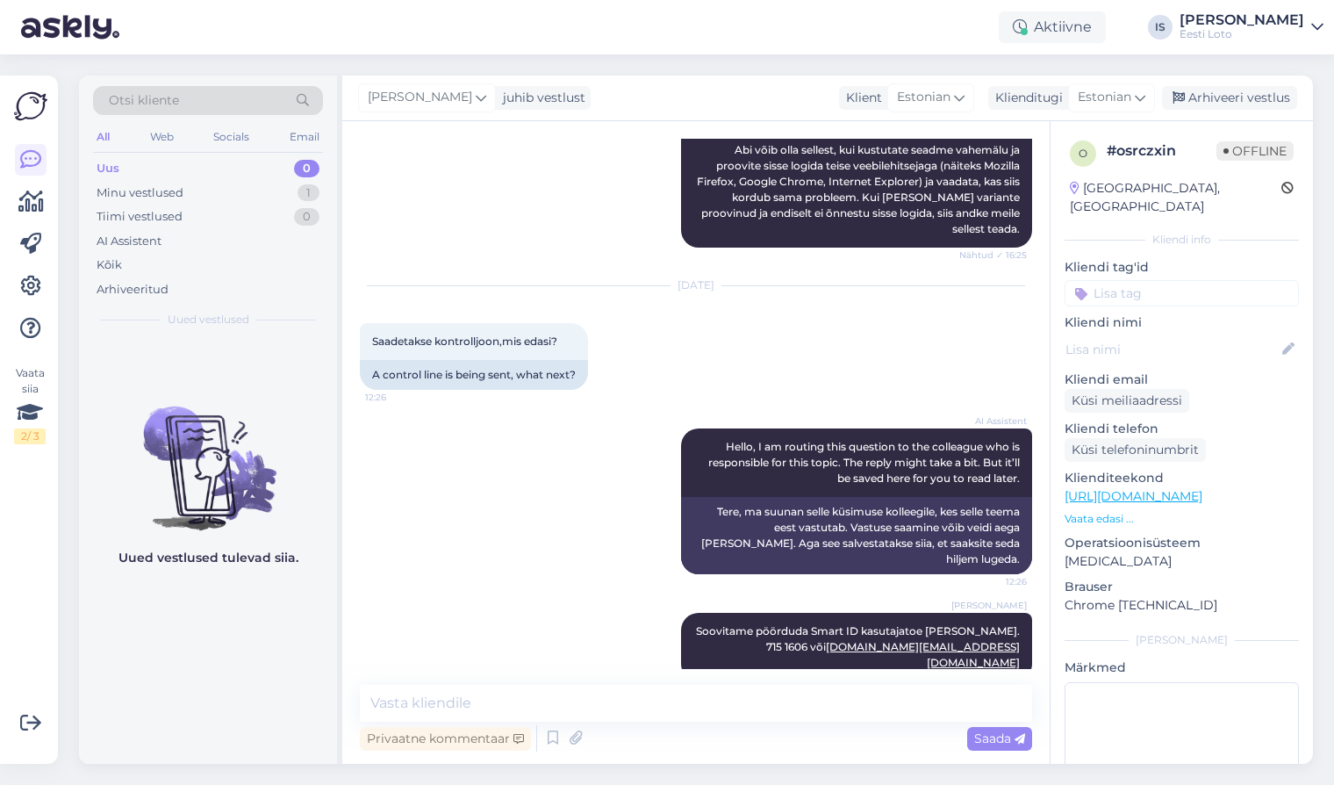
click at [1137, 280] on input at bounding box center [1182, 293] width 234 height 26
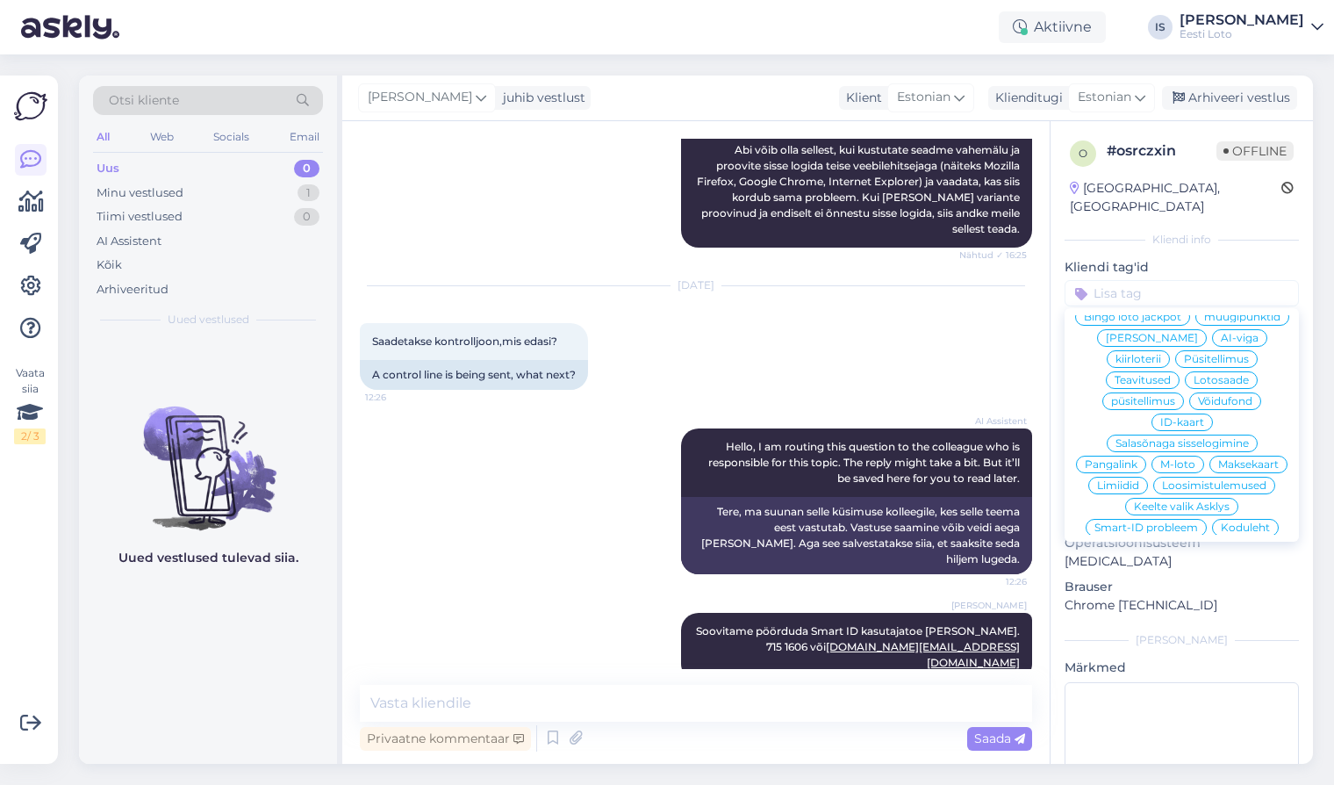
scroll to position [196, 0]
click at [1192, 514] on div "Smart-ID probleem" at bounding box center [1146, 523] width 121 height 18
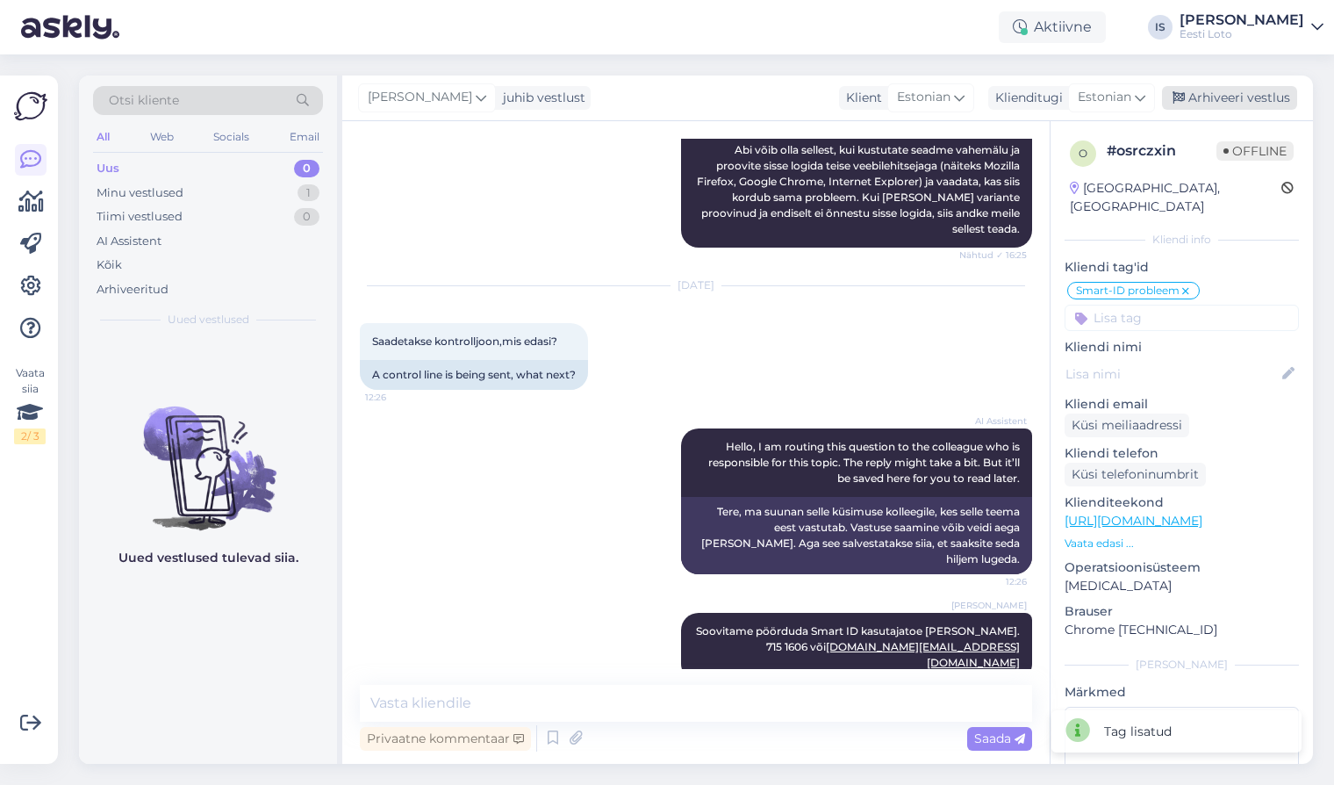
click at [1235, 95] on div "Arhiveeri vestlus" at bounding box center [1229, 98] width 135 height 24
